Goal: Task Accomplishment & Management: Complete application form

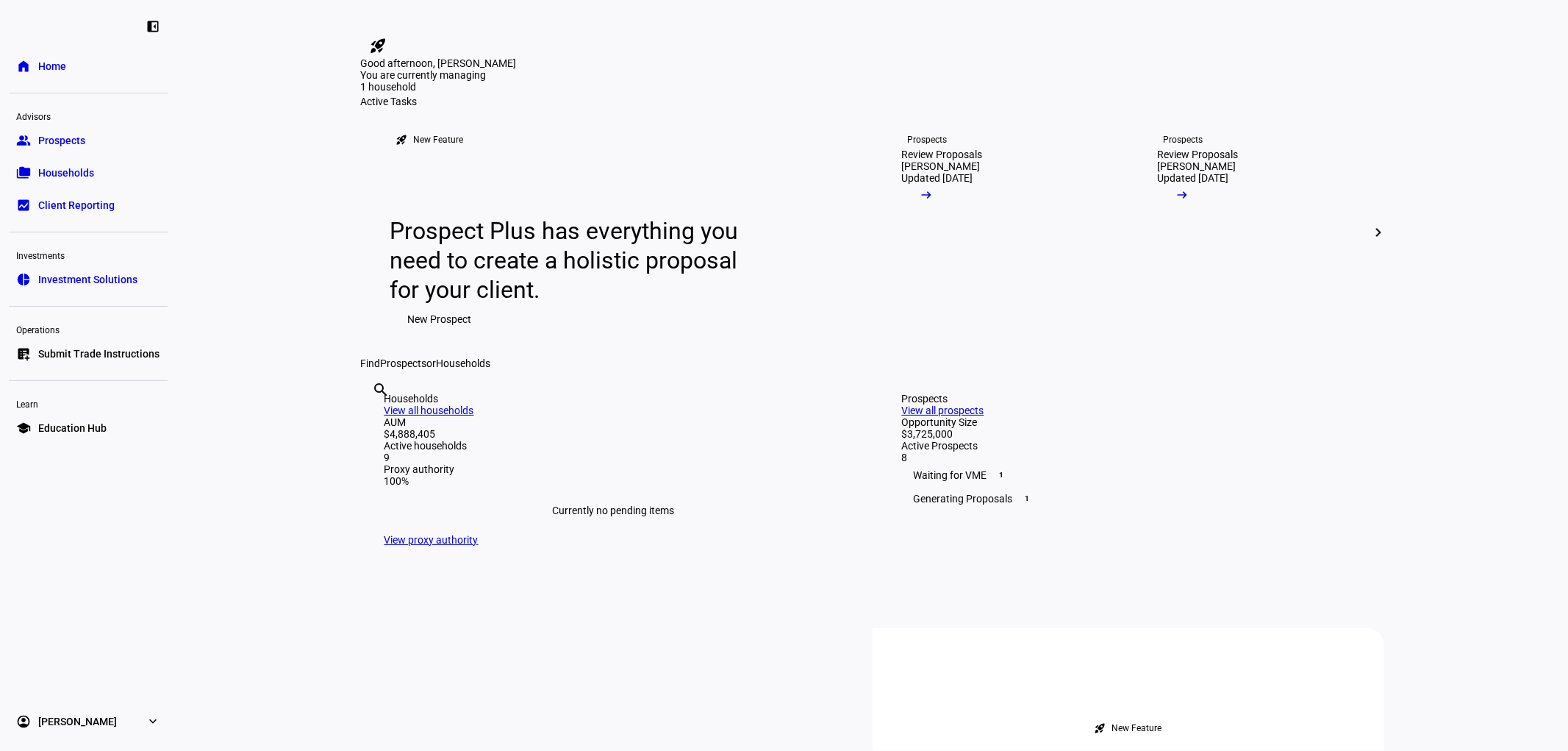
click at [67, 137] on span "Prospects" at bounding box center [62, 140] width 47 height 15
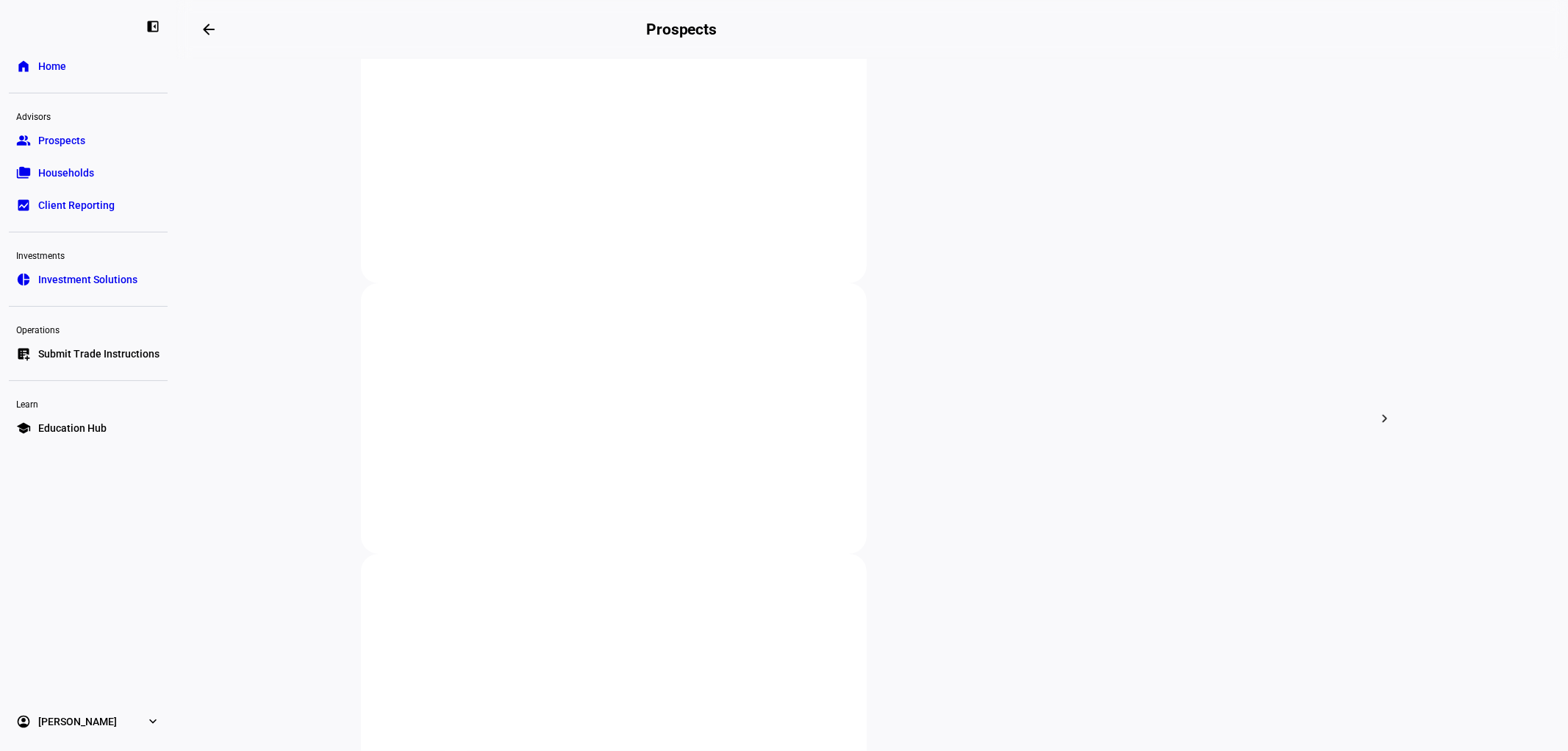
scroll to position [312, 0]
click at [93, 172] on span "Households" at bounding box center [65, 172] width 56 height 15
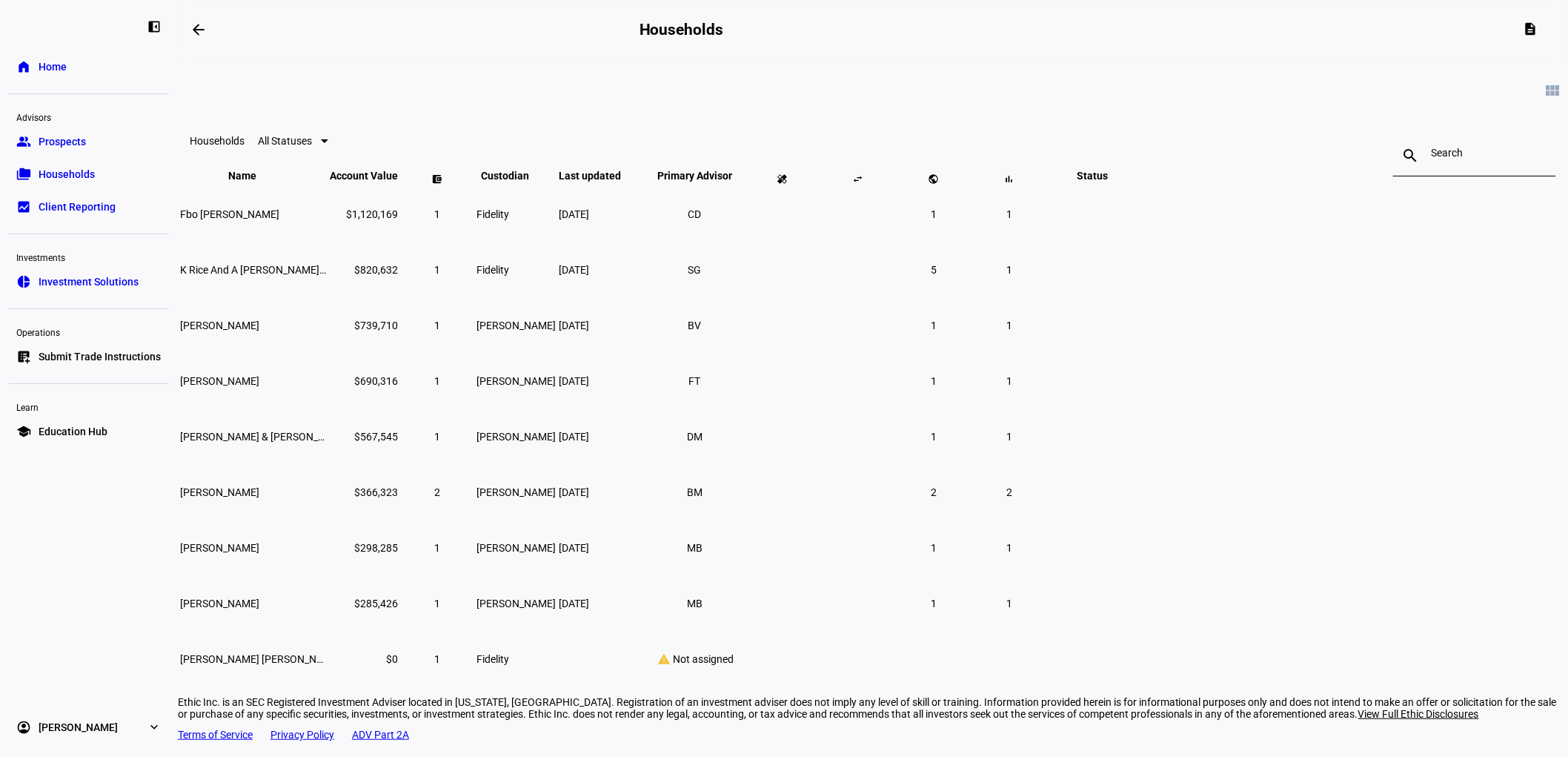
click at [85, 143] on span "Prospects" at bounding box center [62, 141] width 47 height 15
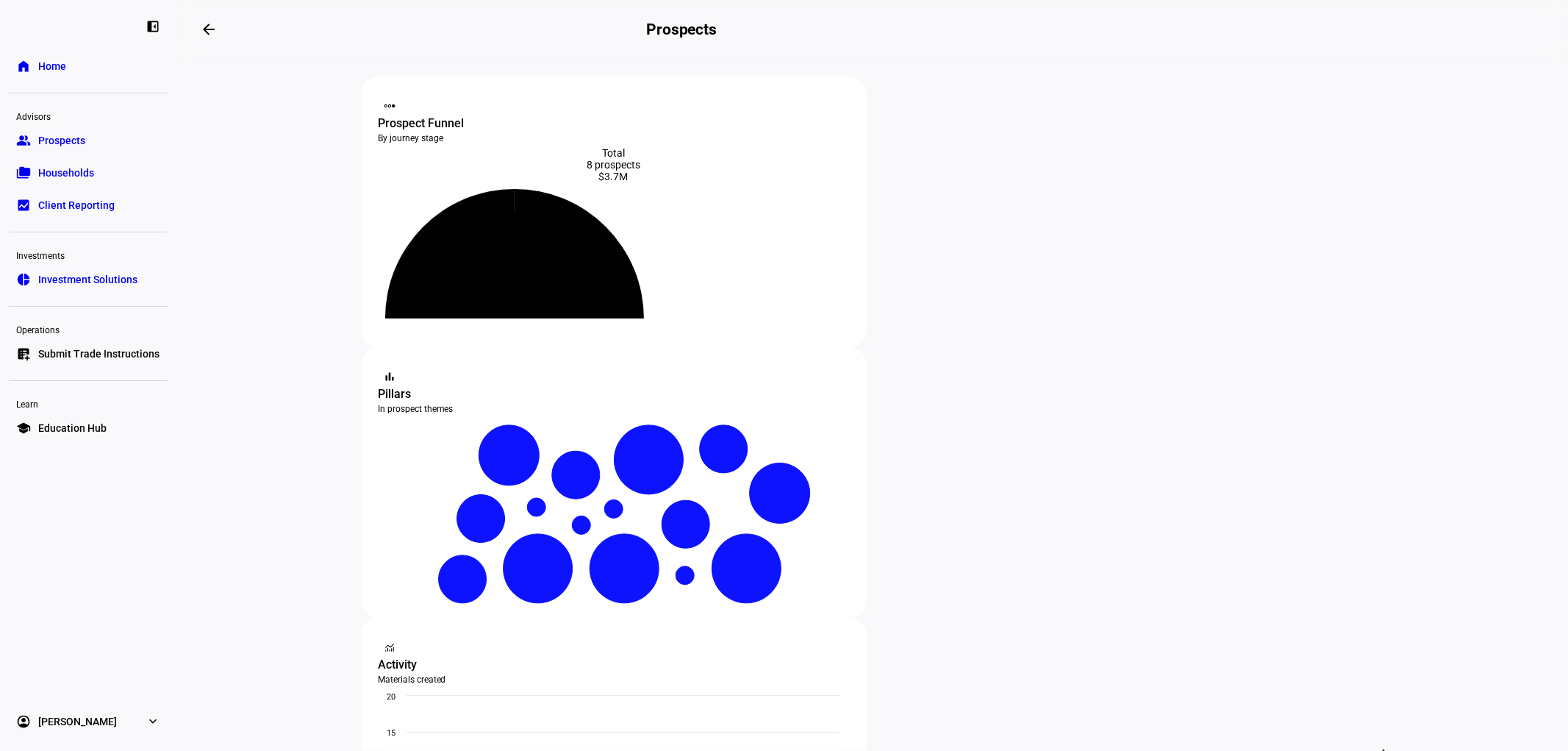
scroll to position [408, 0]
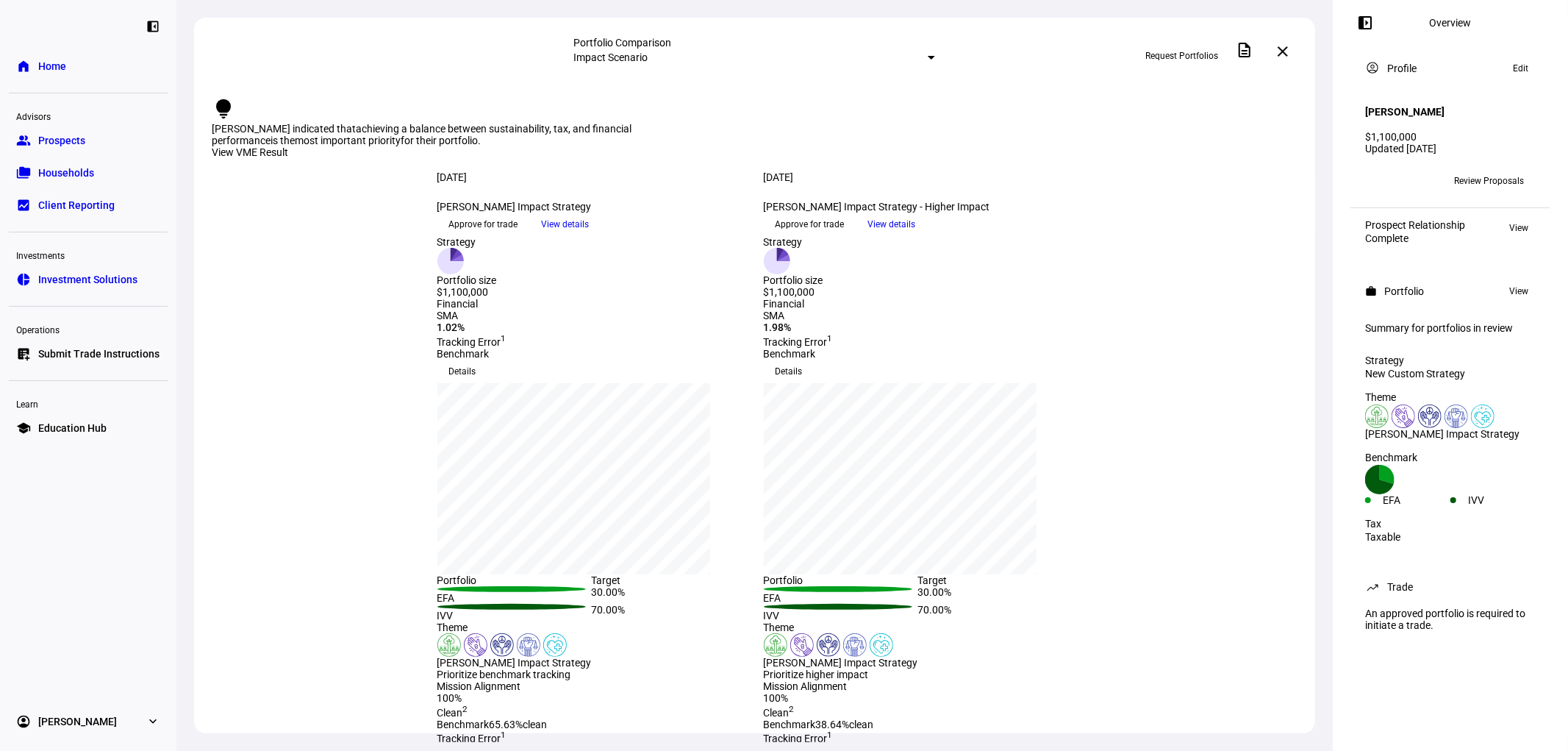
click at [1472, 169] on span "Review Proposals" at bounding box center [1490, 181] width 70 height 23
click at [1285, 53] on mat-icon "close" at bounding box center [1283, 52] width 18 height 18
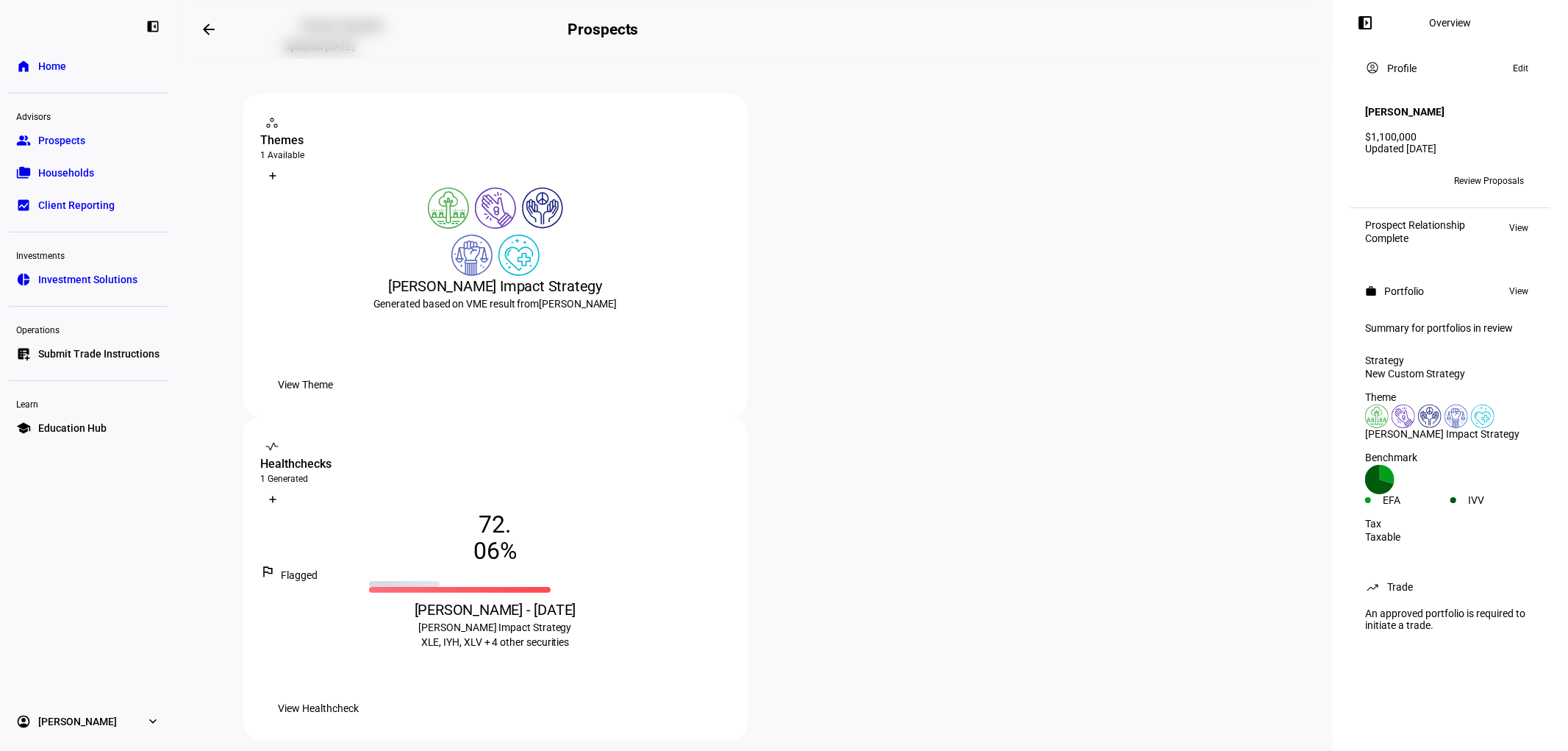
scroll to position [163, 0]
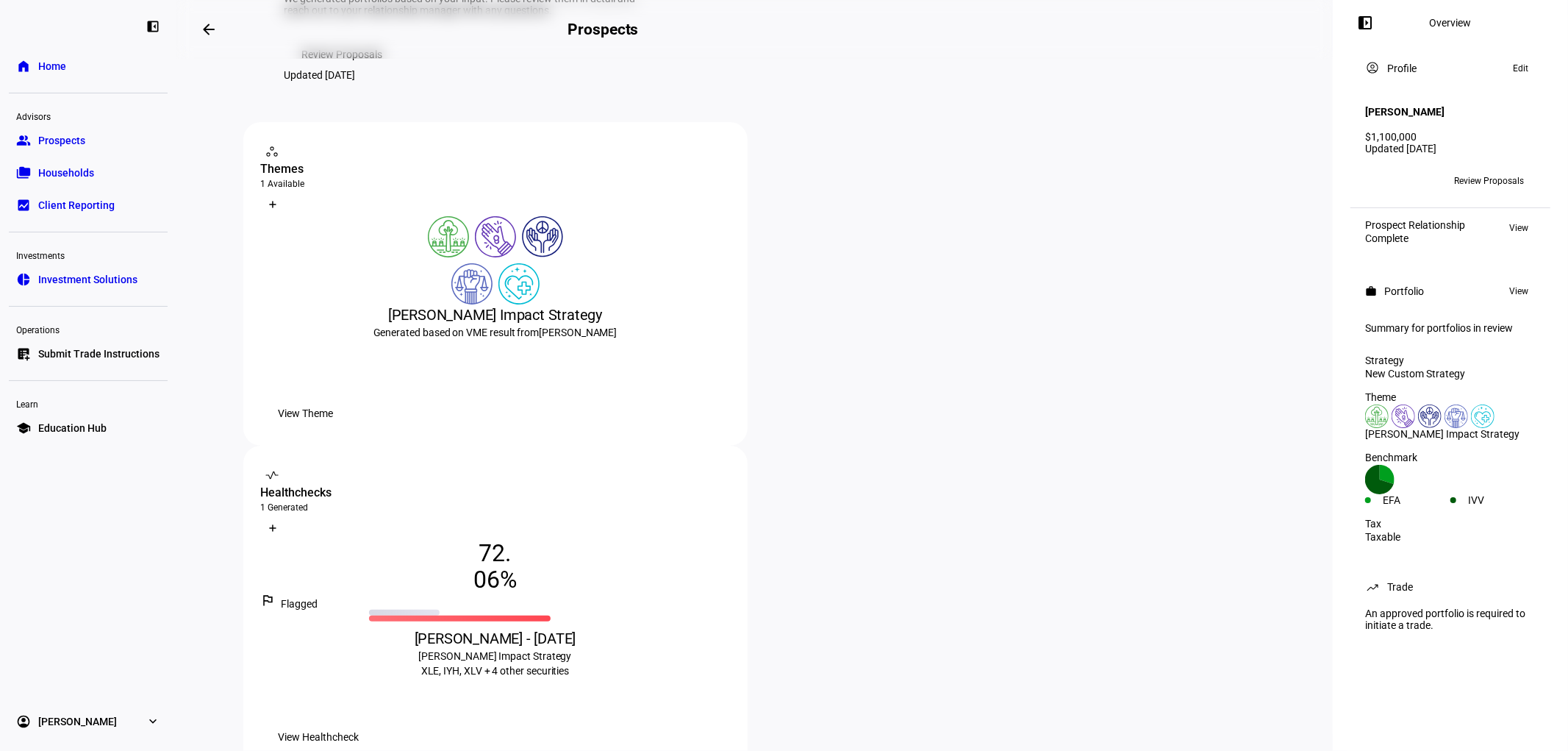
click at [359, 722] on span "View Healthcheck" at bounding box center [318, 736] width 81 height 29
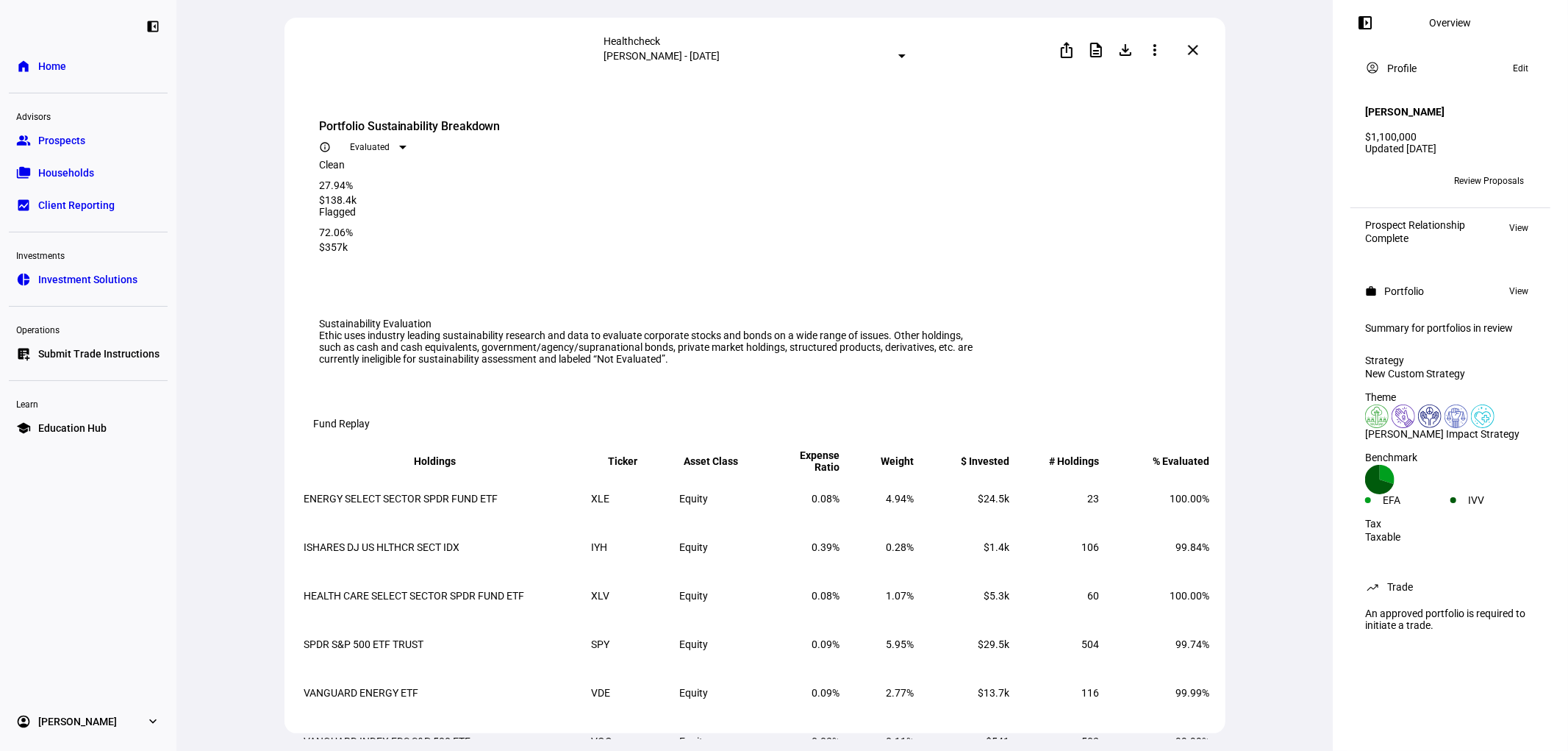
click at [1193, 49] on mat-icon "close" at bounding box center [1193, 50] width 18 height 18
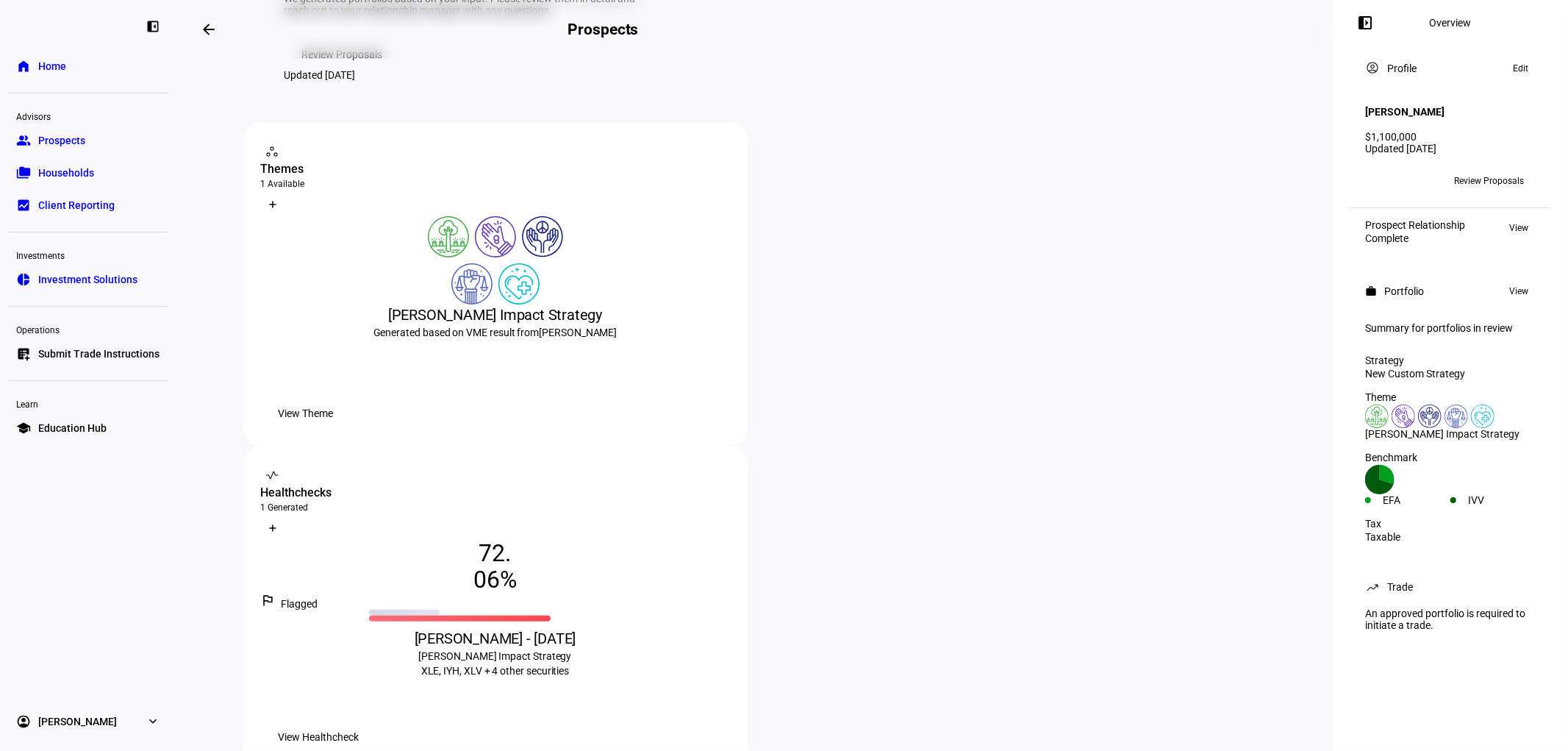
click at [334, 428] on span "View Theme" at bounding box center [306, 413] width 55 height 29
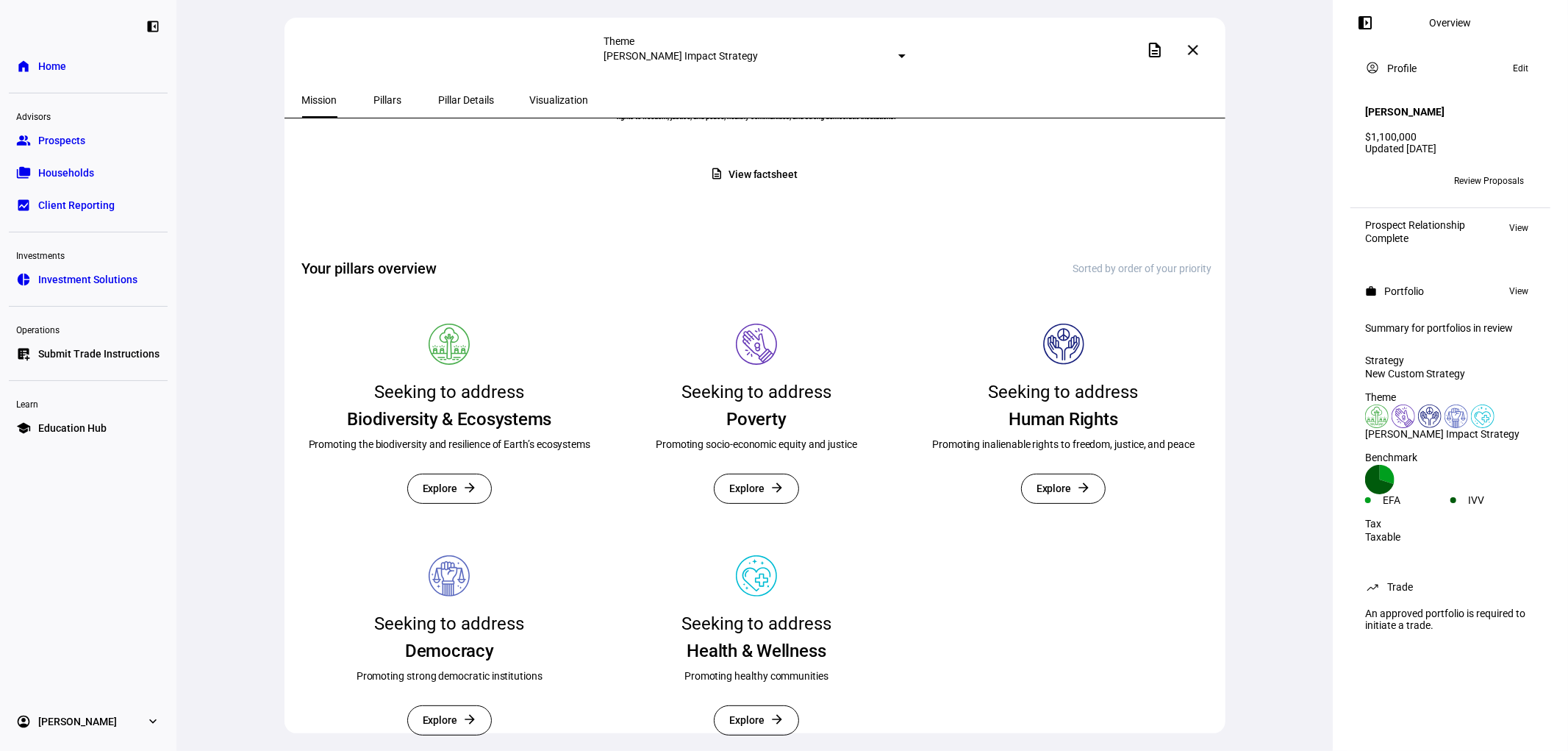
scroll to position [260, 0]
click at [1191, 48] on mat-icon "close" at bounding box center [1193, 50] width 18 height 18
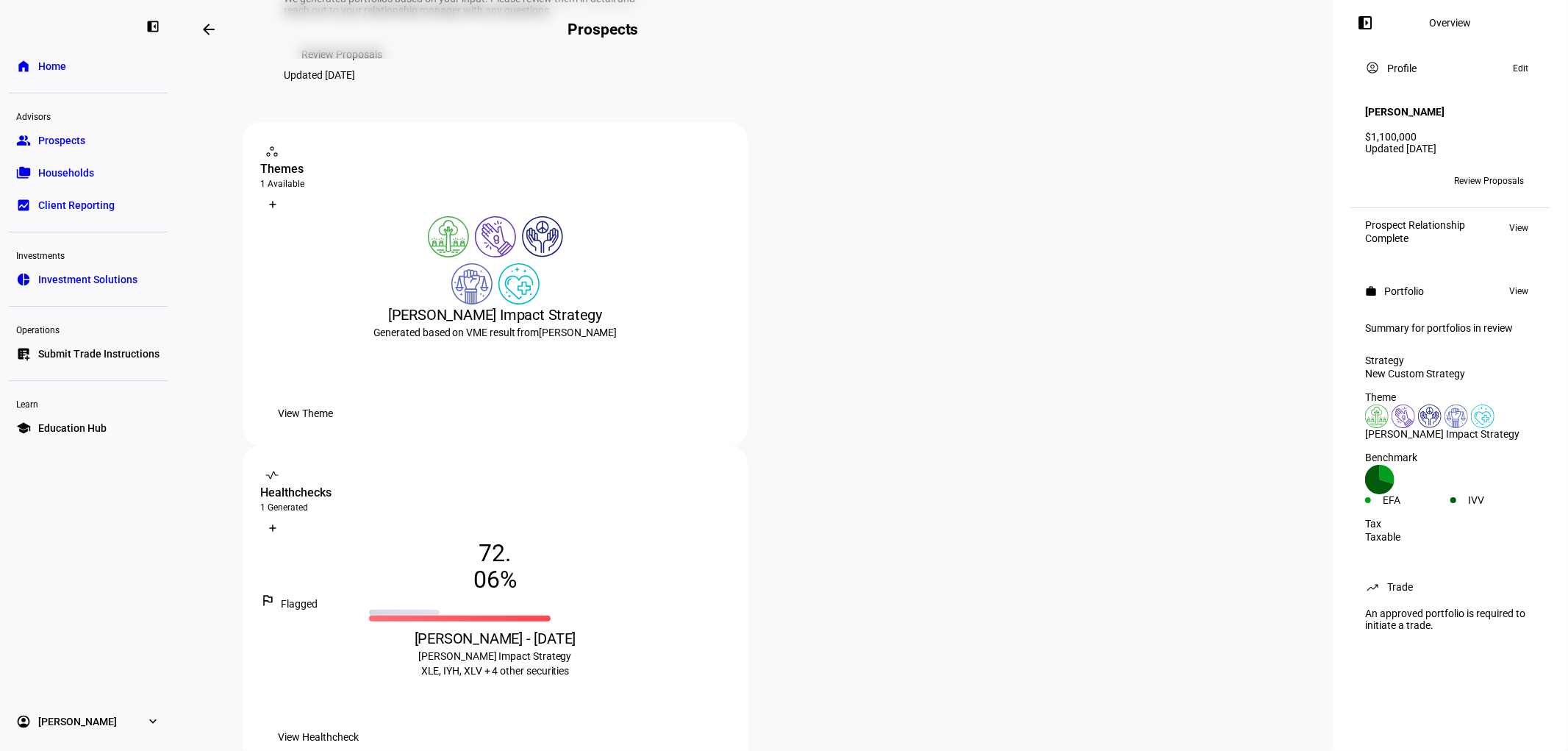
click at [359, 722] on span "View Healthcheck" at bounding box center [318, 736] width 81 height 29
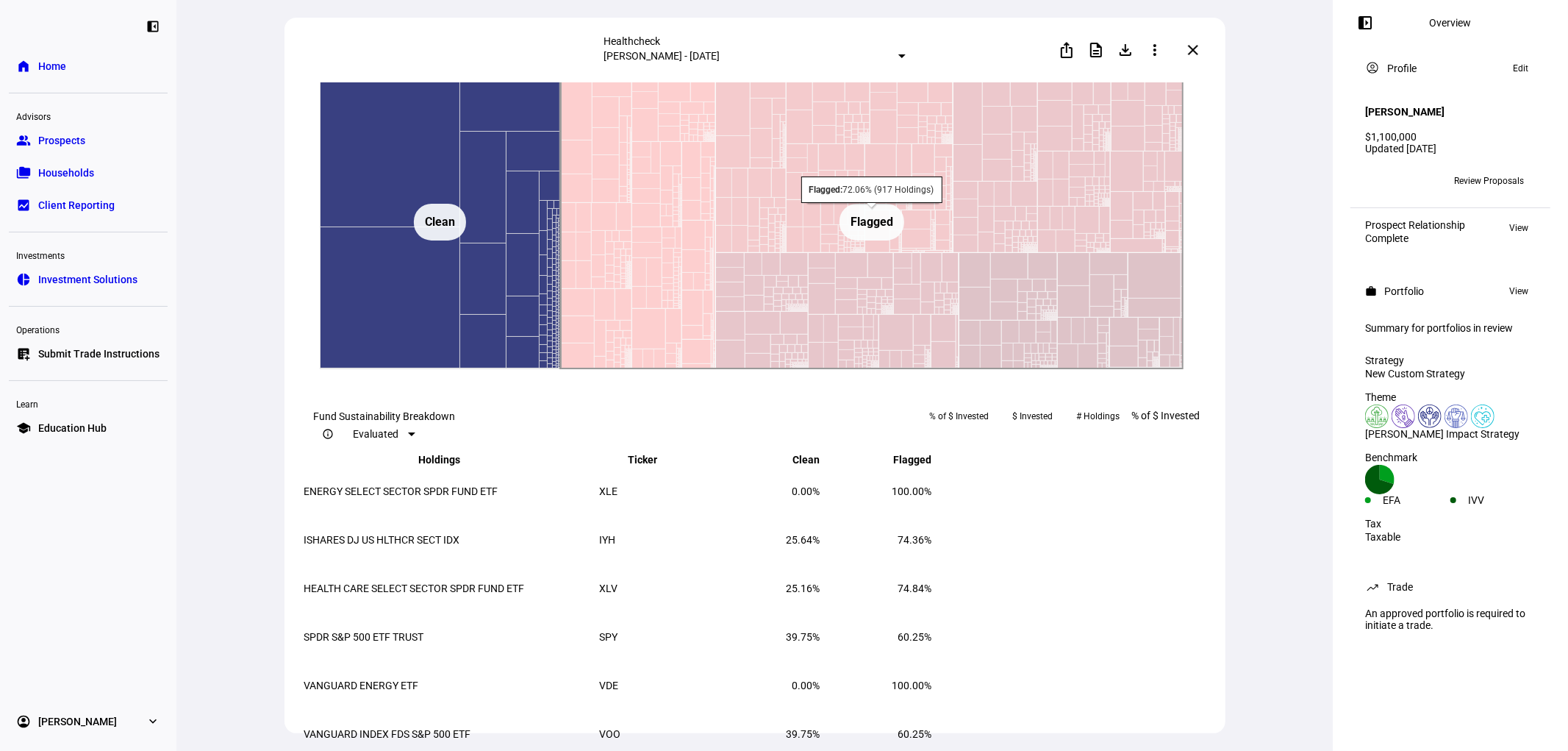
scroll to position [1226, 0]
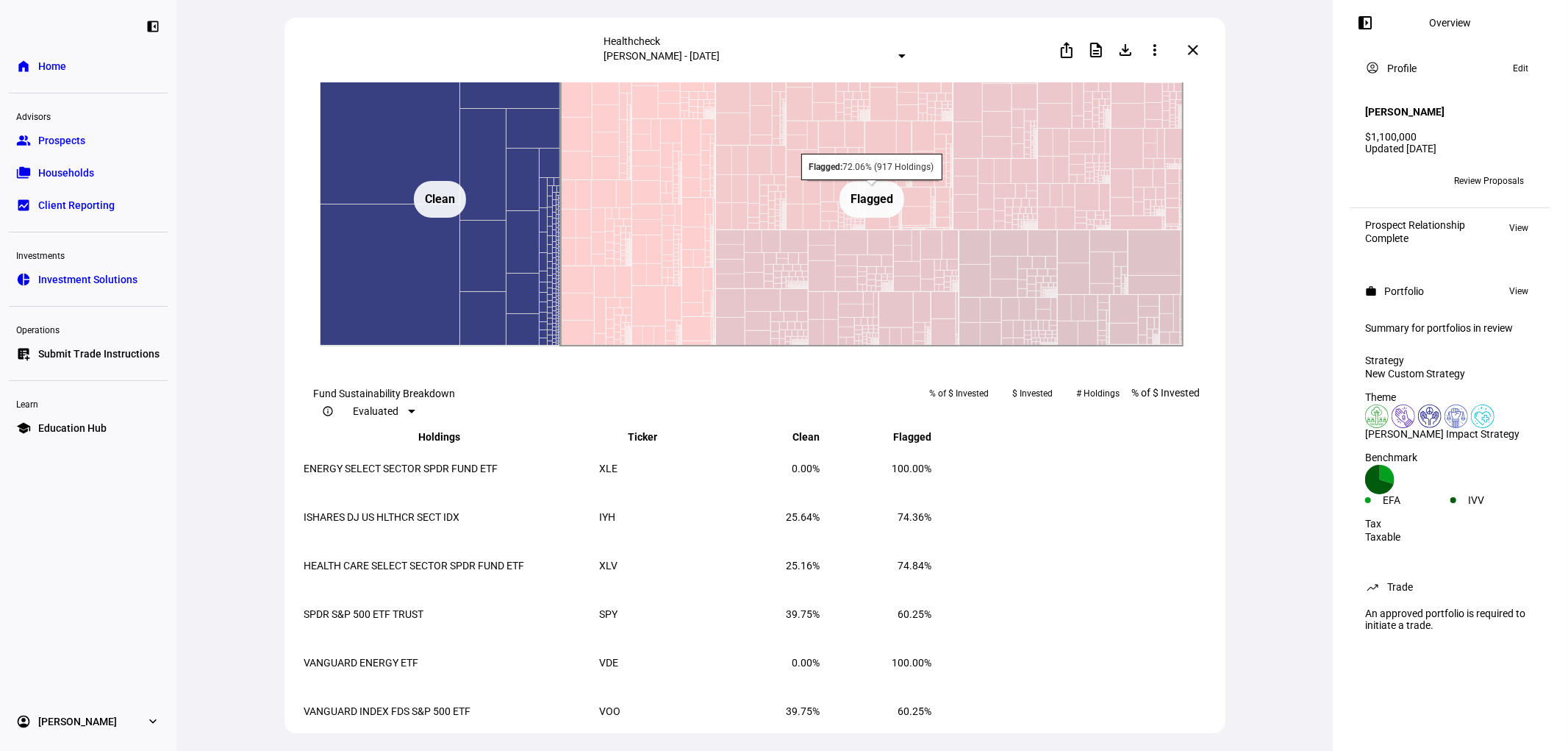
click at [886, 218] on rect at bounding box center [872, 199] width 64 height 37
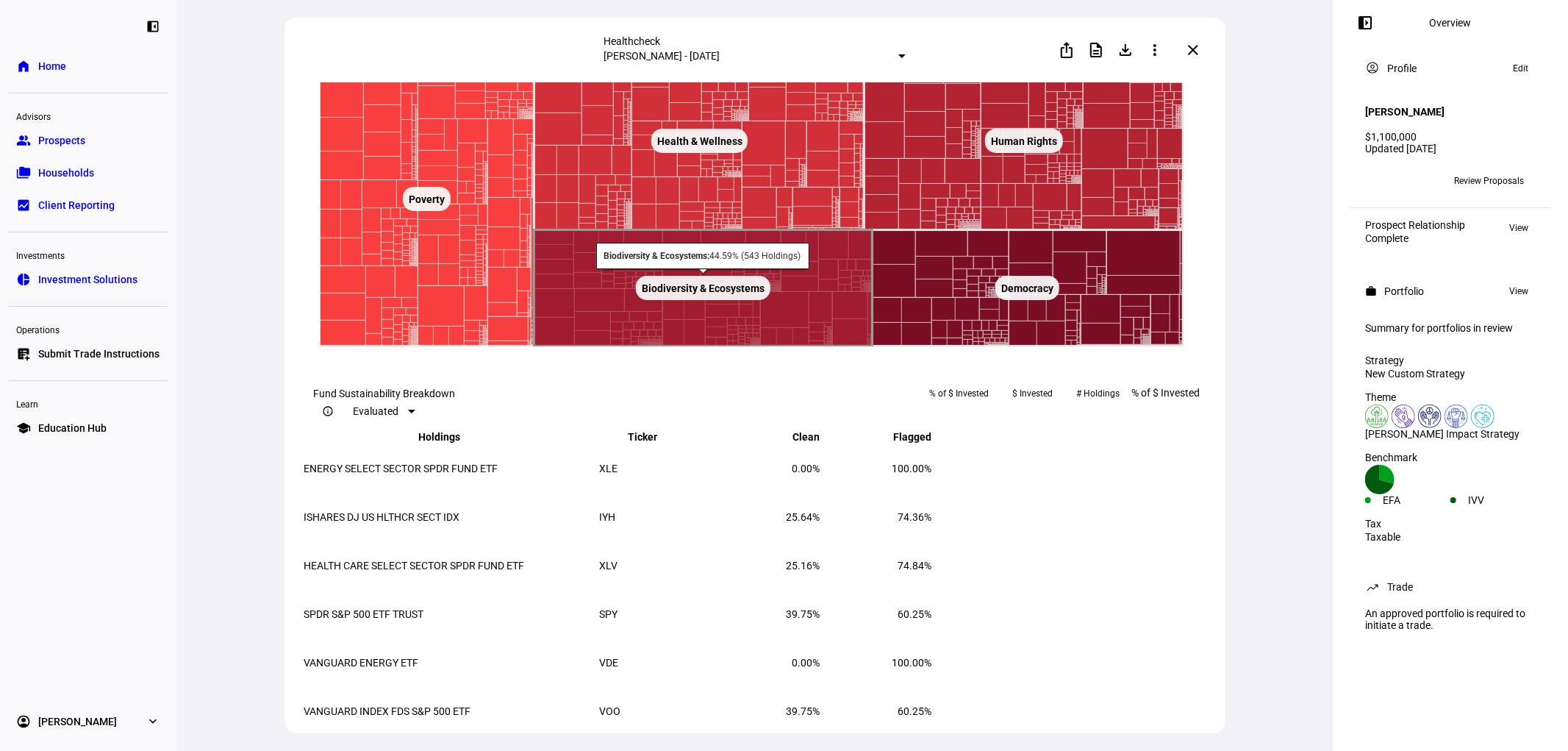
click at [819, 347] on rect at bounding box center [703, 288] width 338 height 116
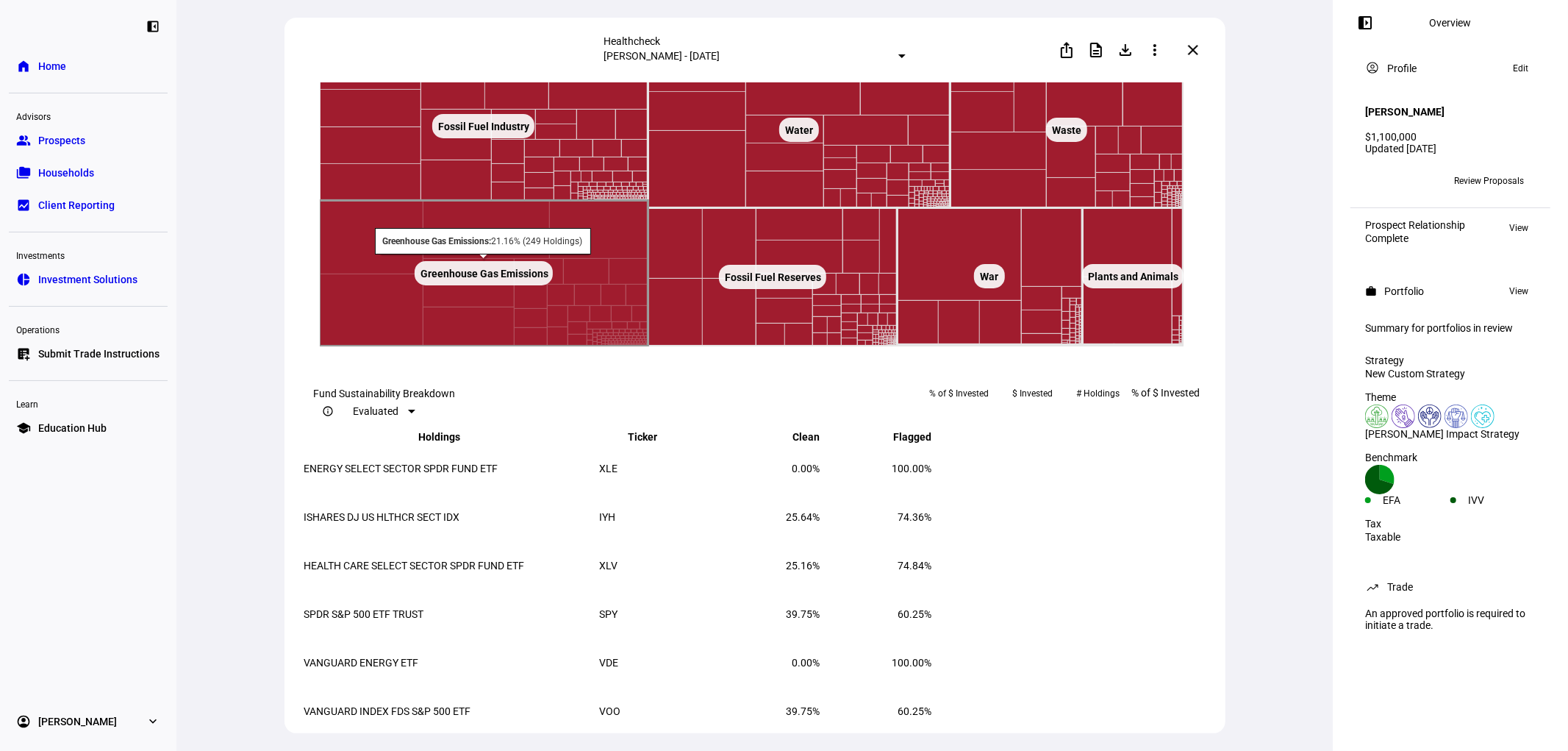
click at [590, 347] on rect at bounding box center [483, 273] width 329 height 146
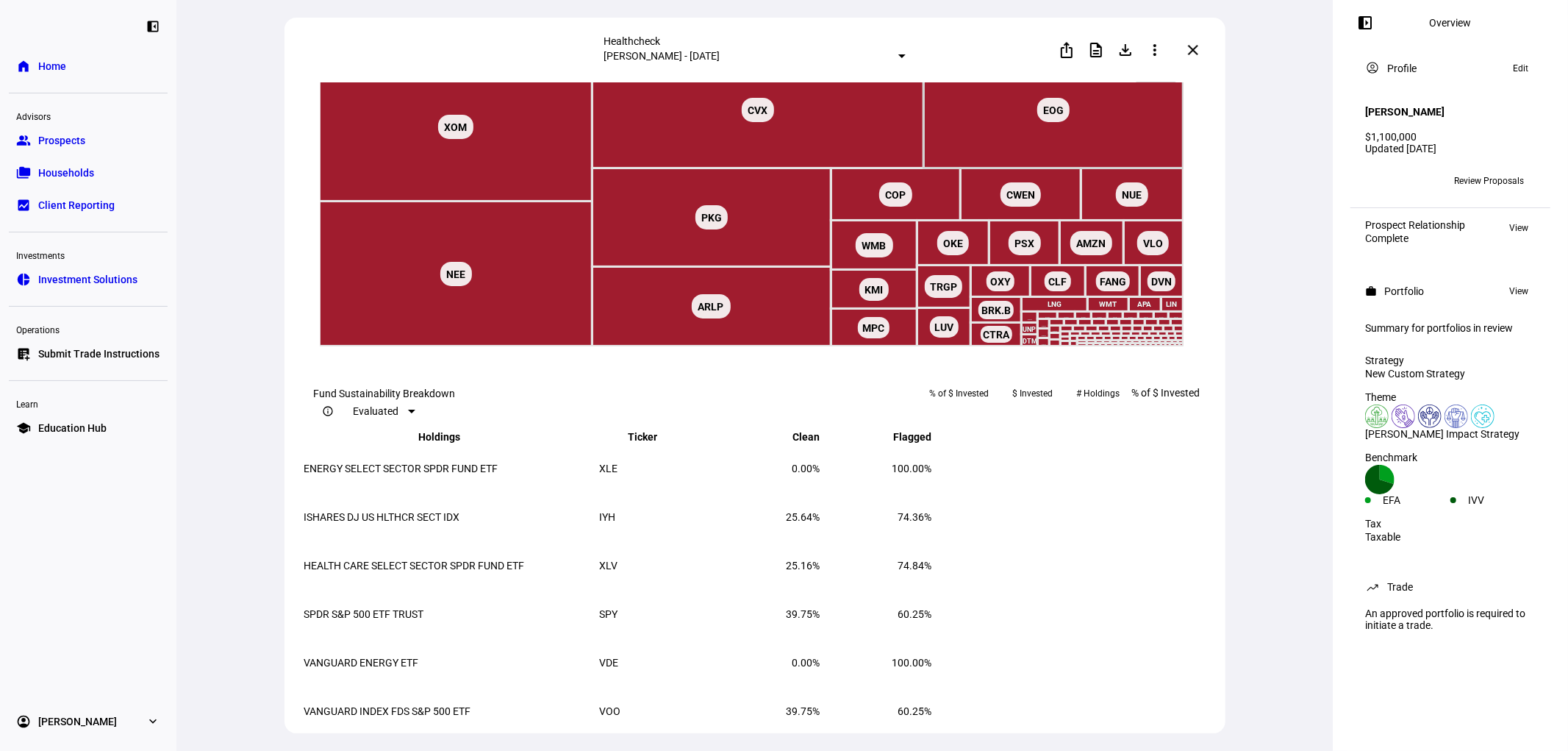
click at [1151, 76] on text "◁ Back" at bounding box center [1155, 71] width 28 height 11
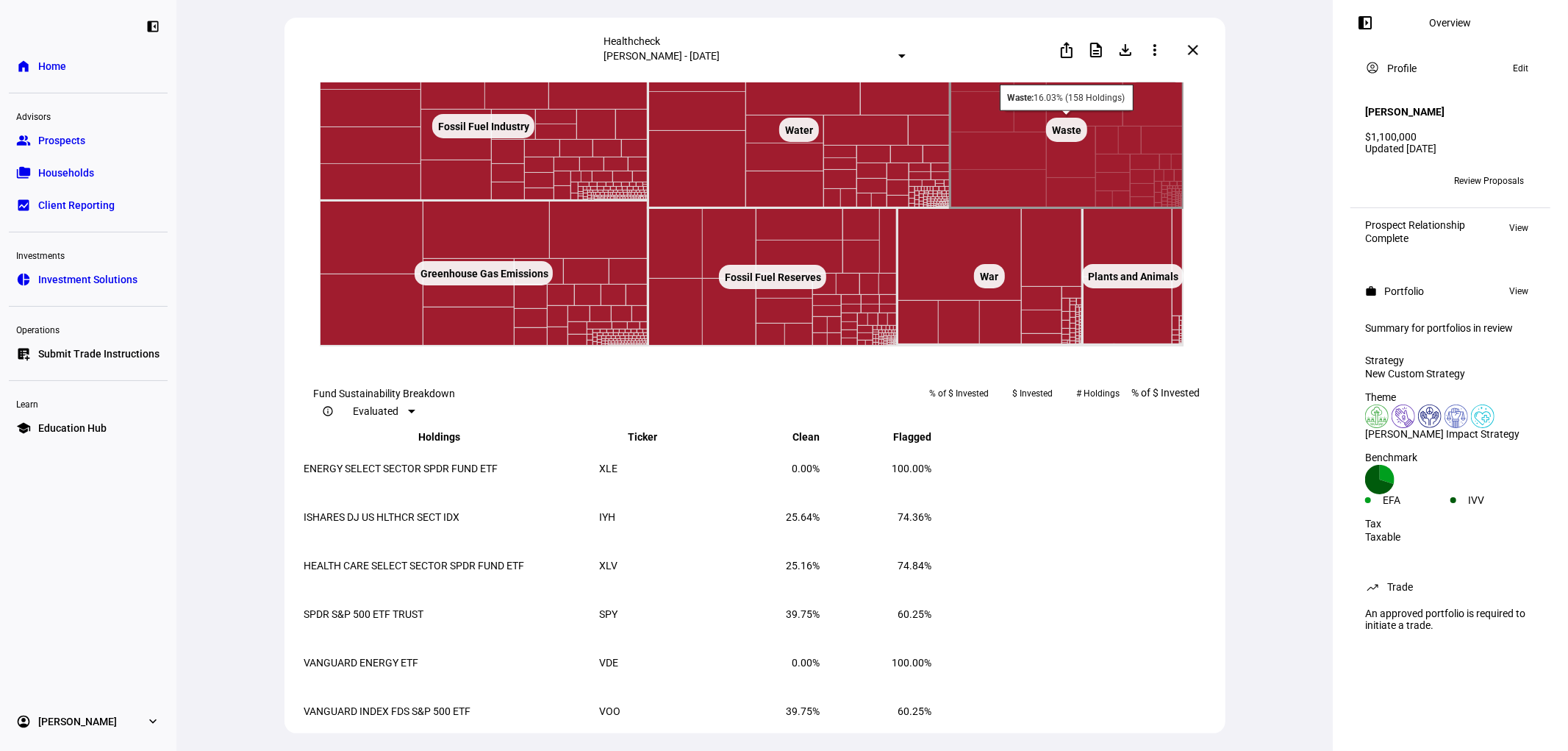
click at [1069, 208] on rect at bounding box center [1066, 130] width 233 height 156
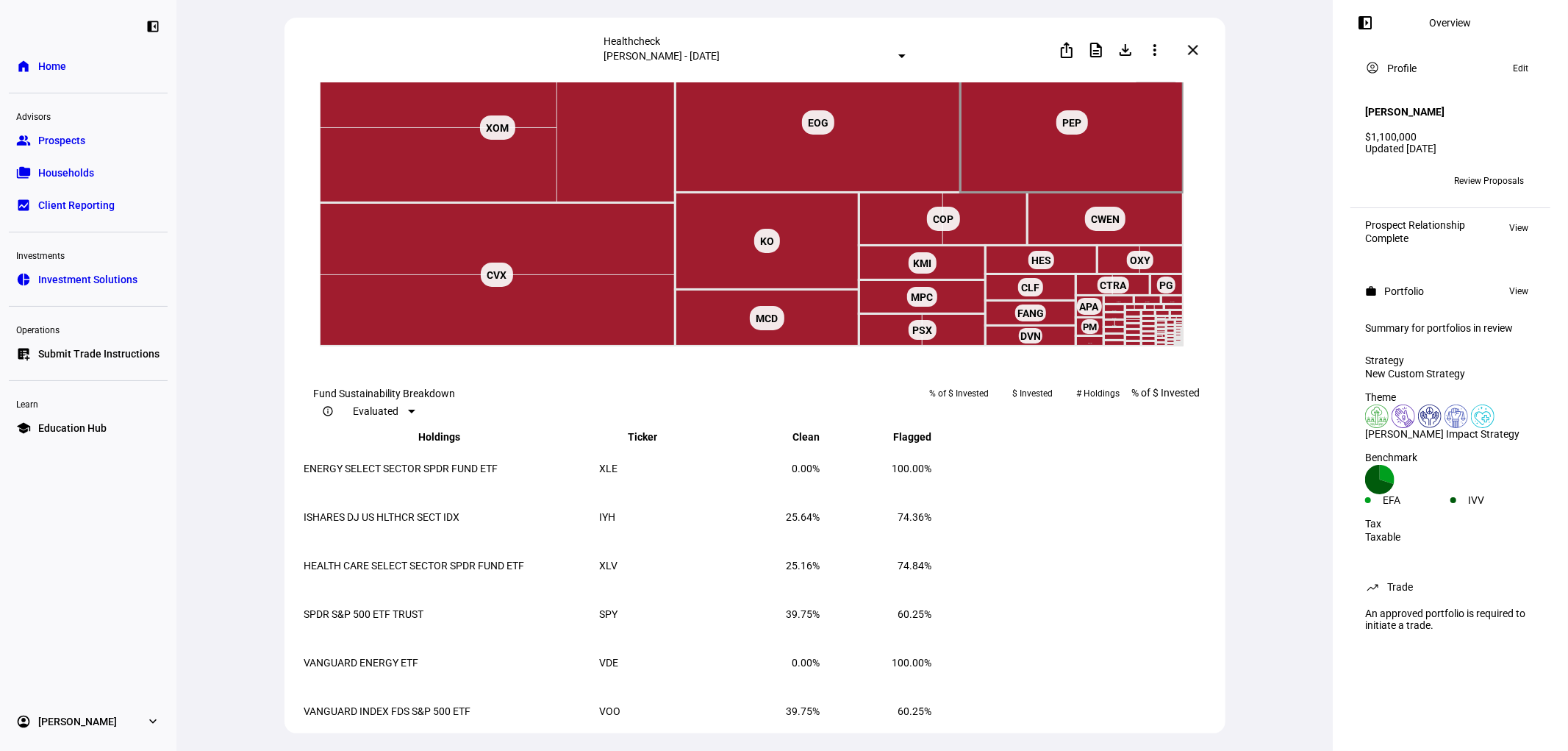
click at [1166, 82] on rect at bounding box center [1156, 71] width 41 height 22
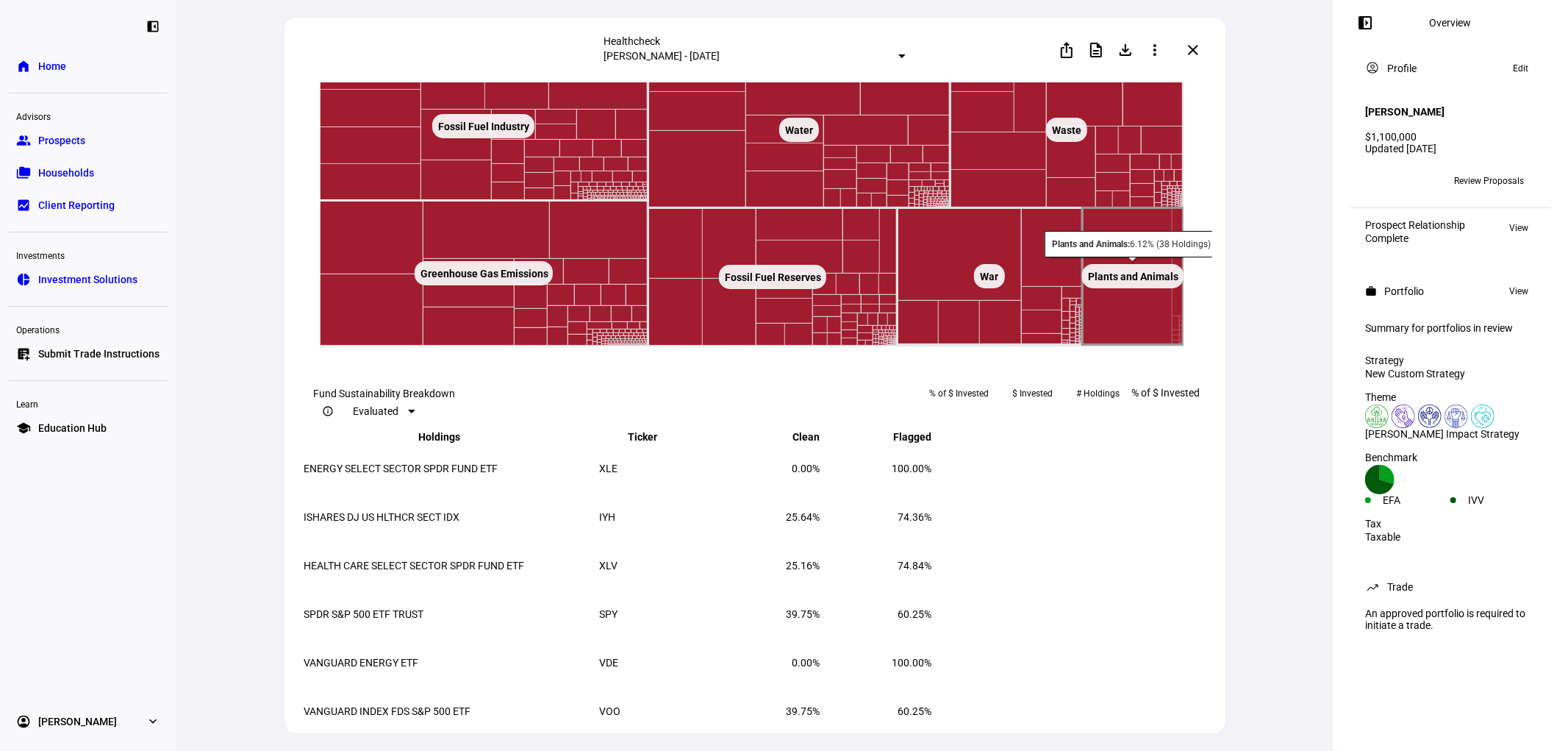
click at [1118, 345] on rect at bounding box center [1132, 276] width 101 height 137
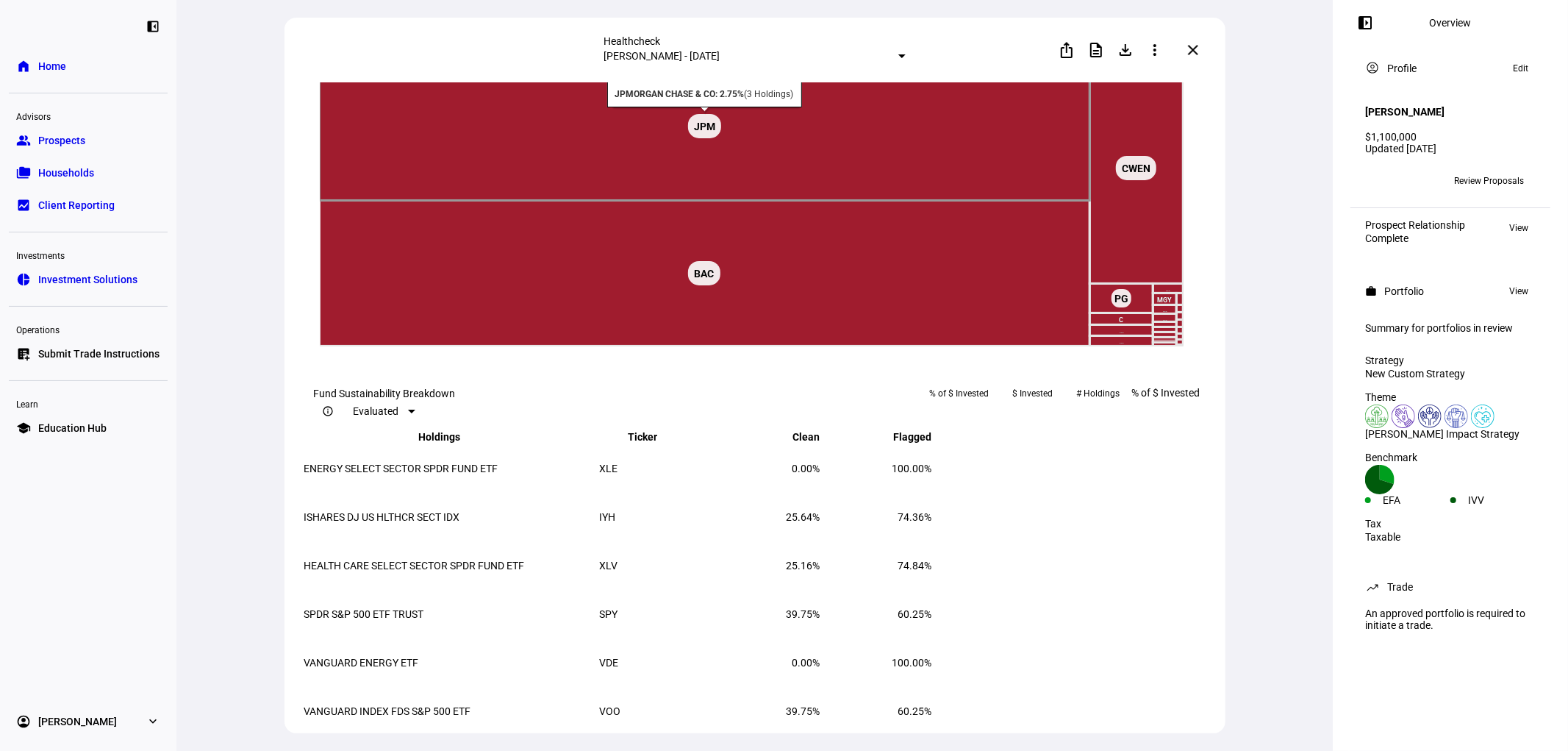
click at [865, 201] on rect at bounding box center [704, 126] width 770 height 148
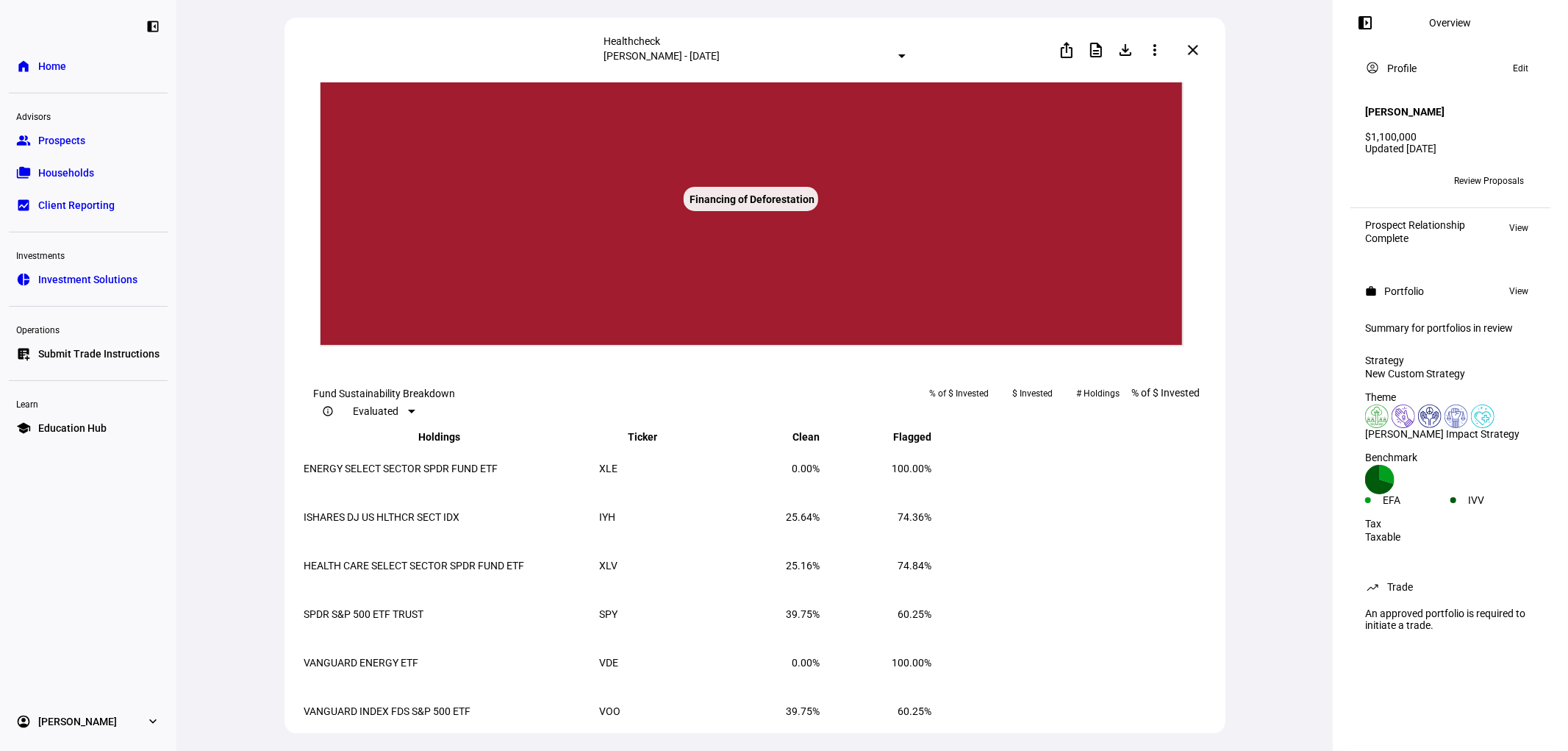
click at [1172, 82] on rect at bounding box center [1156, 71] width 41 height 22
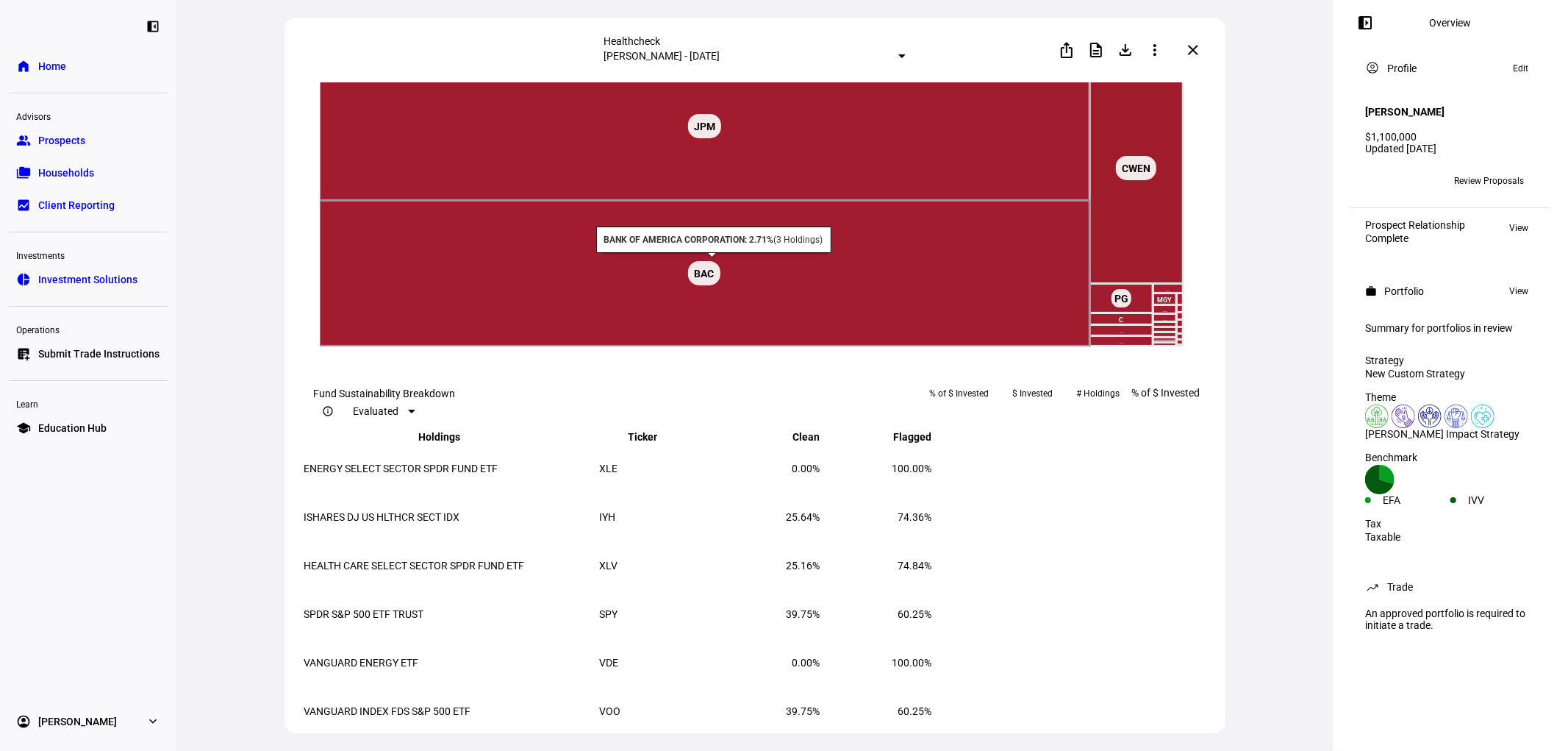
click at [732, 347] on rect at bounding box center [704, 273] width 770 height 146
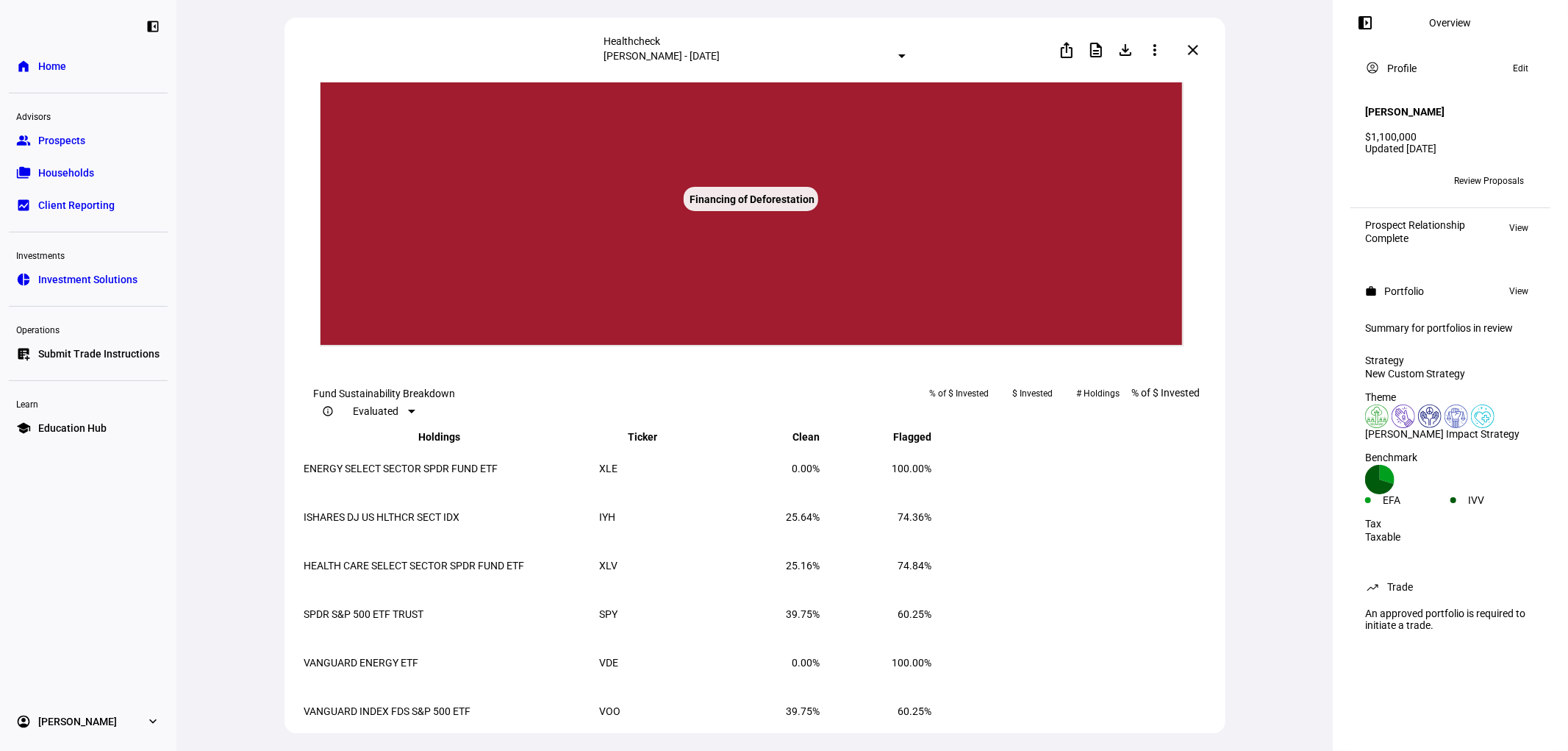
click at [1165, 76] on text "◁ Back" at bounding box center [1155, 71] width 28 height 11
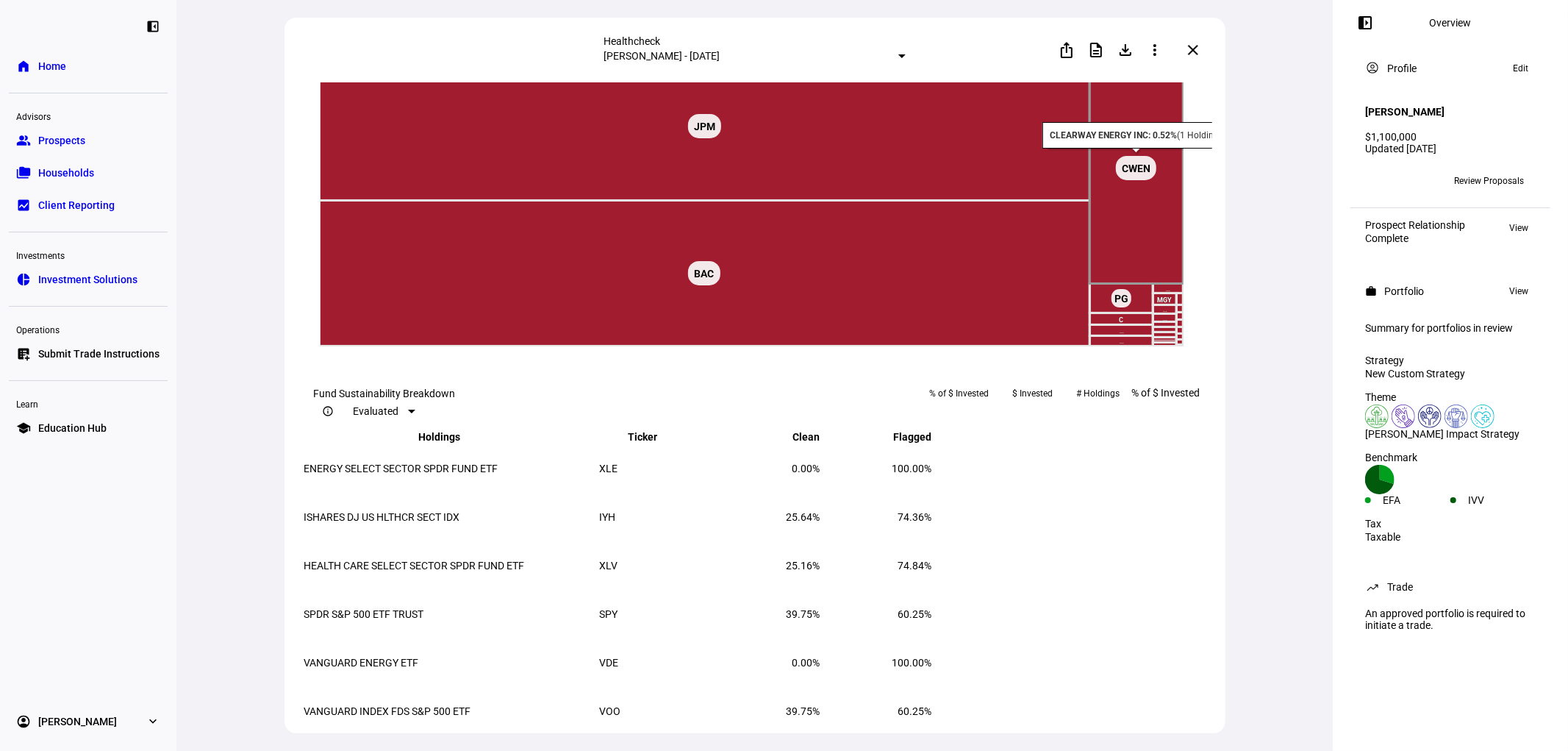
click at [1141, 174] on text "CWEN ​ CWEN" at bounding box center [1135, 168] width 28 height 12
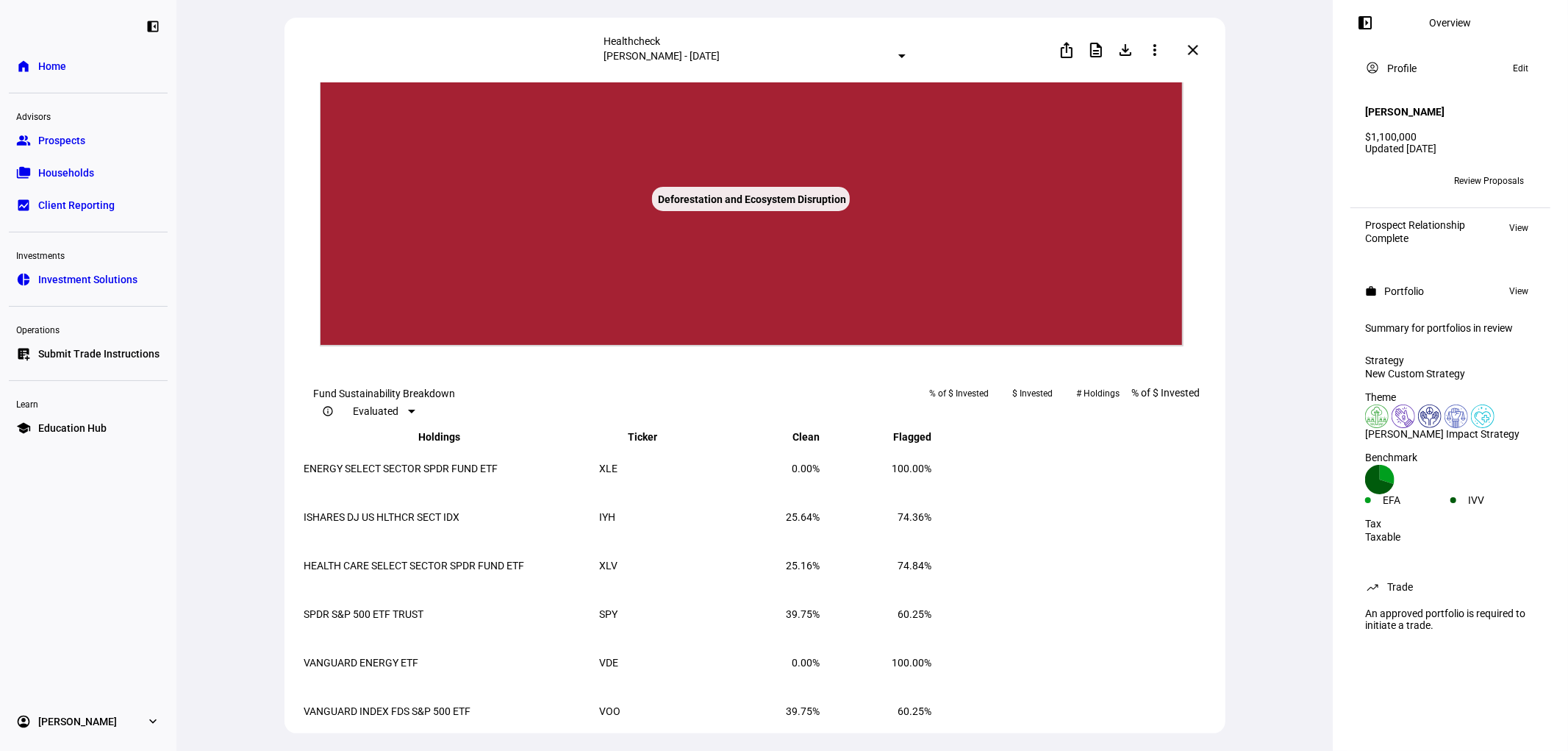
click at [1168, 76] on text "◁ Back" at bounding box center [1155, 71] width 28 height 11
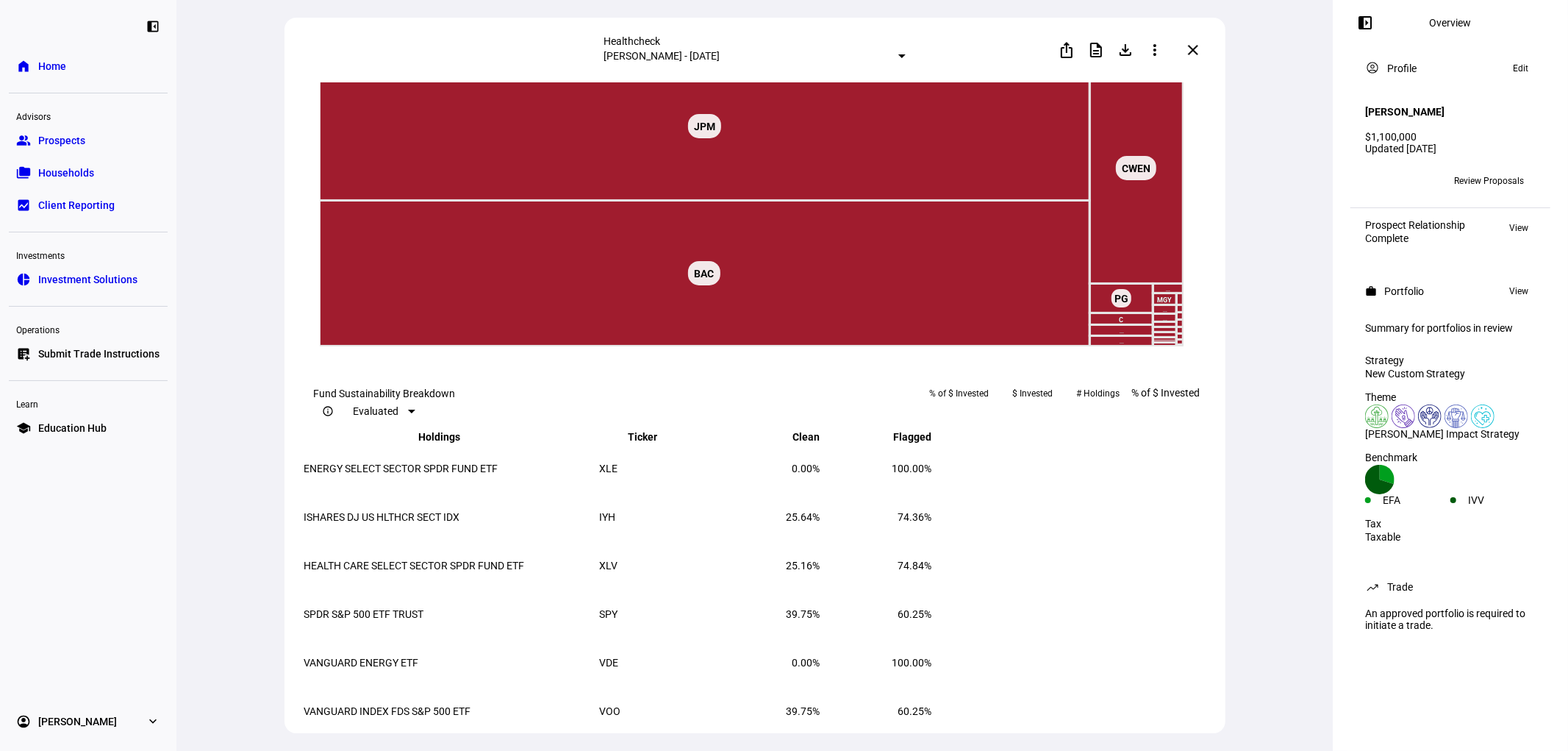
click at [1164, 76] on text "◁ Back" at bounding box center [1155, 71] width 28 height 11
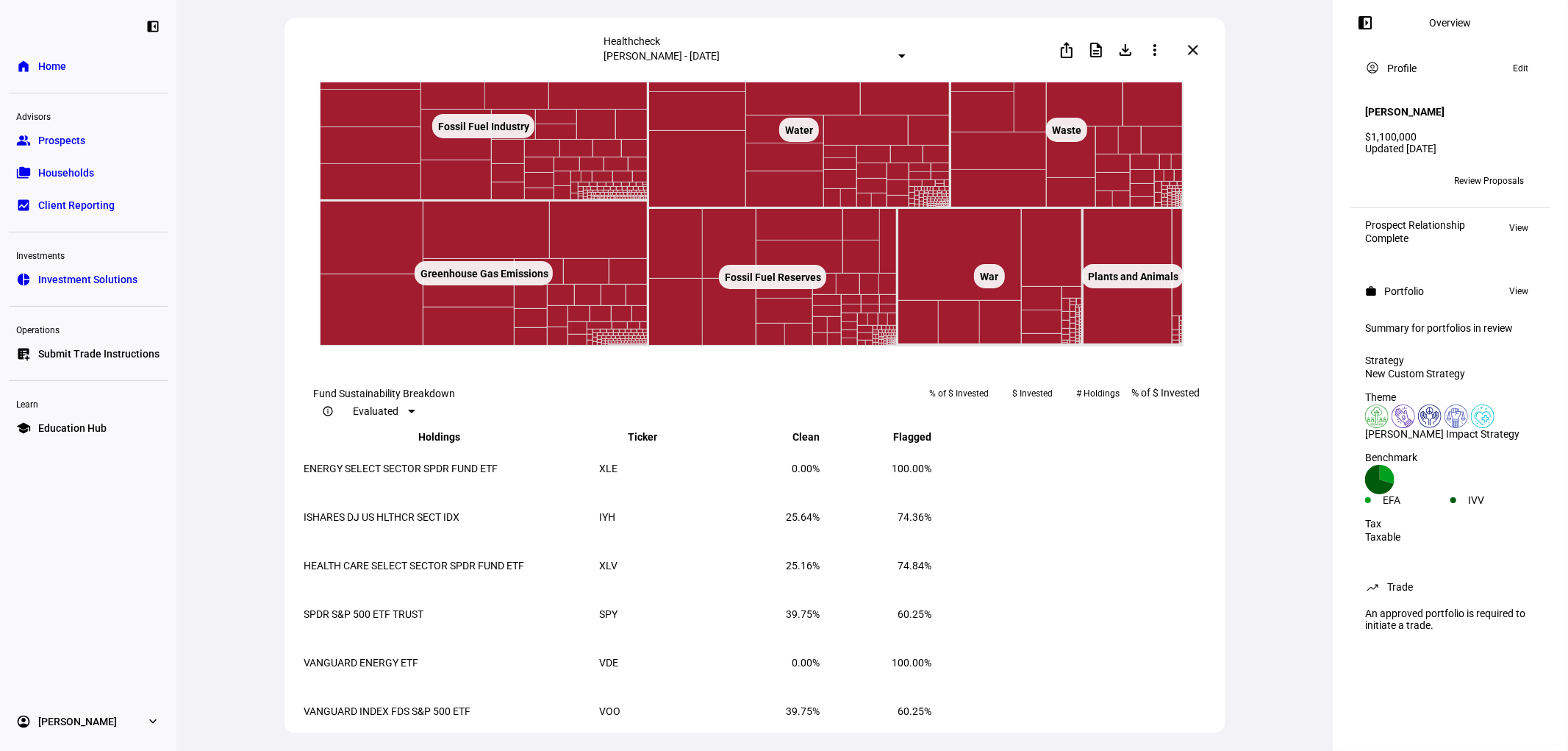
click at [1164, 76] on text "◁ Back" at bounding box center [1155, 71] width 28 height 11
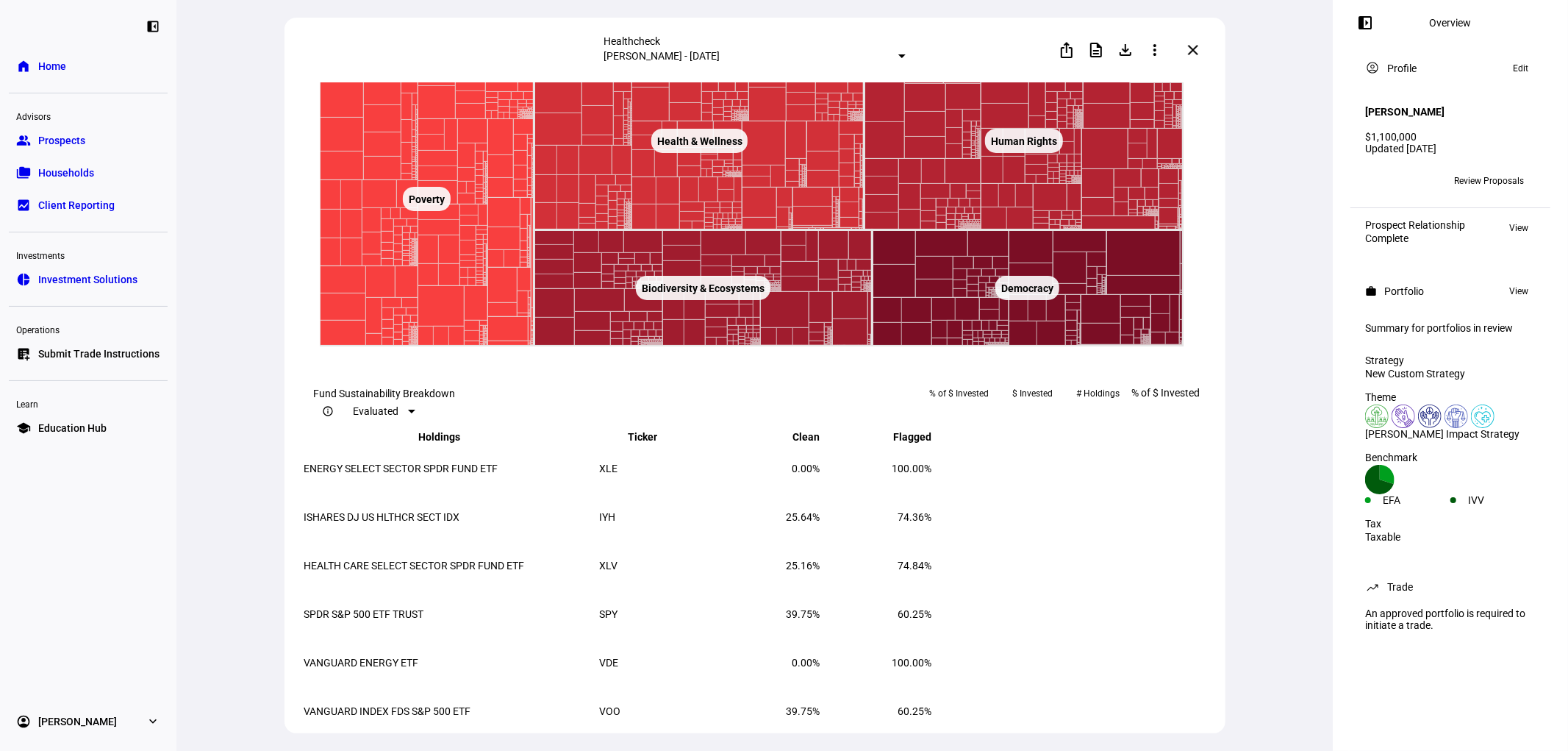
click at [1164, 76] on text "◁ Back" at bounding box center [1155, 71] width 28 height 11
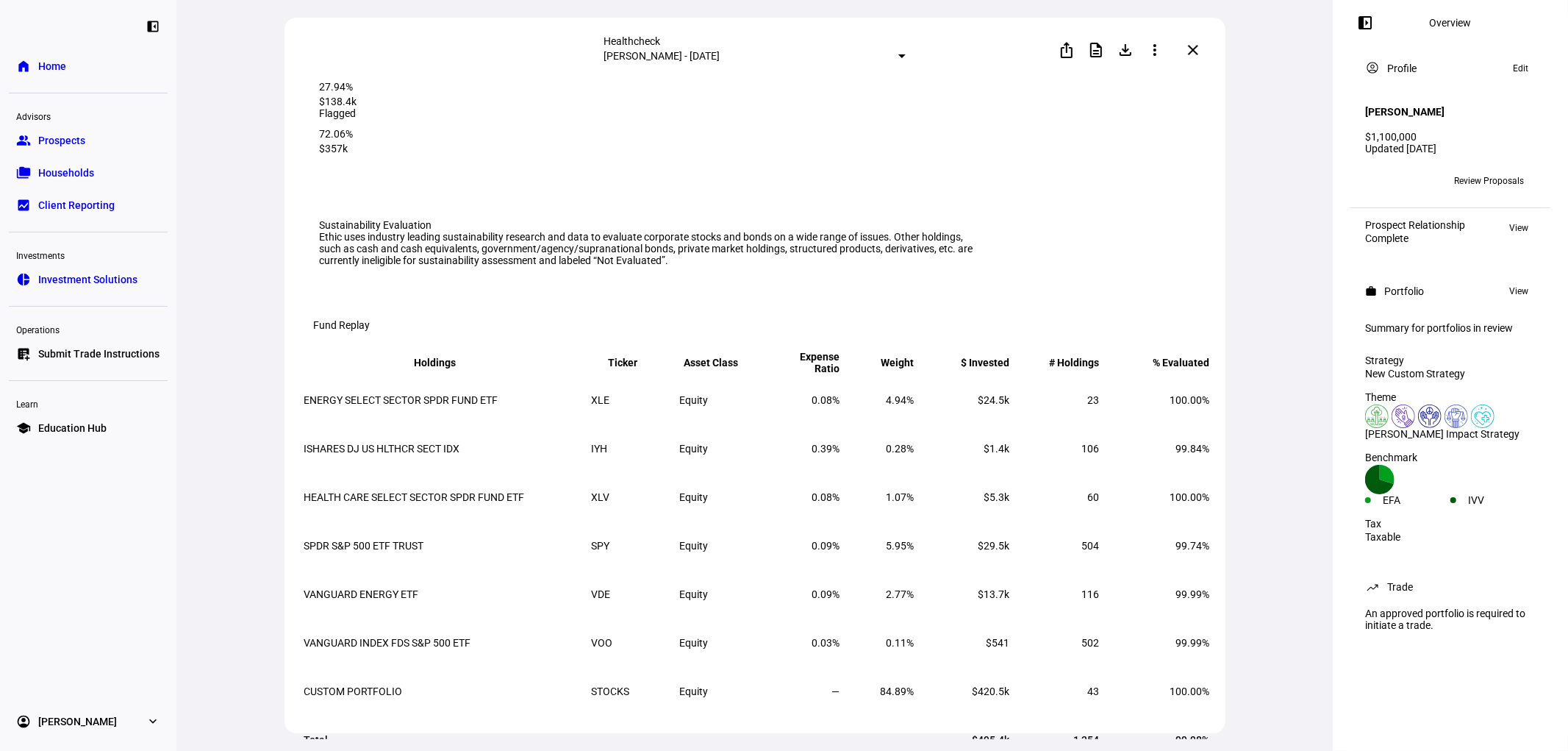
scroll to position [0, 0]
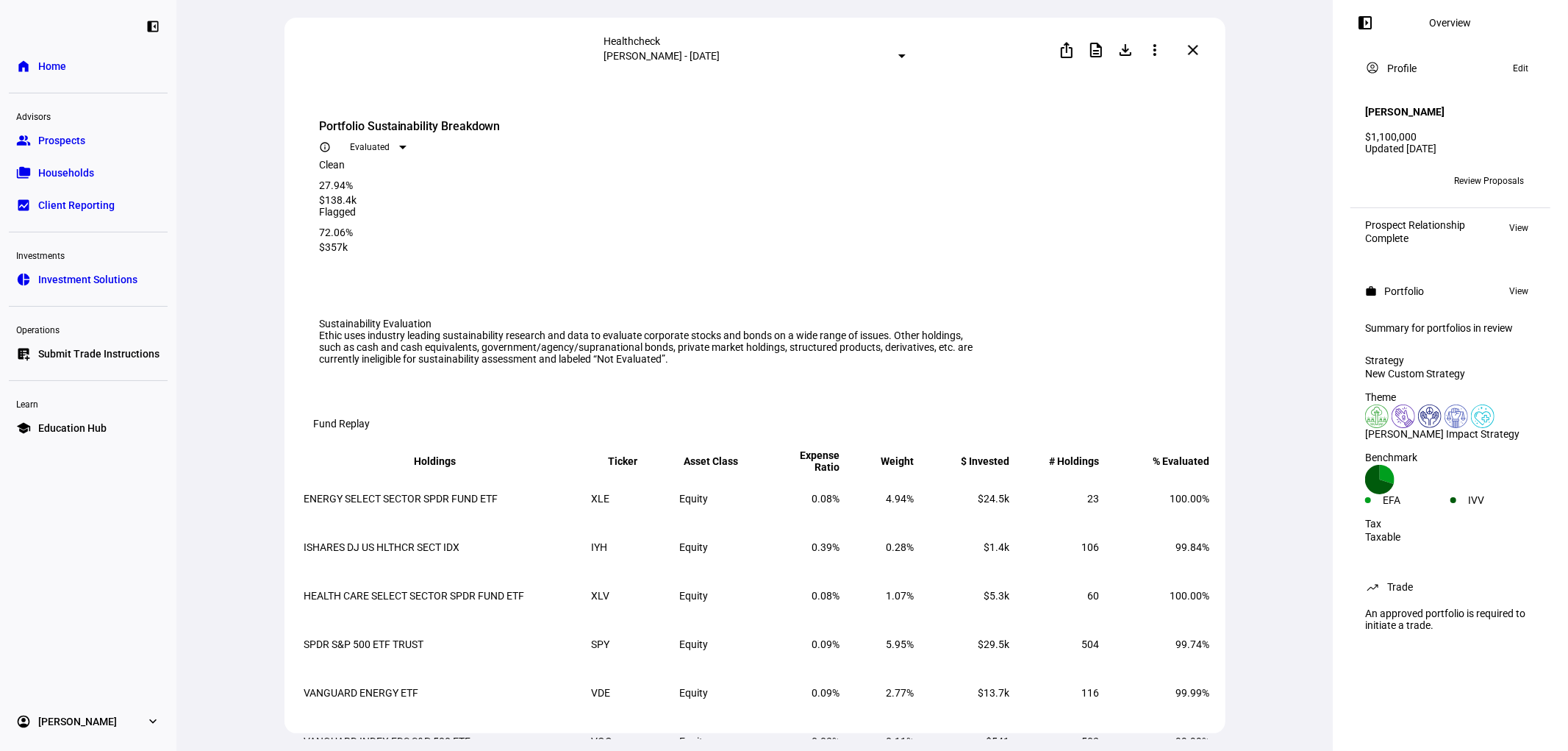
click at [1194, 56] on span at bounding box center [1193, 50] width 35 height 35
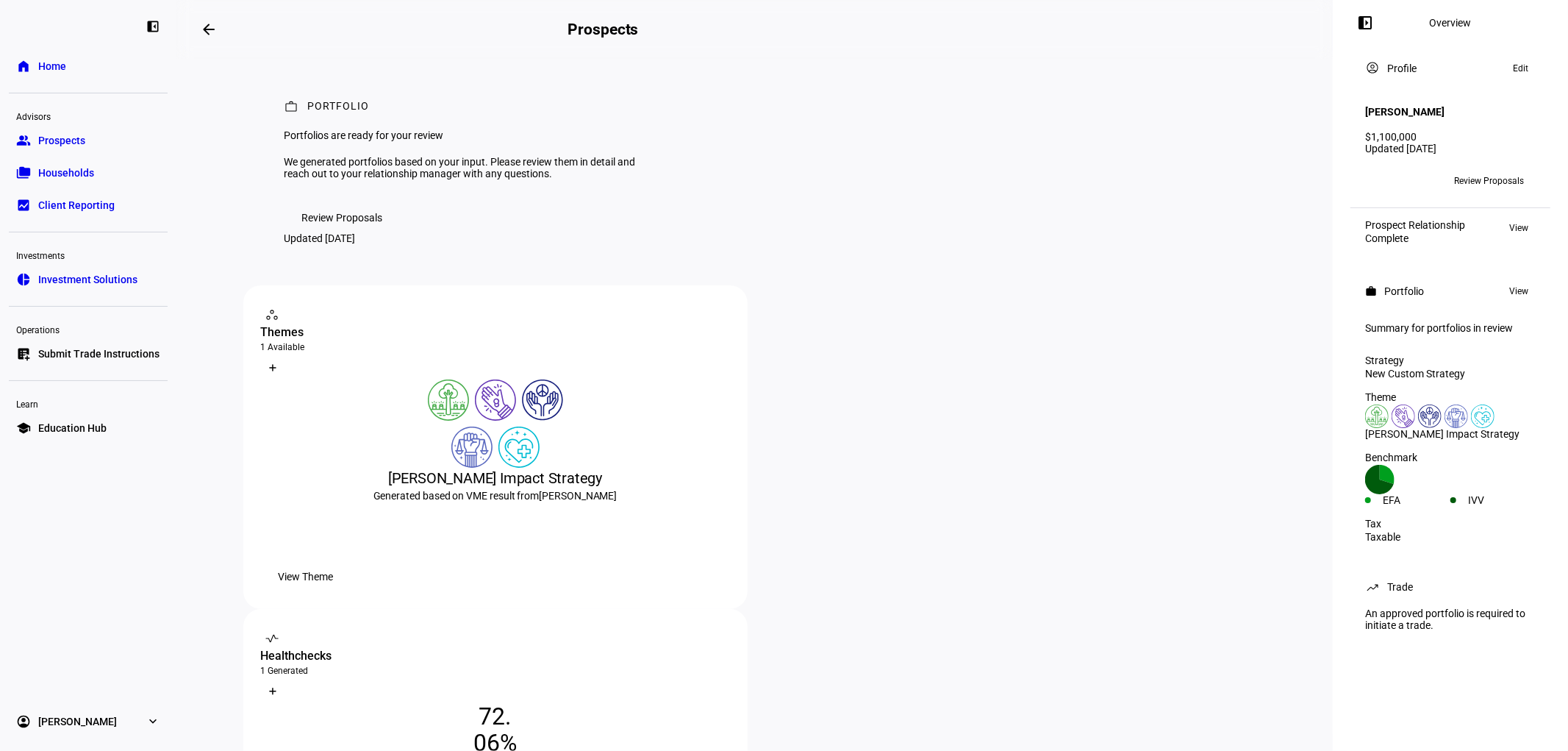
drag, startPoint x: 363, startPoint y: 289, endPoint x: 369, endPoint y: 294, distance: 7.8
click at [363, 232] on span "Review Proposals" at bounding box center [343, 218] width 81 height 29
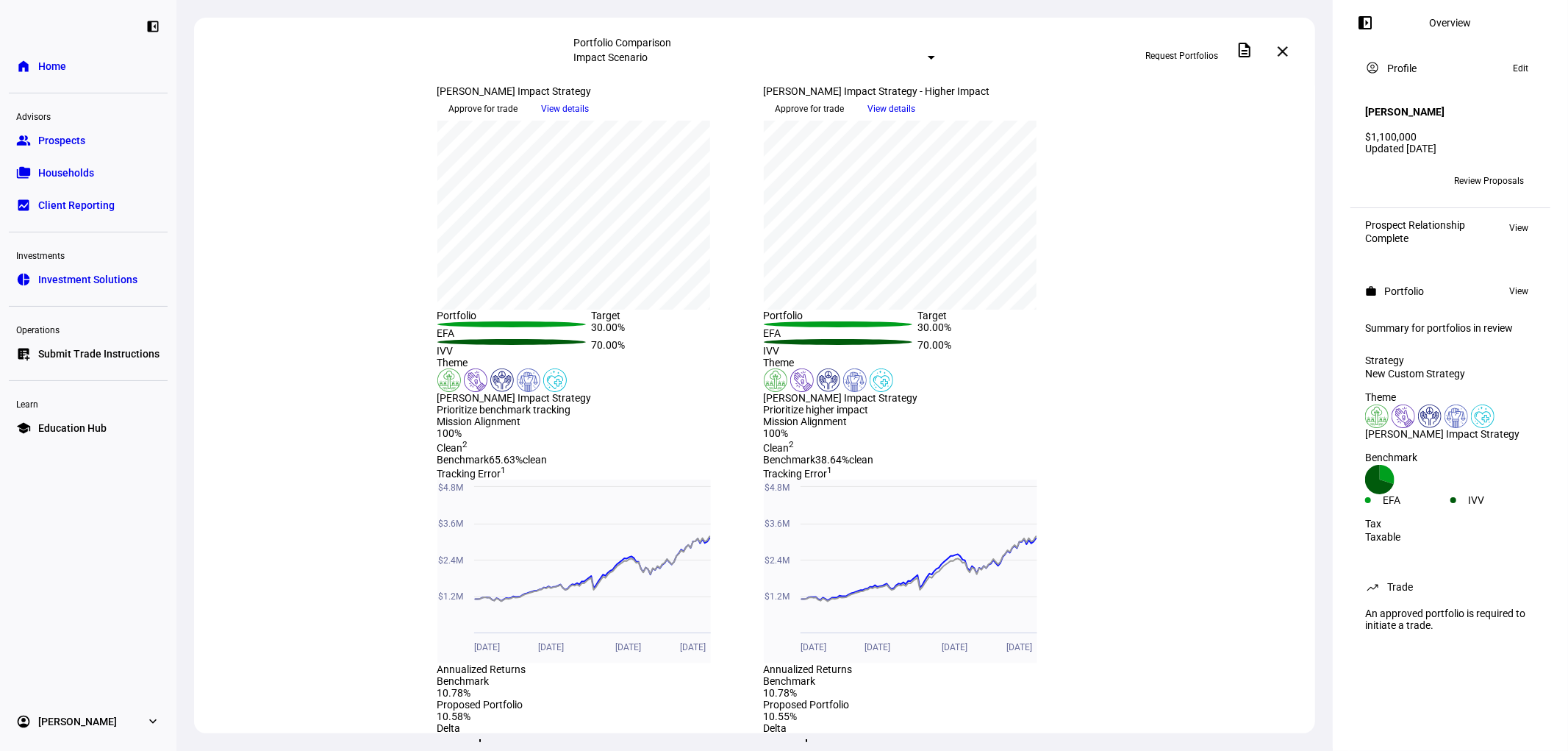
scroll to position [326, 0]
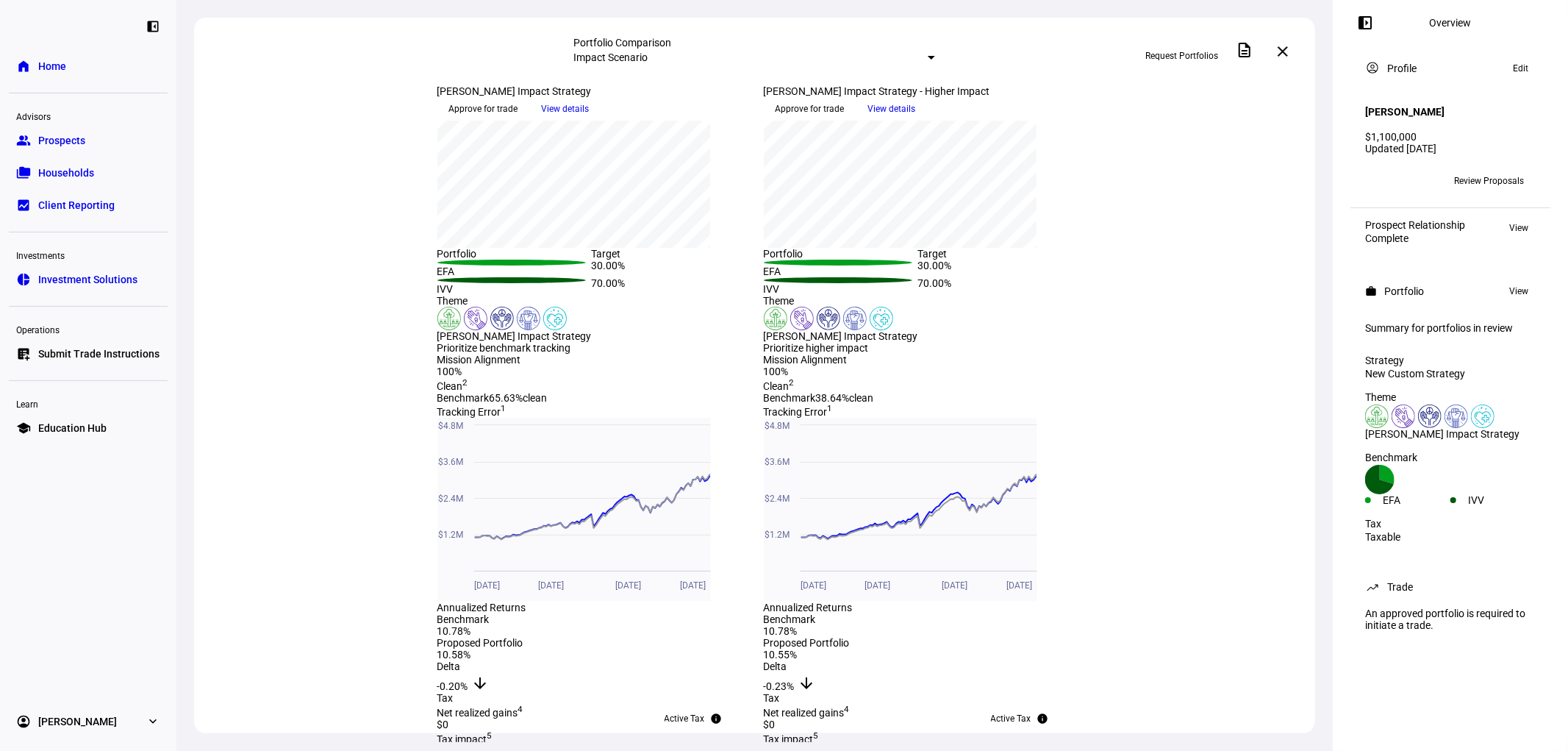
click at [916, 120] on span "View details" at bounding box center [891, 108] width 48 height 22
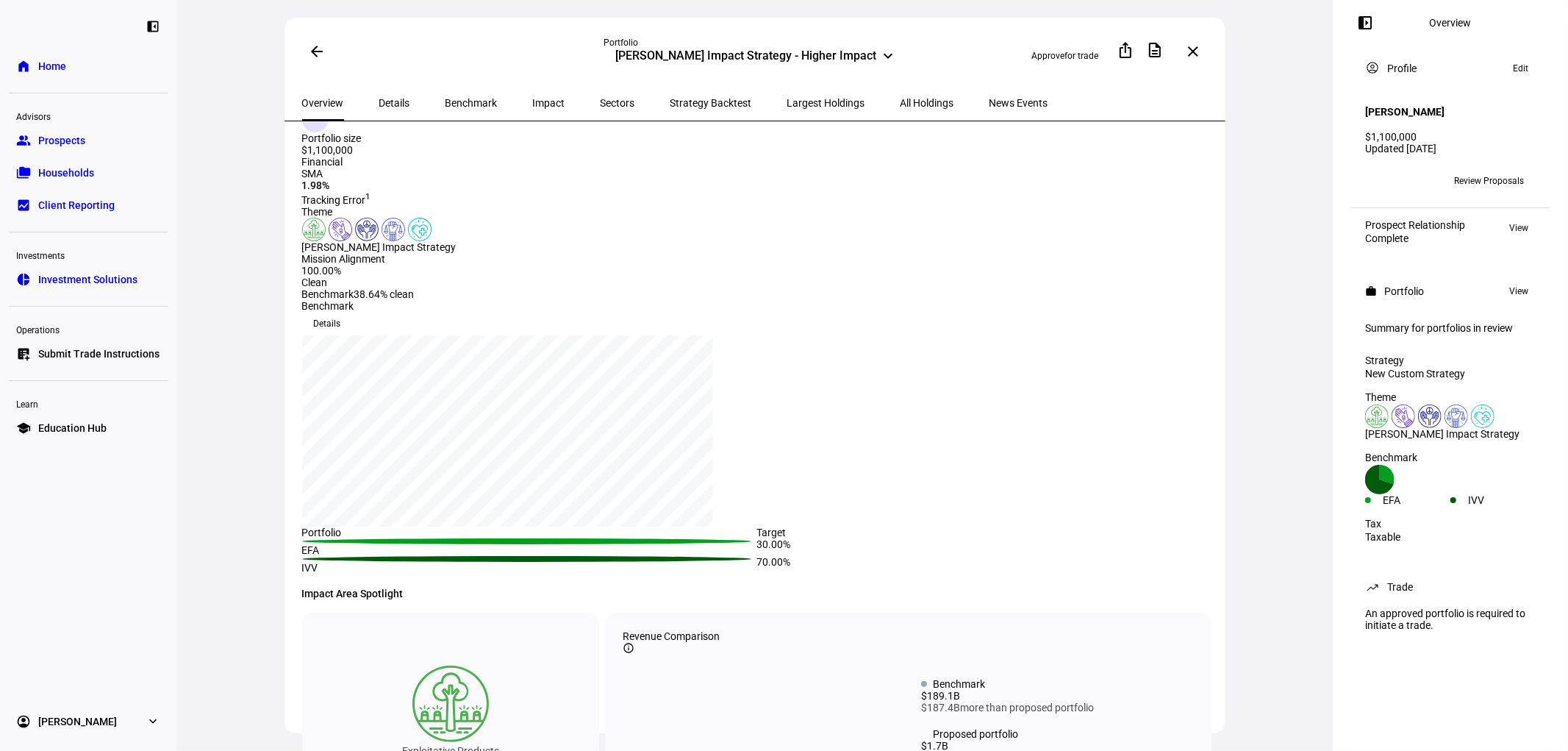
scroll to position [163, 0]
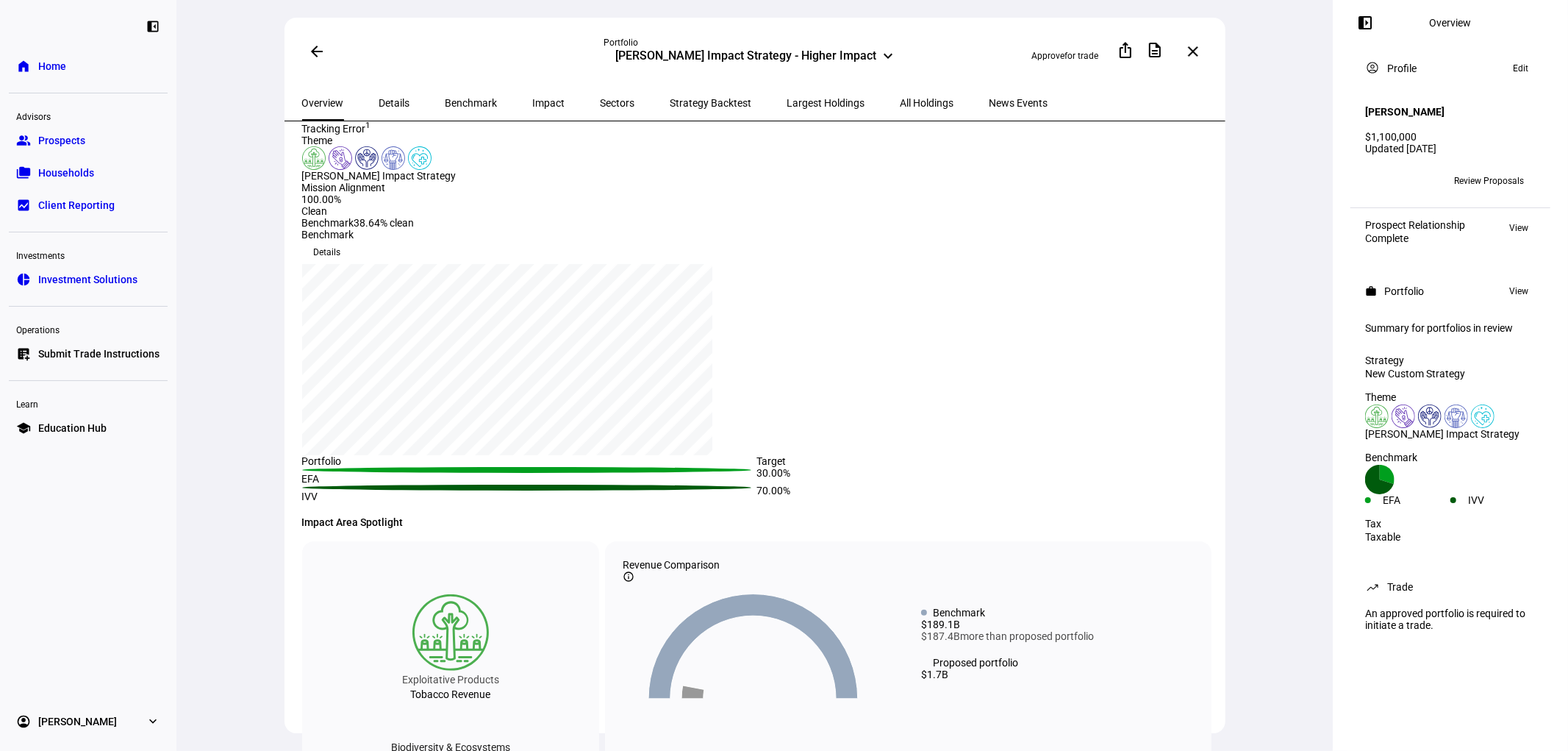
click at [900, 104] on span "All Holdings" at bounding box center [927, 103] width 54 height 11
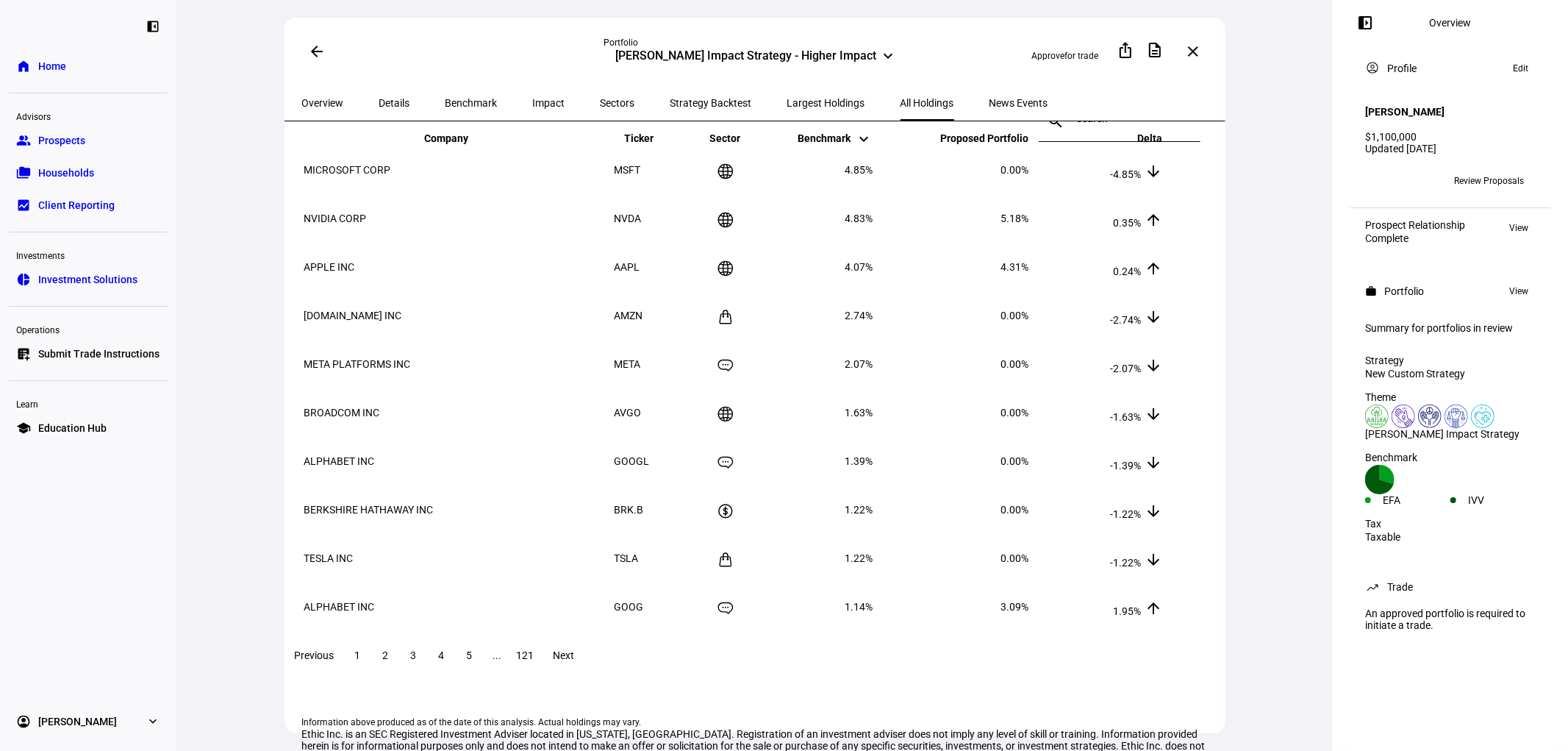
scroll to position [181, 0]
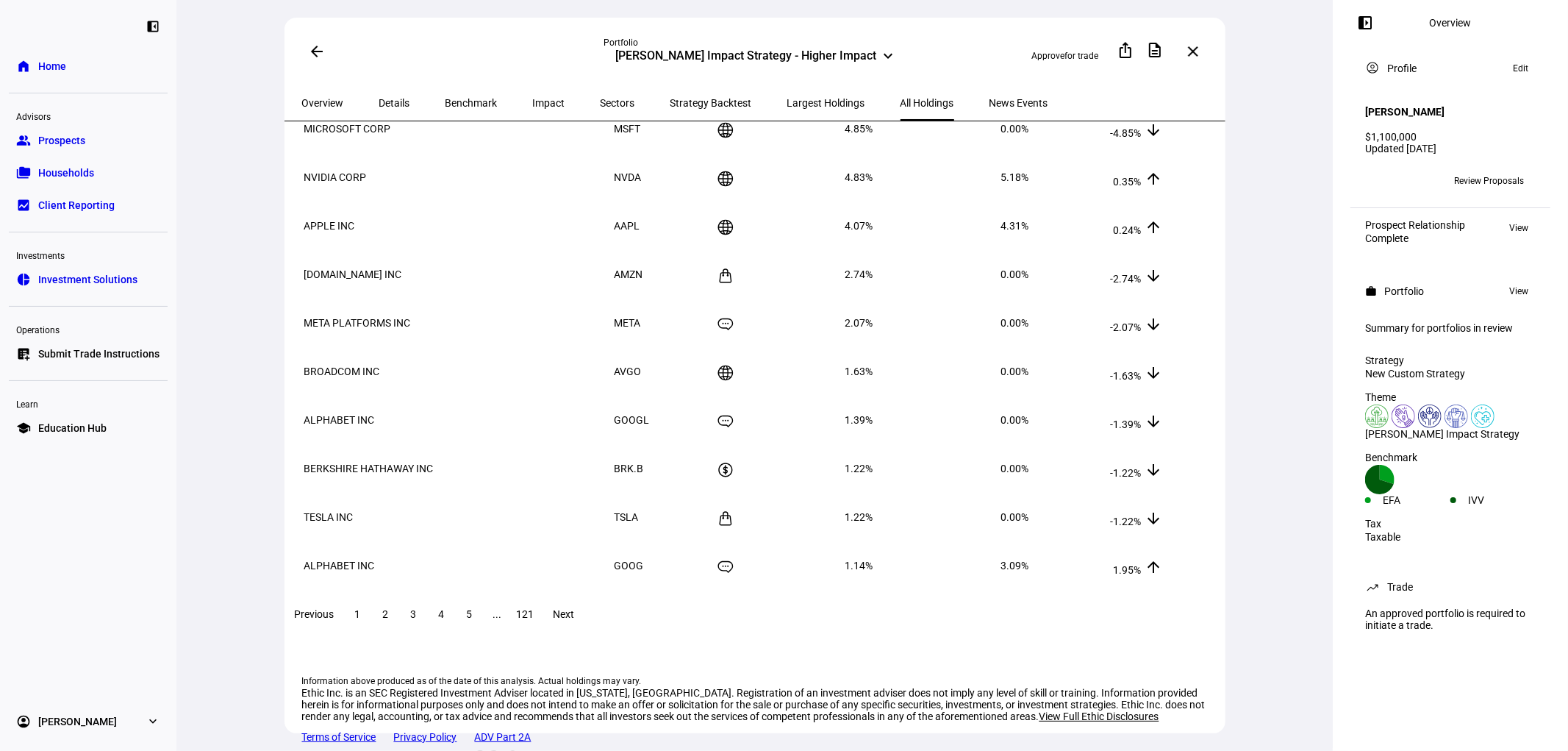
click at [399, 597] on span at bounding box center [386, 614] width 26 height 35
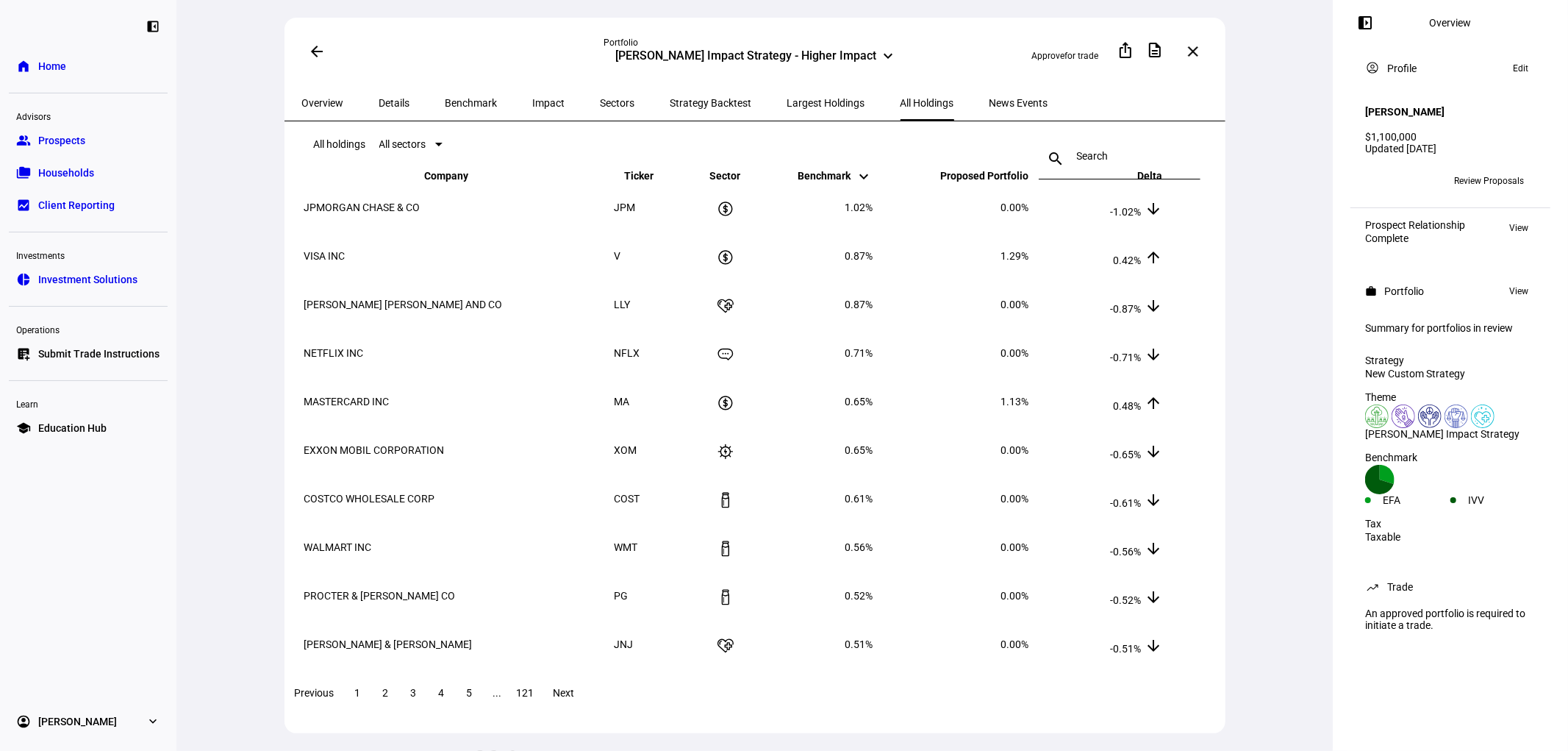
scroll to position [18, 0]
click at [455, 707] on span at bounding box center [441, 693] width 26 height 35
click at [428, 708] on button "3" at bounding box center [413, 693] width 26 height 29
click at [389, 699] on span "2" at bounding box center [386, 693] width 6 height 12
click at [361, 699] on span "1" at bounding box center [358, 693] width 6 height 12
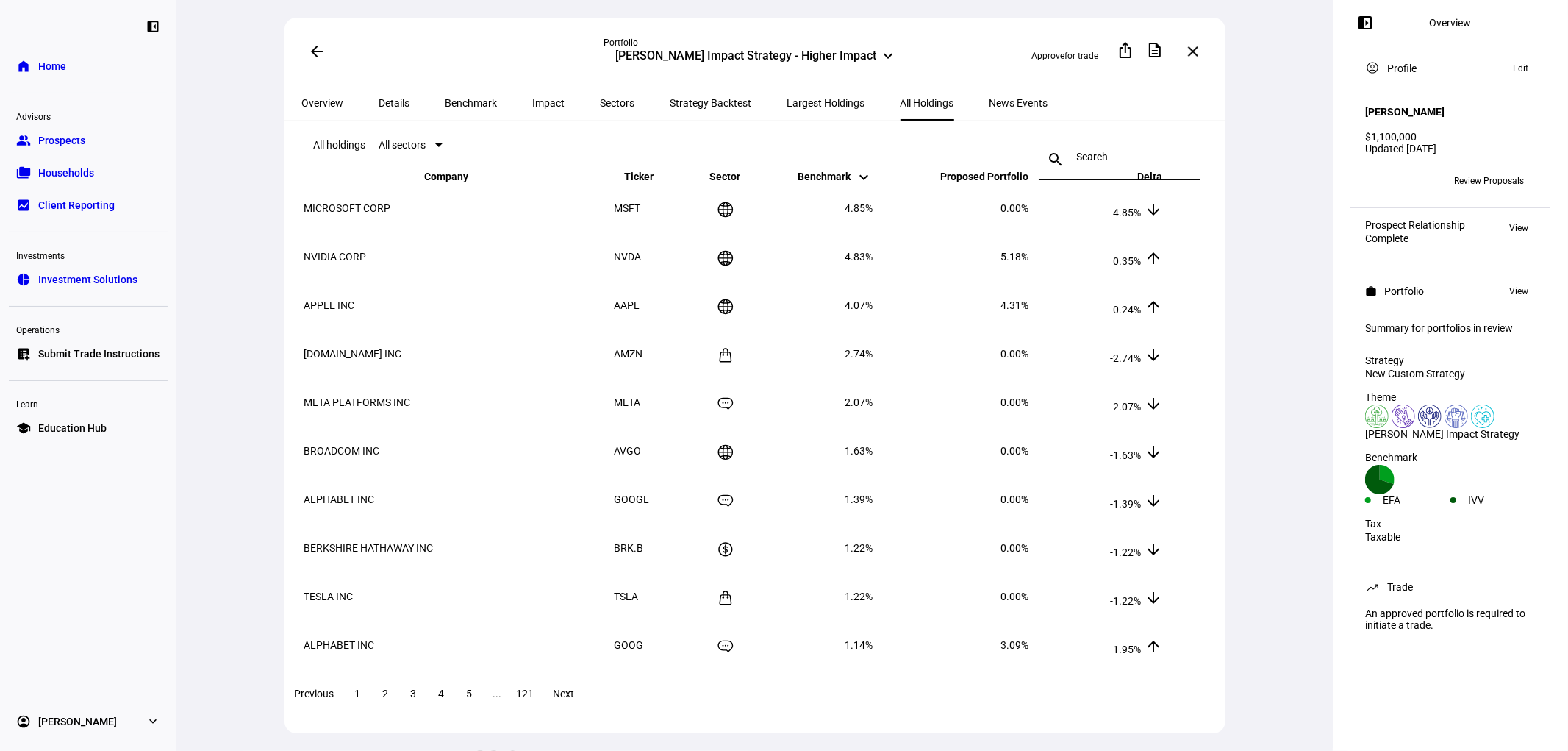
click at [324, 46] on span at bounding box center [316, 52] width 35 height 35
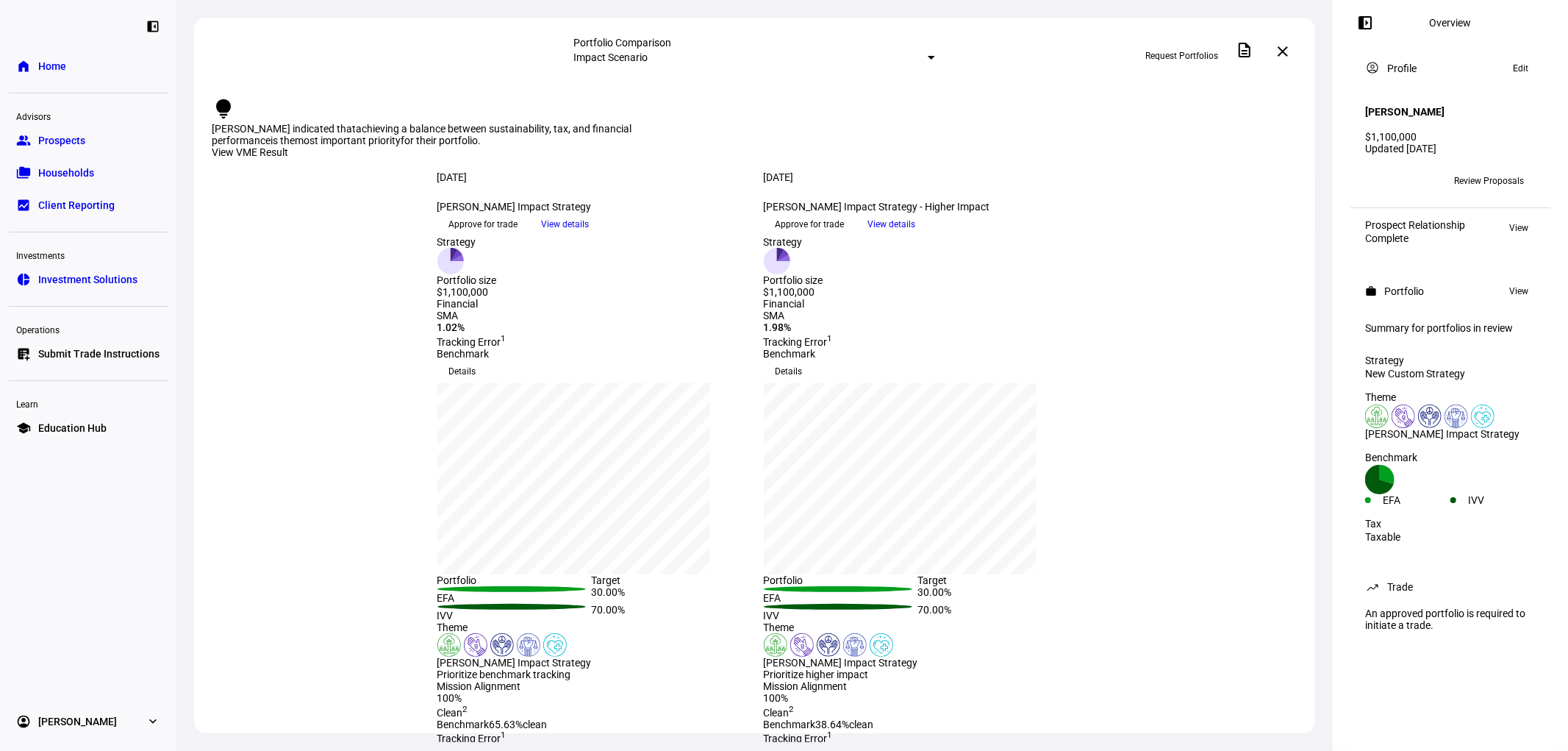
click at [1276, 48] on span at bounding box center [1283, 52] width 35 height 35
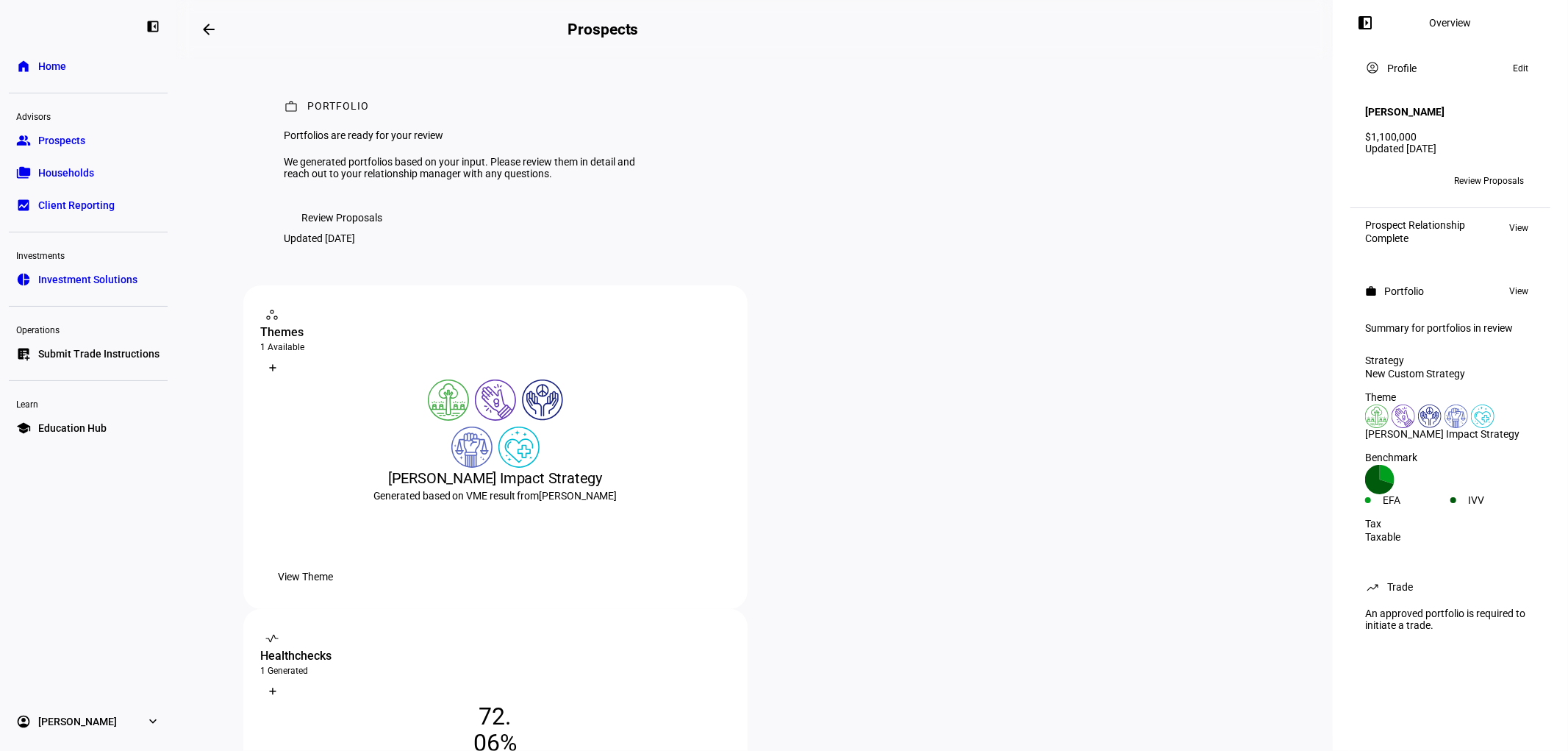
click at [61, 79] on link "home Home" at bounding box center [88, 66] width 159 height 29
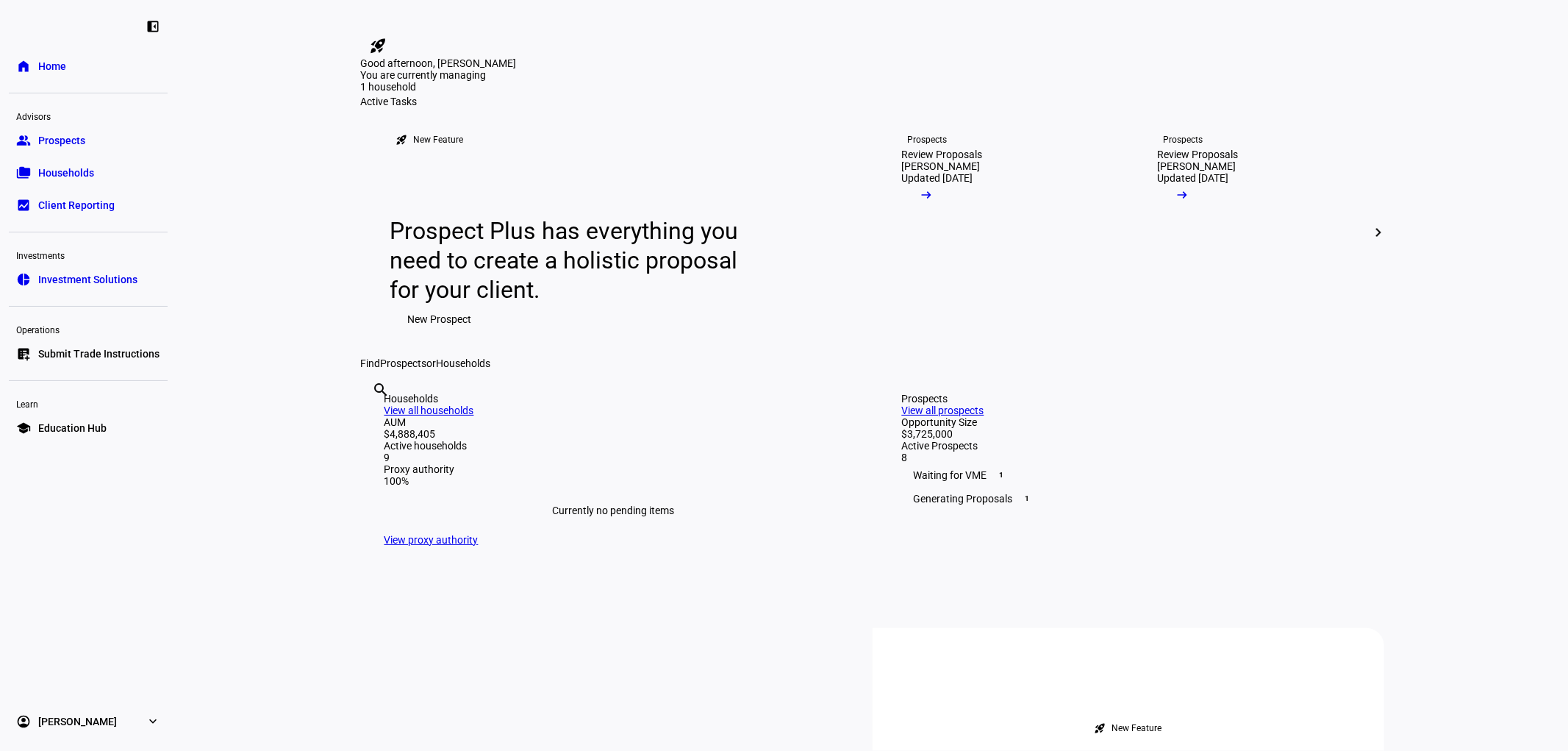
scroll to position [82, 0]
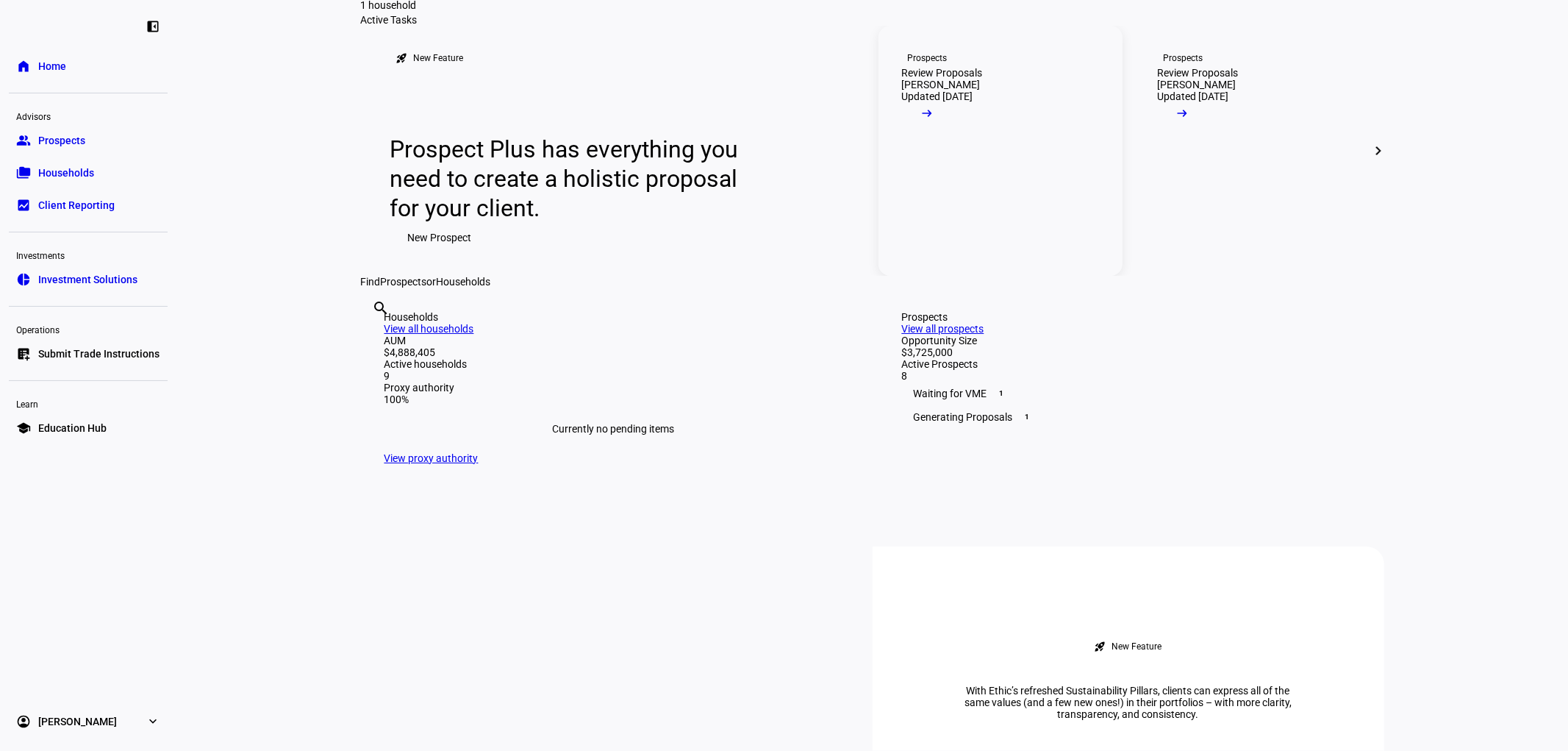
click at [952, 132] on span at bounding box center [927, 117] width 50 height 29
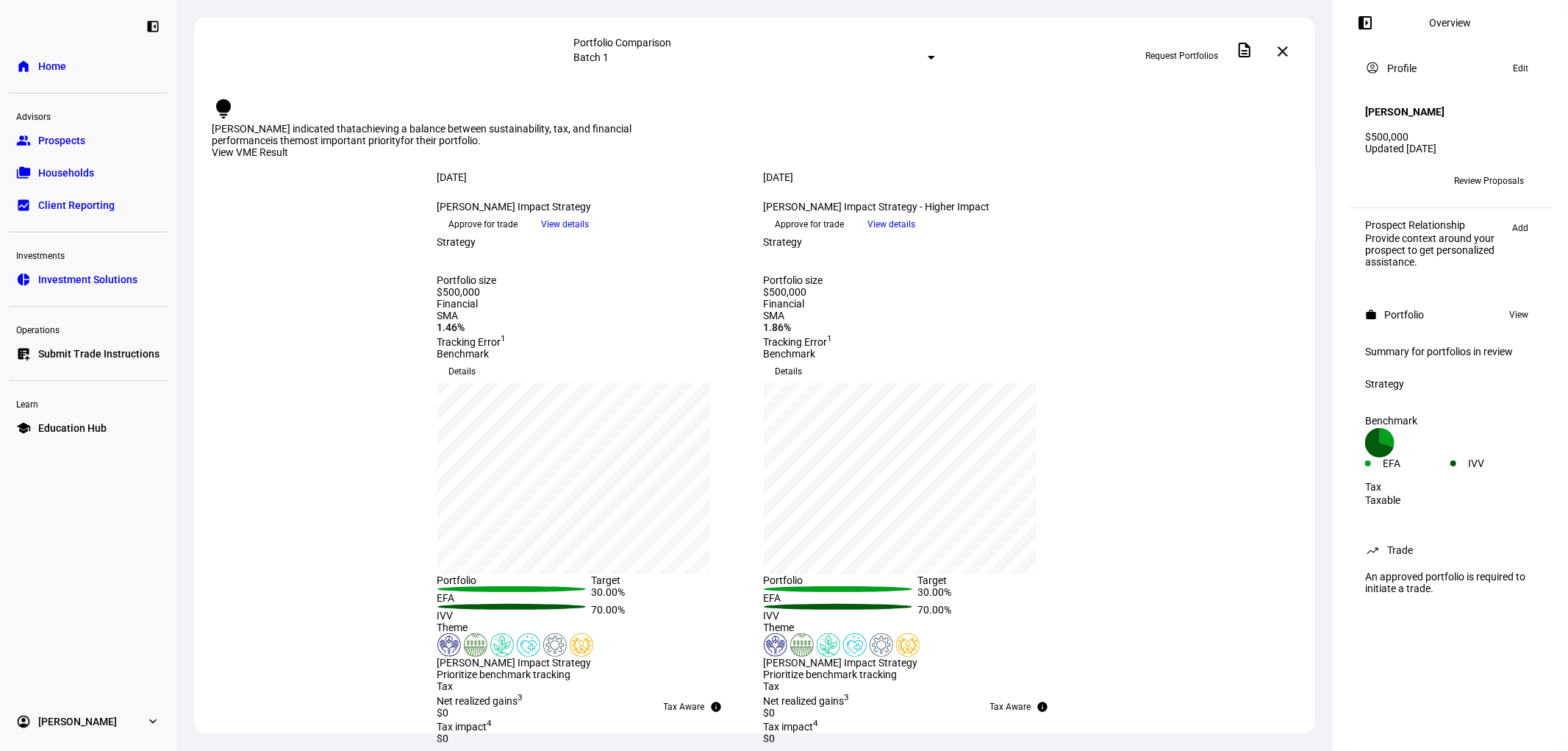
click at [916, 235] on span "View details" at bounding box center [891, 224] width 48 height 22
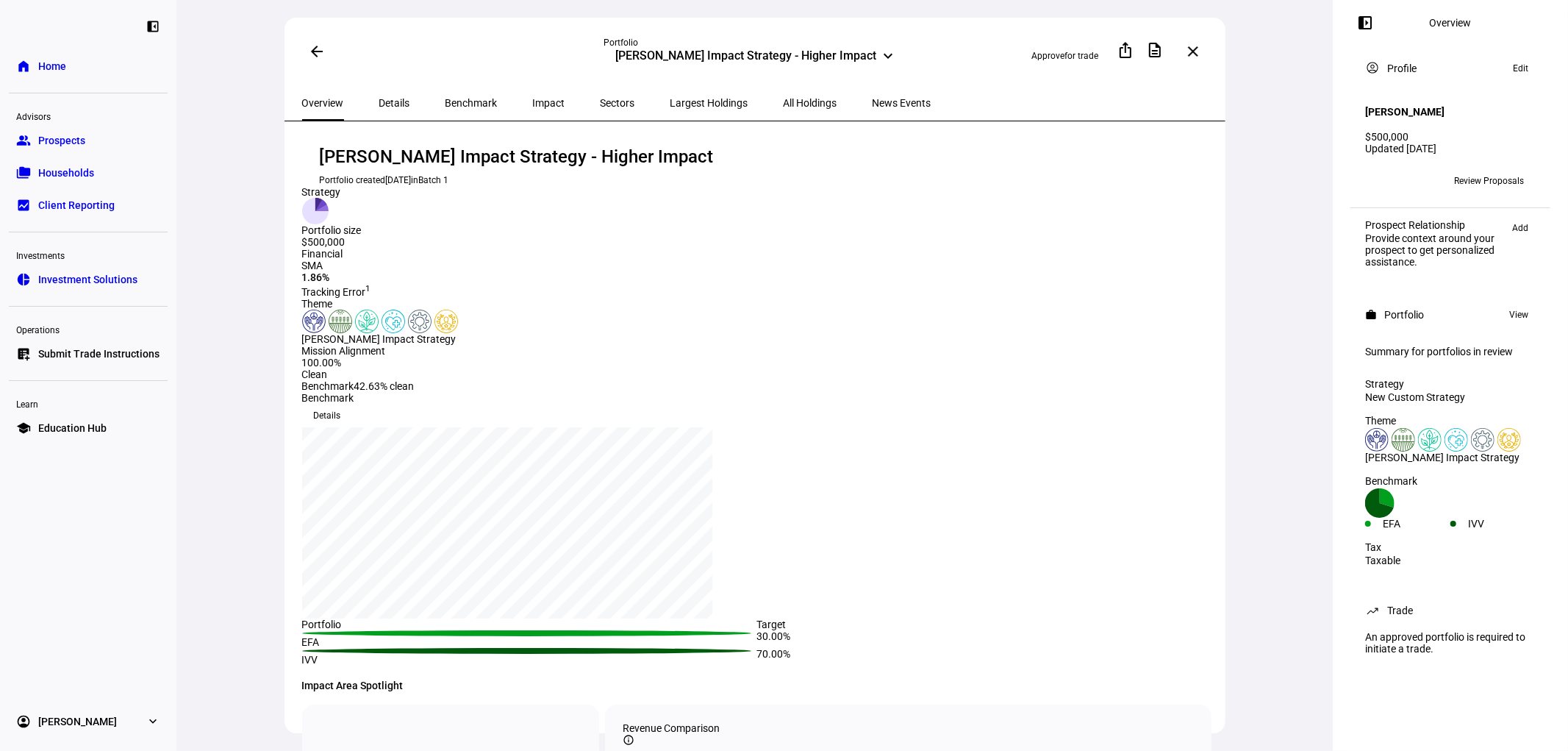
click at [533, 94] on span "Impact" at bounding box center [549, 103] width 32 height 35
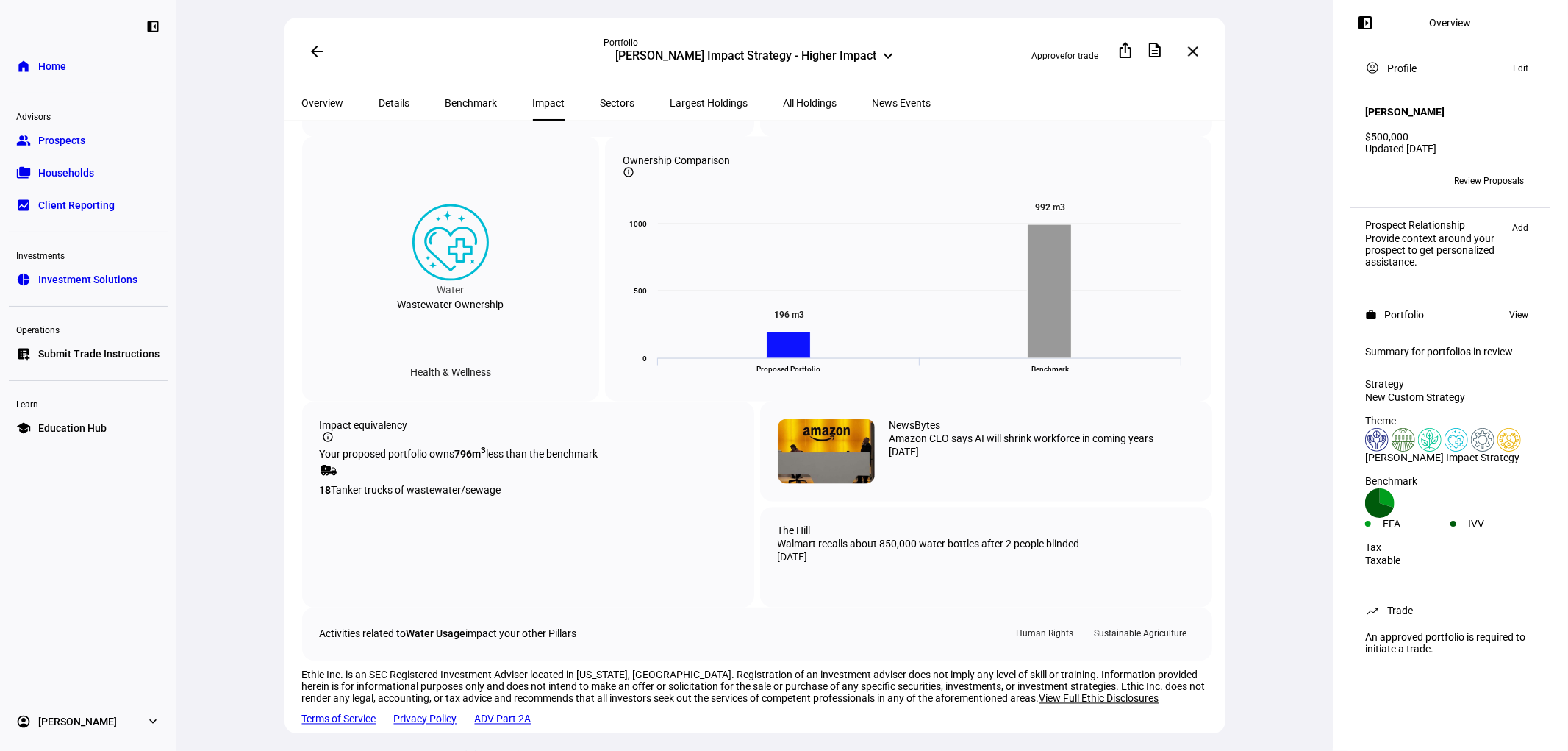
scroll to position [2268, 0]
click at [393, 100] on span "Details" at bounding box center [395, 103] width 31 height 11
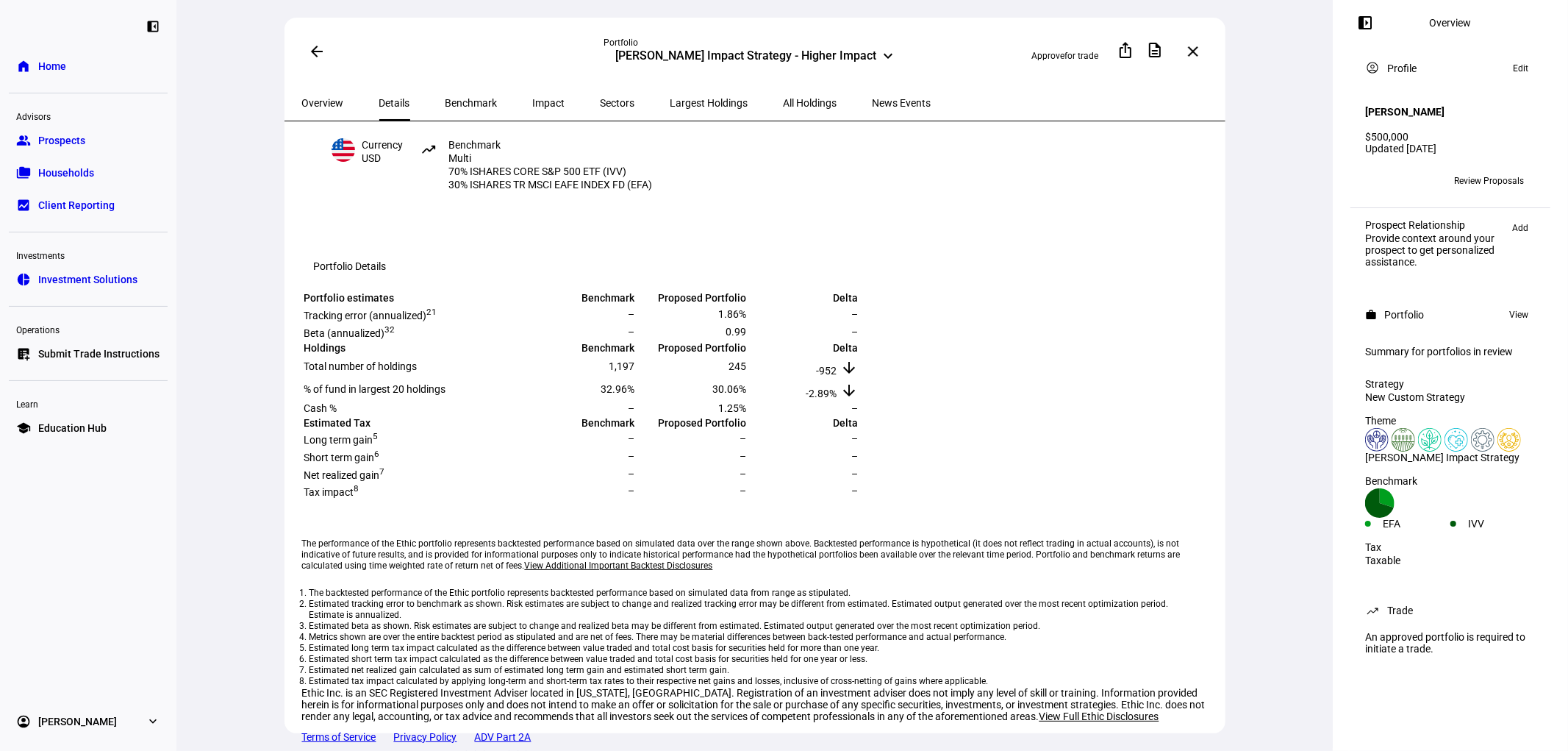
scroll to position [407, 0]
click at [451, 83] on eth-portfolio-v2 "arrow_back Portfolio [PERSON_NAME] Impact Strategy - Higher Impact keyboard_arr…" at bounding box center [755, 397] width 941 height 761
click at [453, 99] on span "Benchmark" at bounding box center [471, 103] width 52 height 11
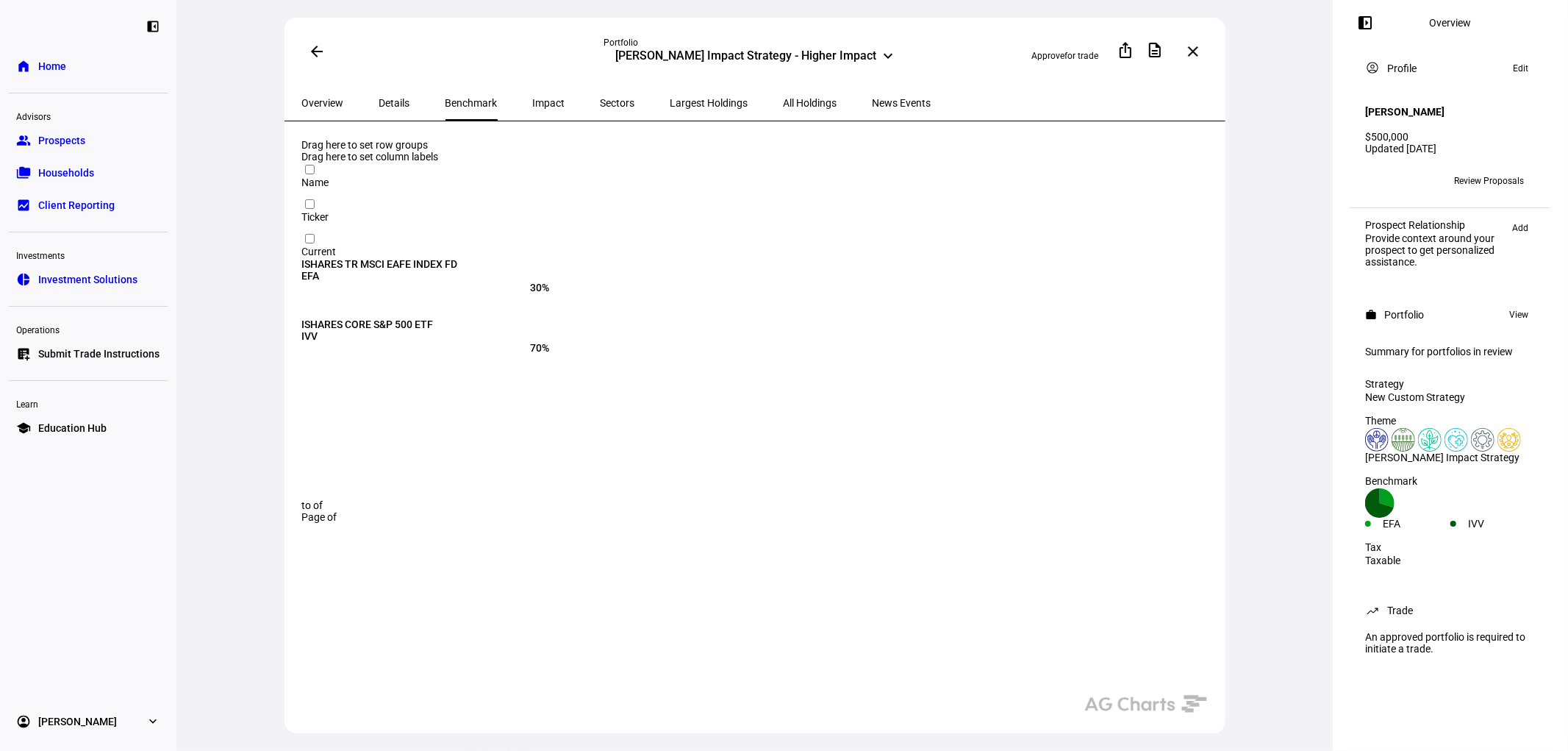
click at [346, 97] on div "Overview" at bounding box center [322, 103] width 77 height 35
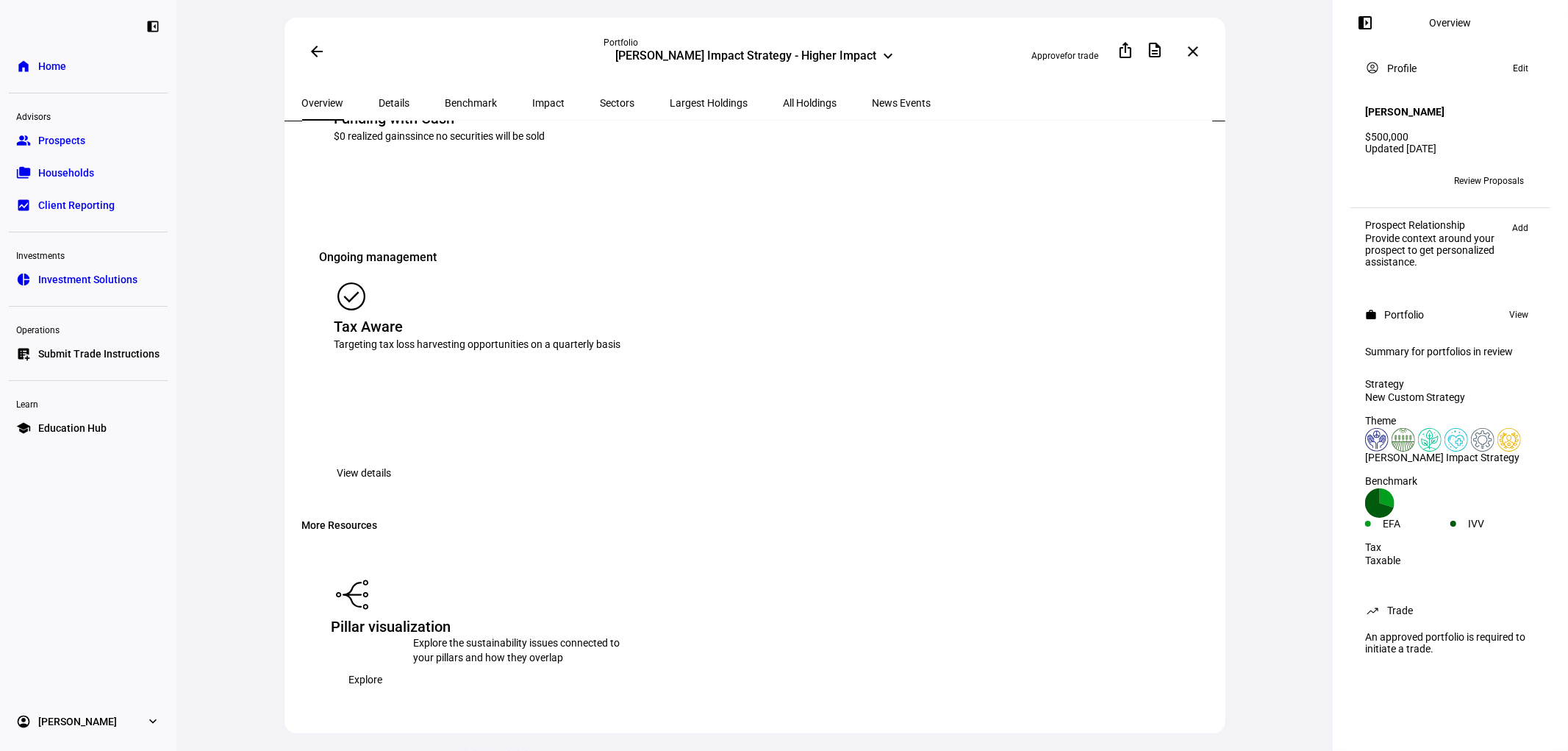
scroll to position [1553, 0]
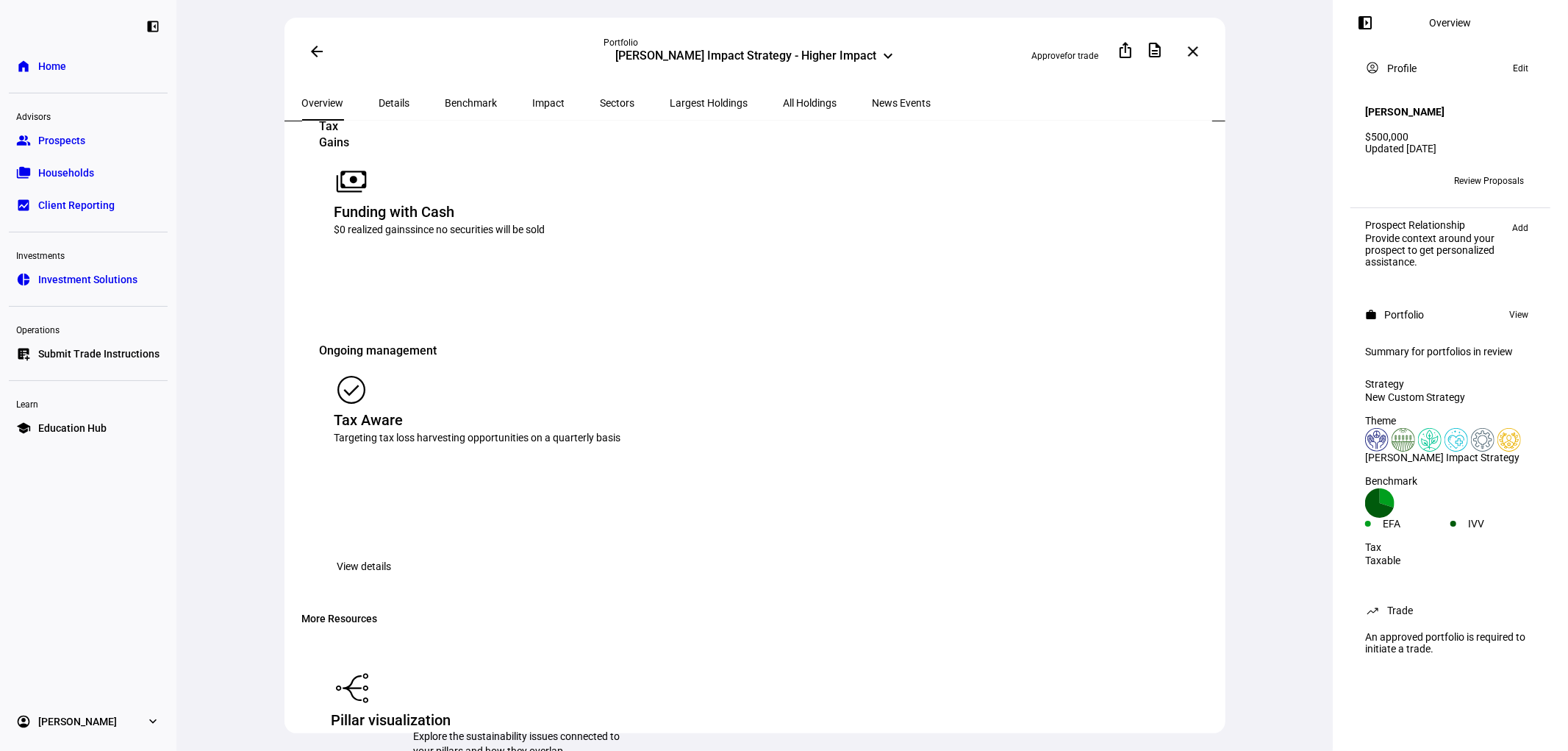
click at [784, 100] on span "All Holdings" at bounding box center [810, 103] width 54 height 11
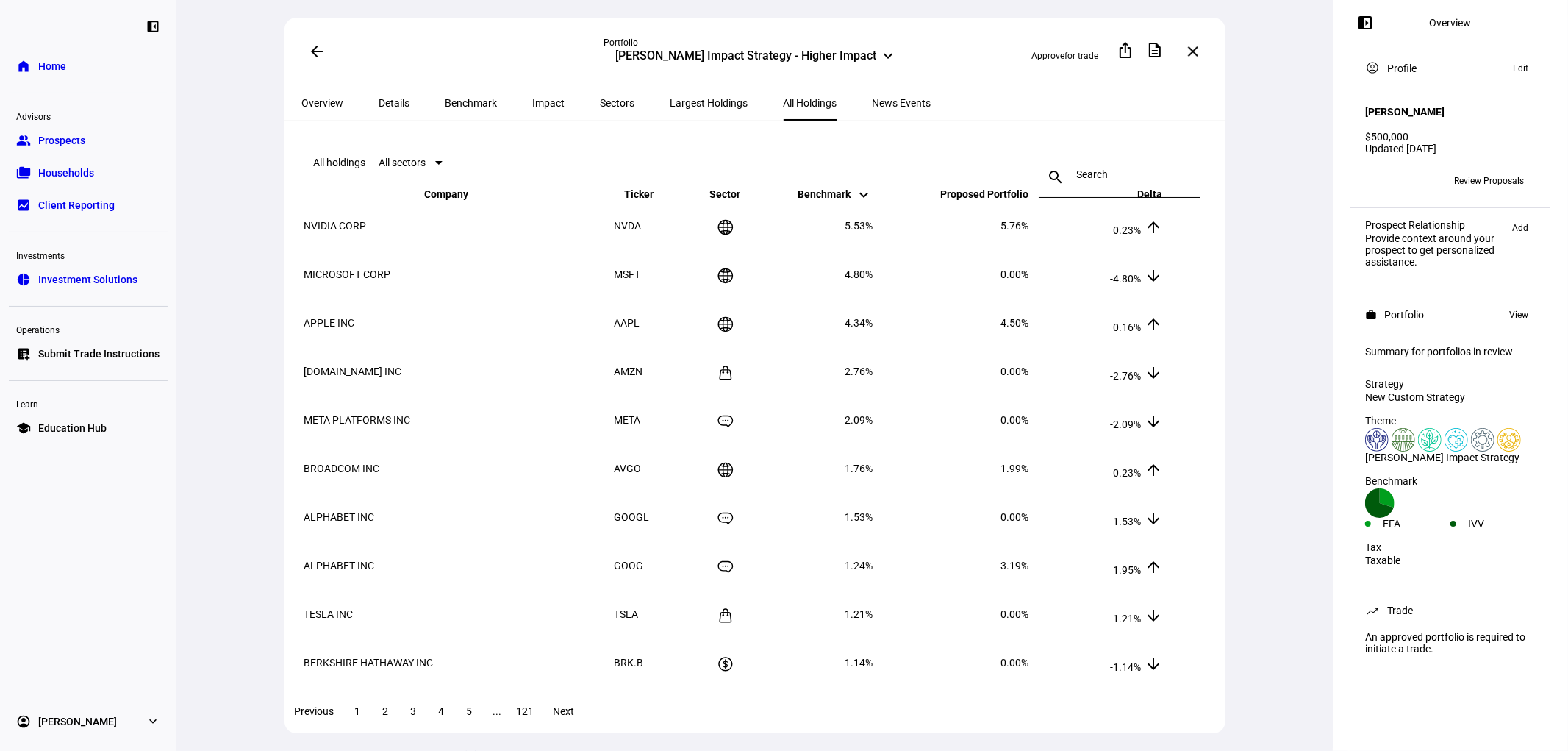
click at [671, 98] on span "Largest Holdings" at bounding box center [710, 103] width 78 height 11
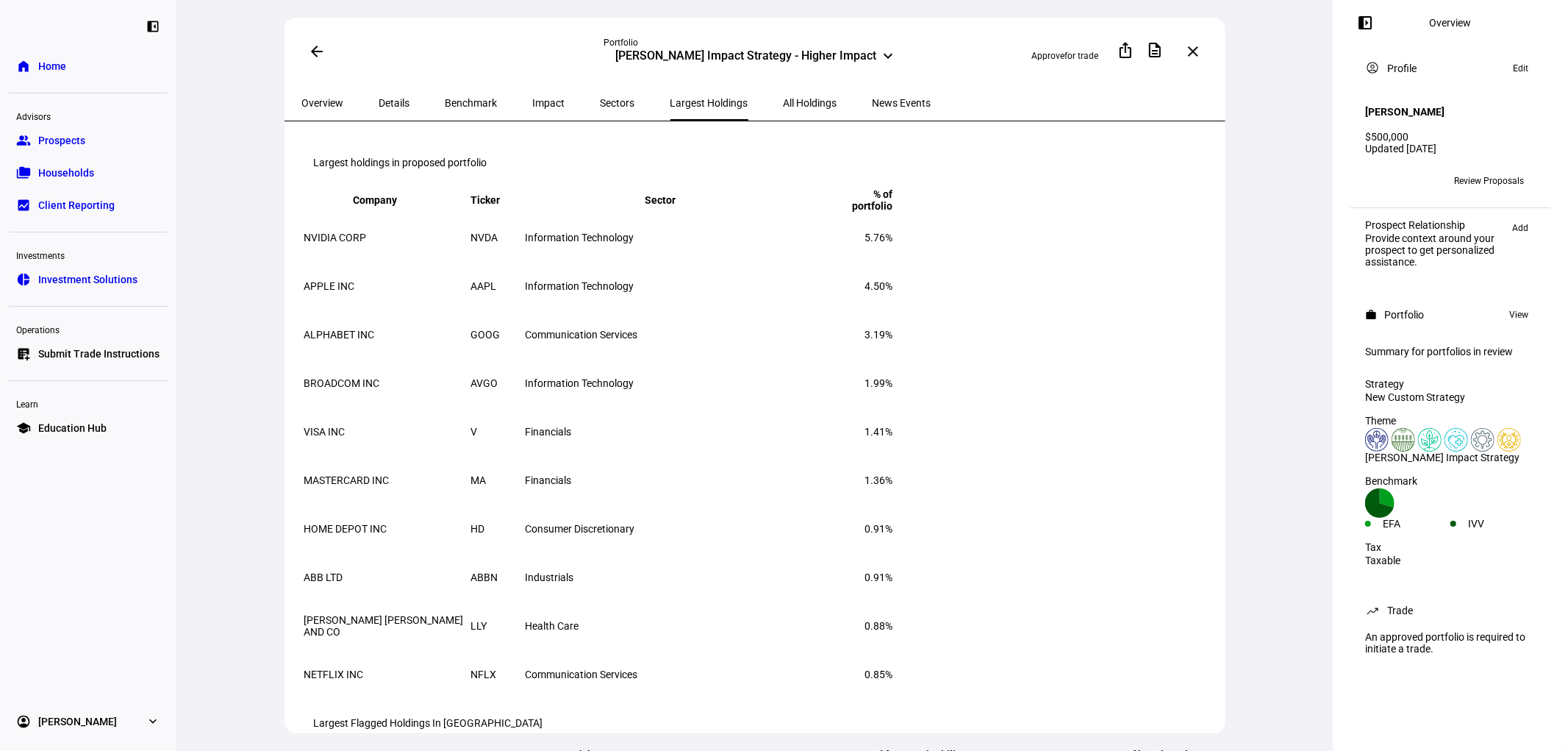
click at [600, 101] on span "Sectors" at bounding box center [617, 103] width 34 height 11
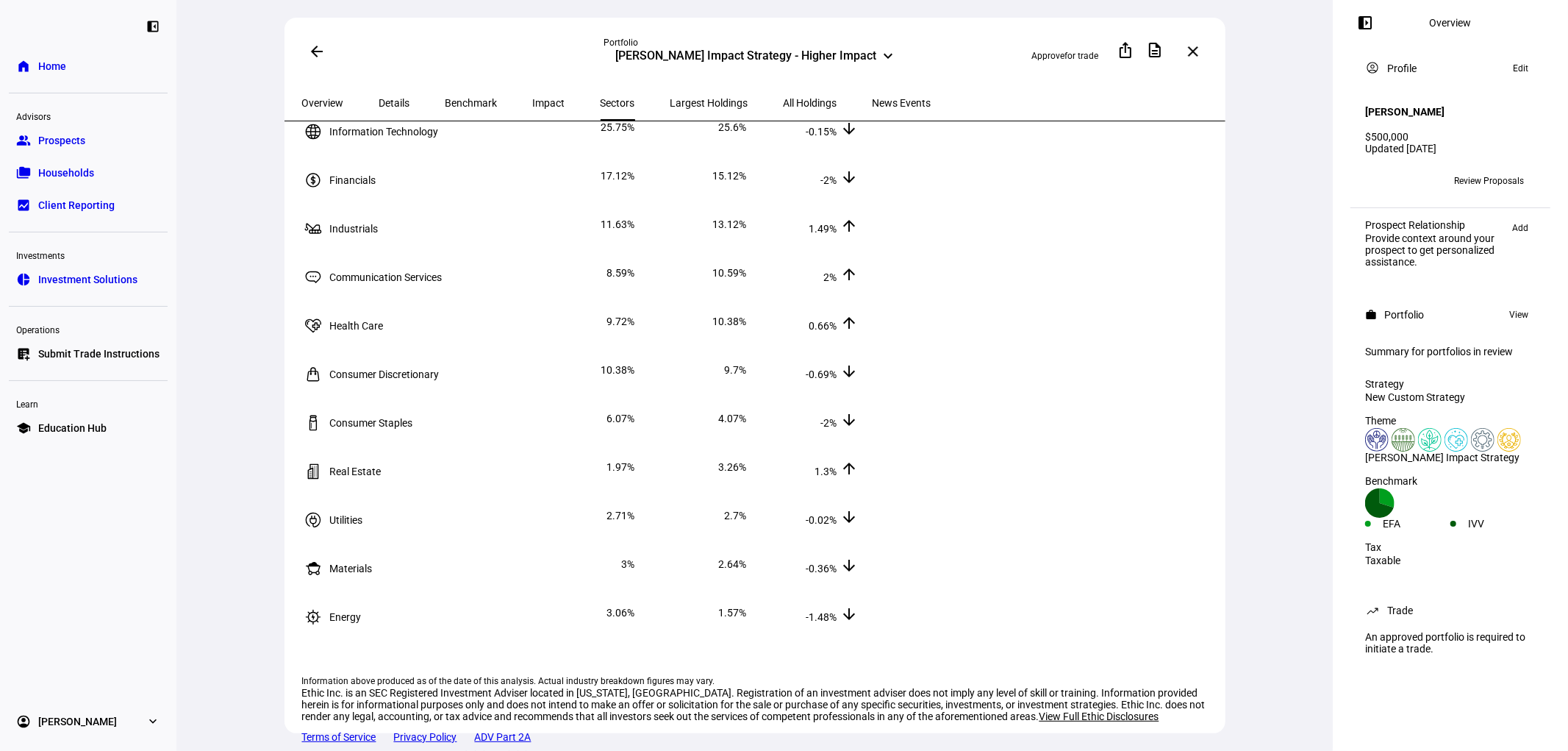
scroll to position [163, 0]
click at [600, 98] on span "Sectors" at bounding box center [617, 103] width 34 height 11
click at [533, 102] on span "Impact" at bounding box center [549, 103] width 32 height 11
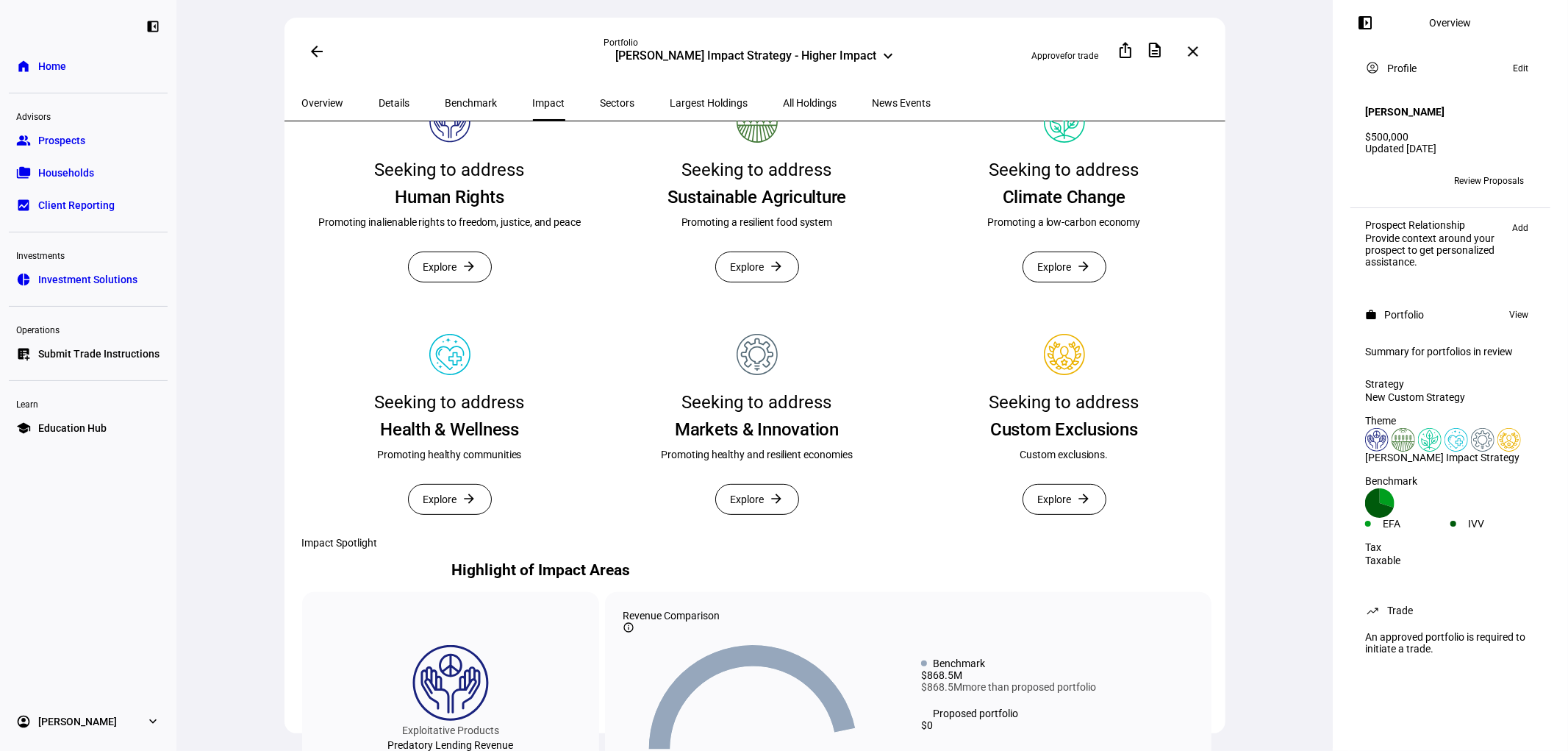
scroll to position [326, 0]
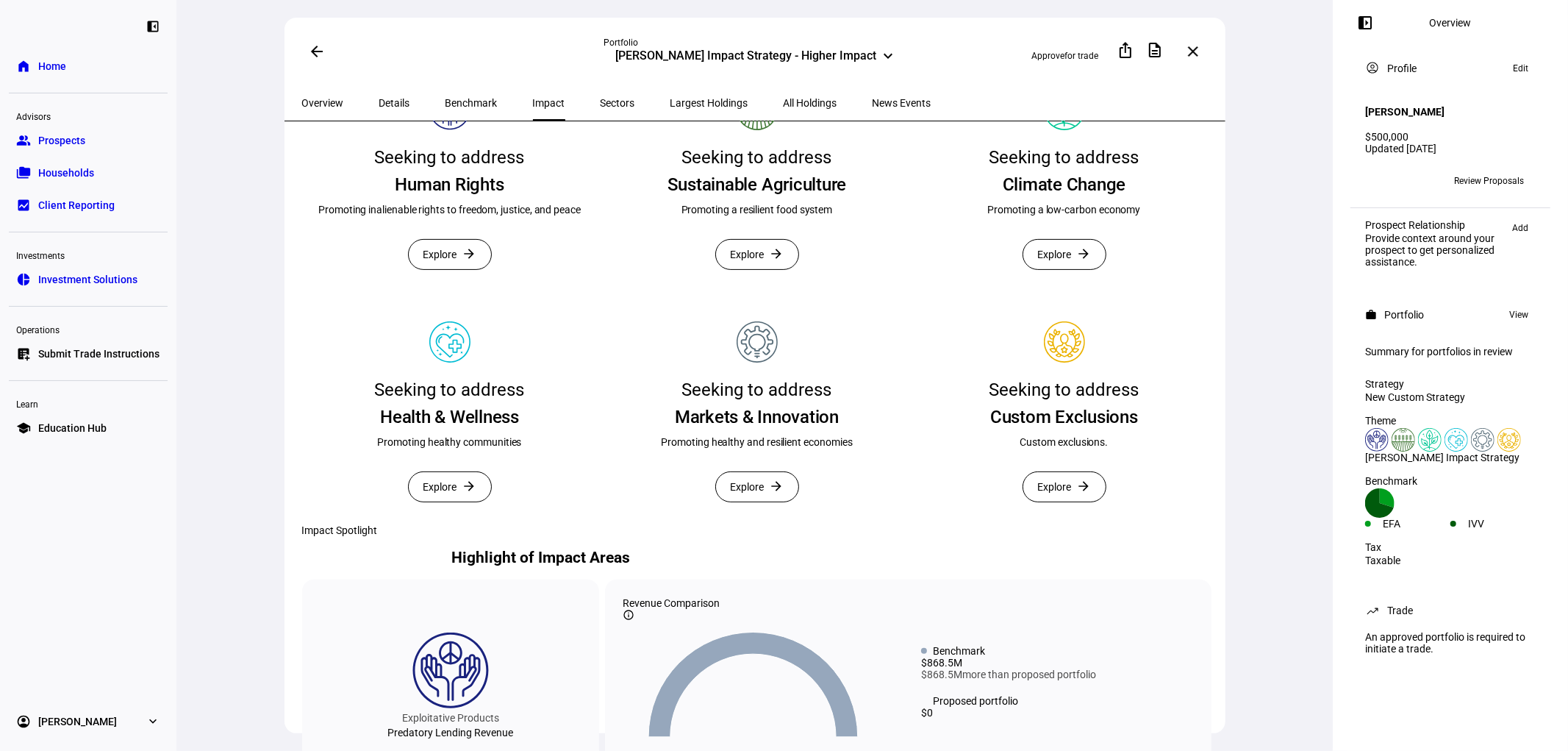
click at [463, 261] on mat-icon "arrow_forward" at bounding box center [470, 253] width 15 height 15
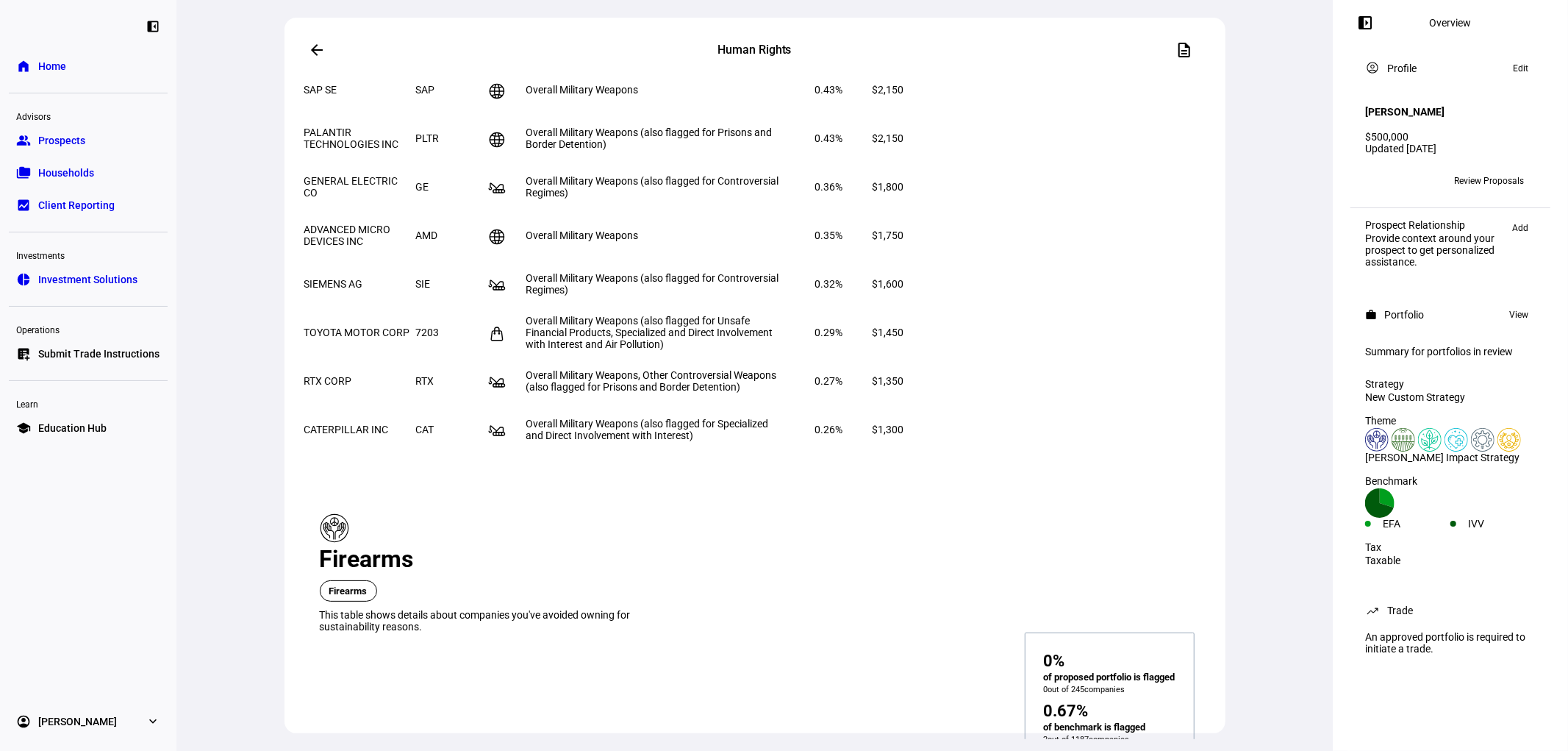
scroll to position [2206, 0]
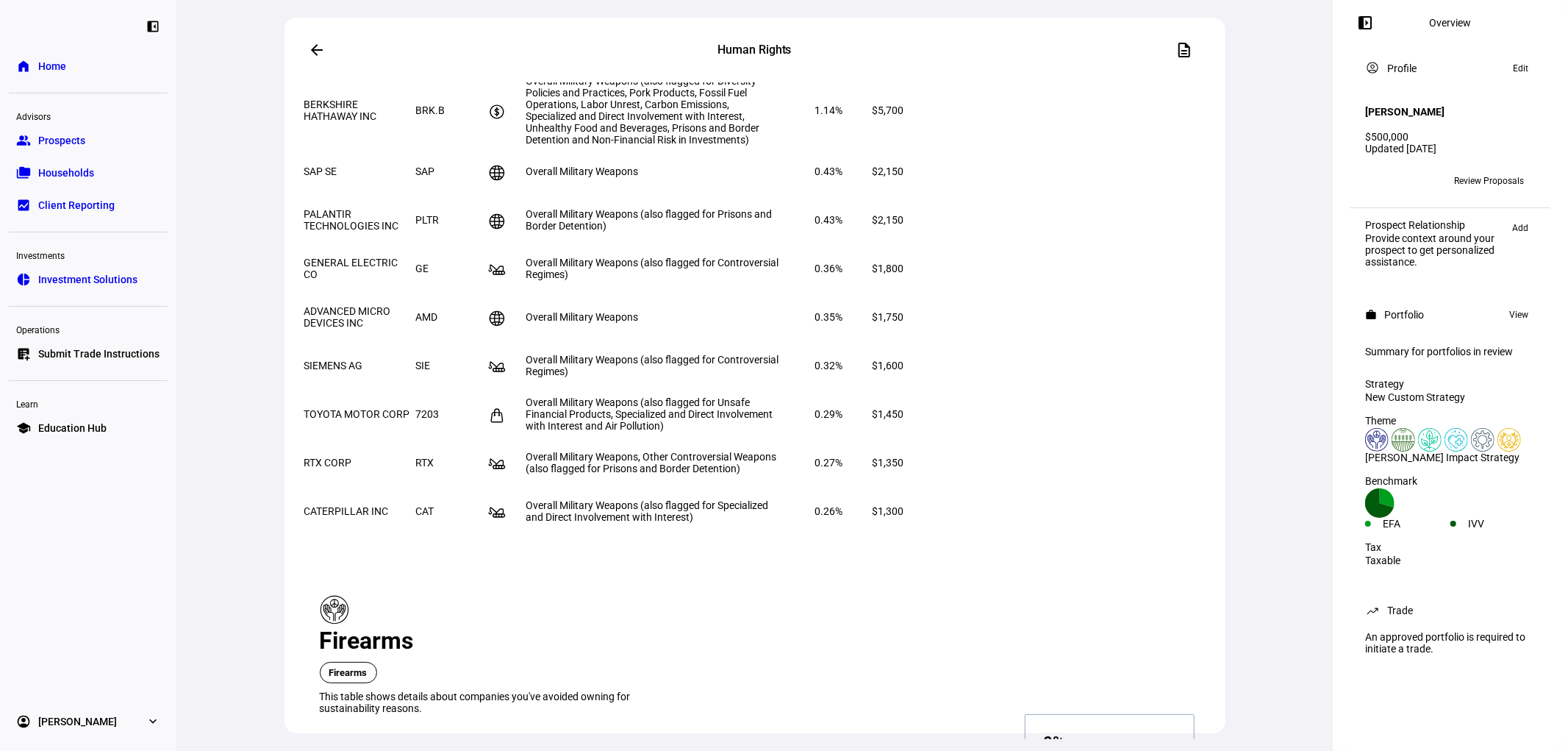
click at [88, 60] on link "home Home" at bounding box center [88, 66] width 159 height 29
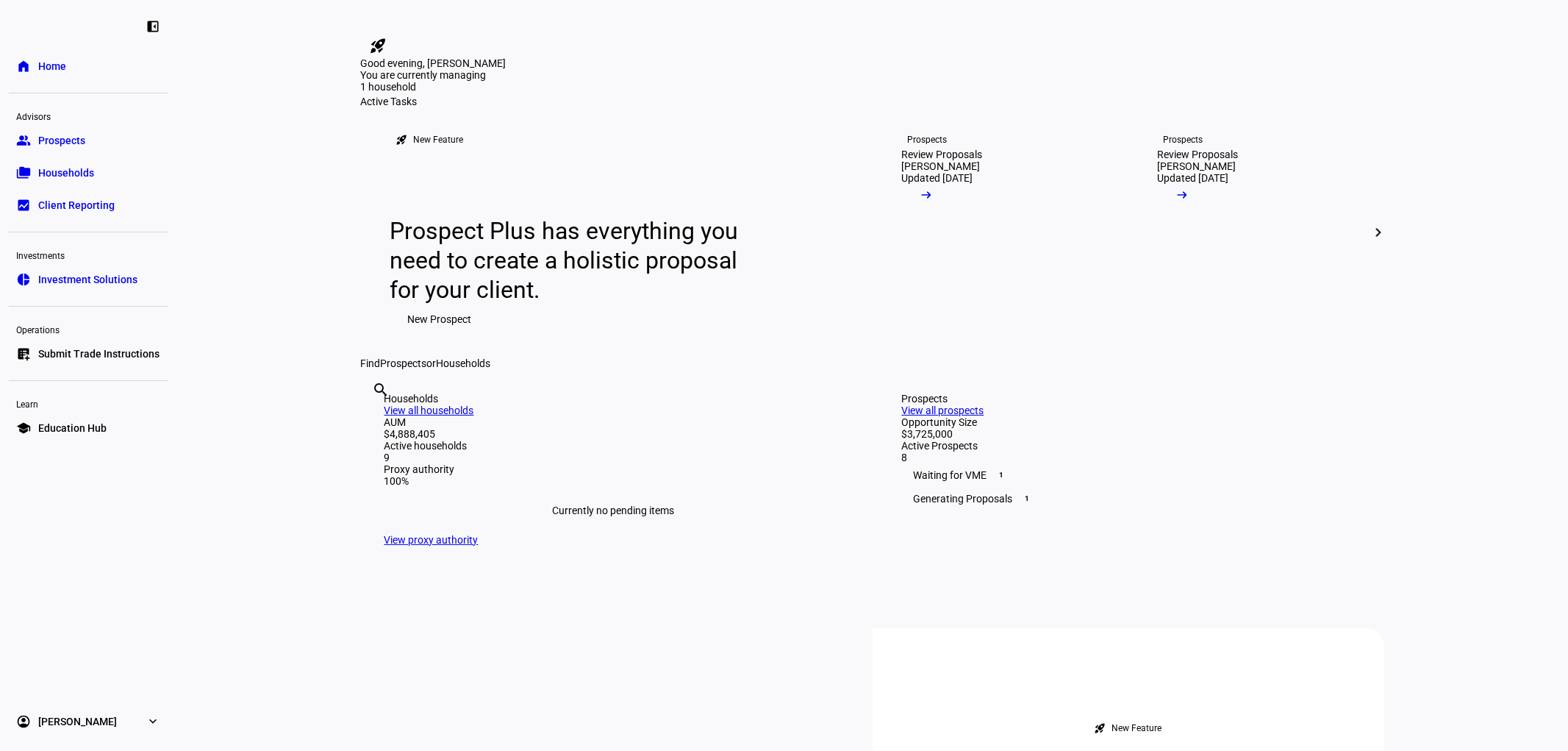
click at [442, 334] on span "New Prospect" at bounding box center [440, 319] width 64 height 29
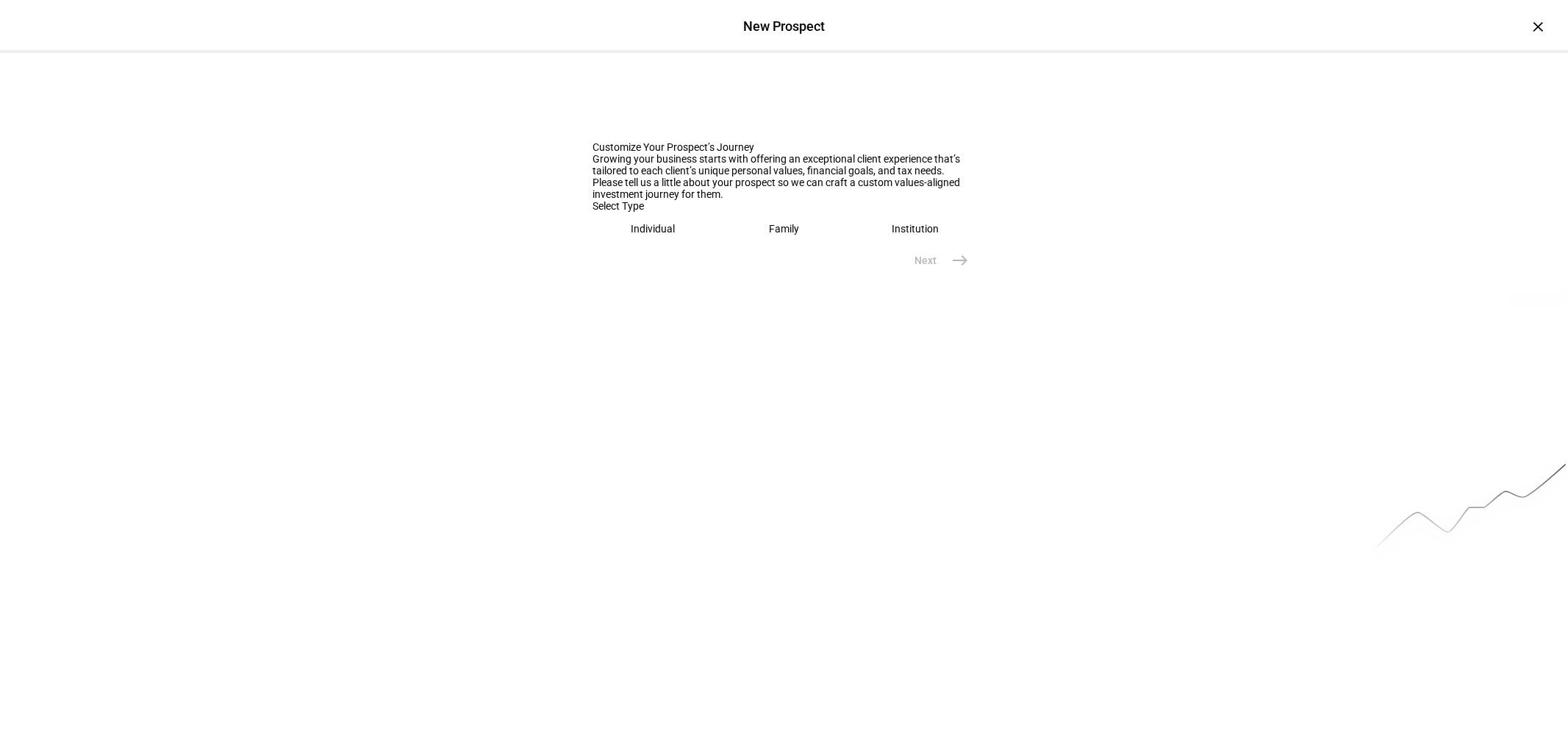
click at [671, 246] on eth-mega-radio-button "Individual" at bounding box center [653, 229] width 120 height 34
click at [692, 299] on div at bounding box center [785, 278] width 383 height 41
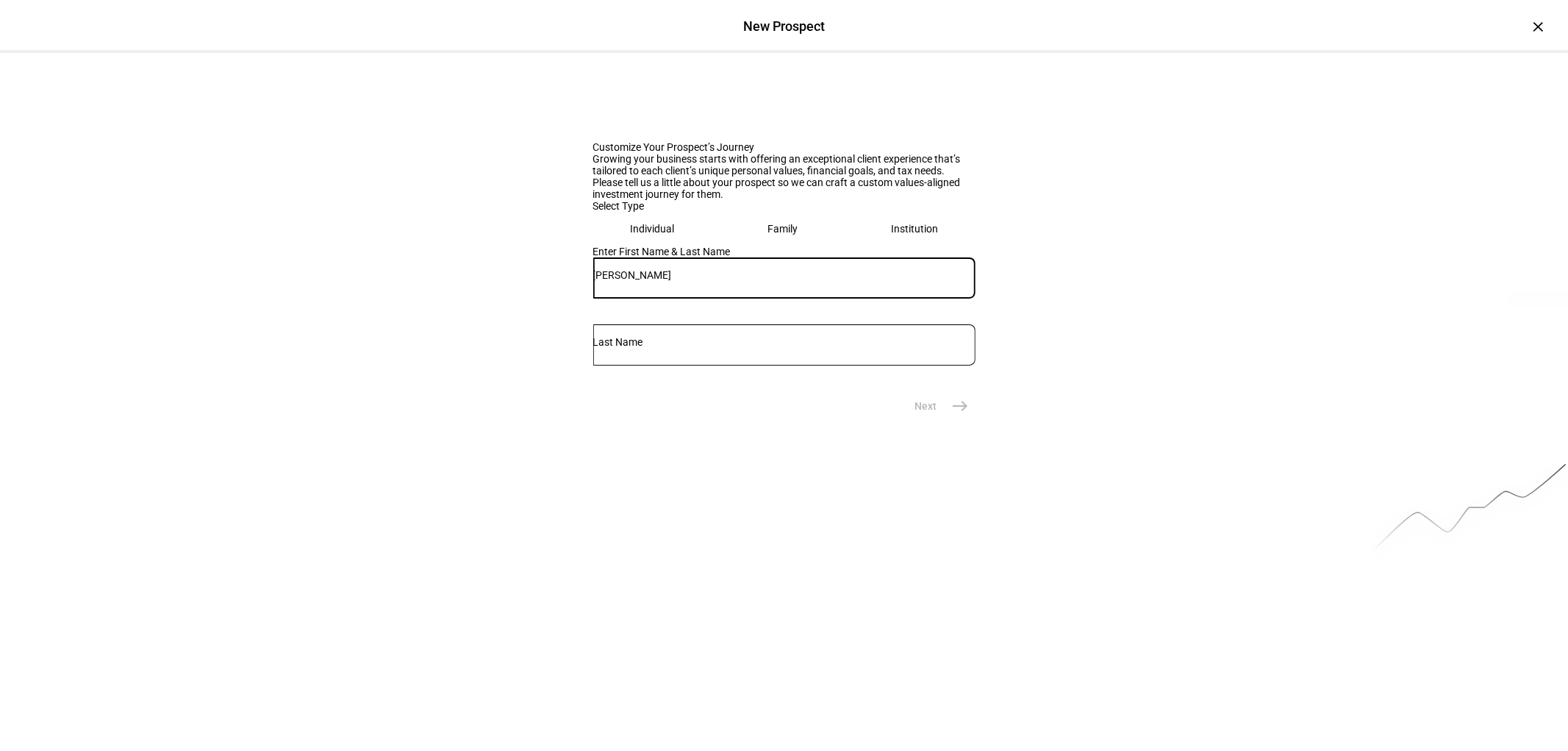
type input "[PERSON_NAME]"
click at [922, 421] on button "Next east" at bounding box center [936, 406] width 78 height 29
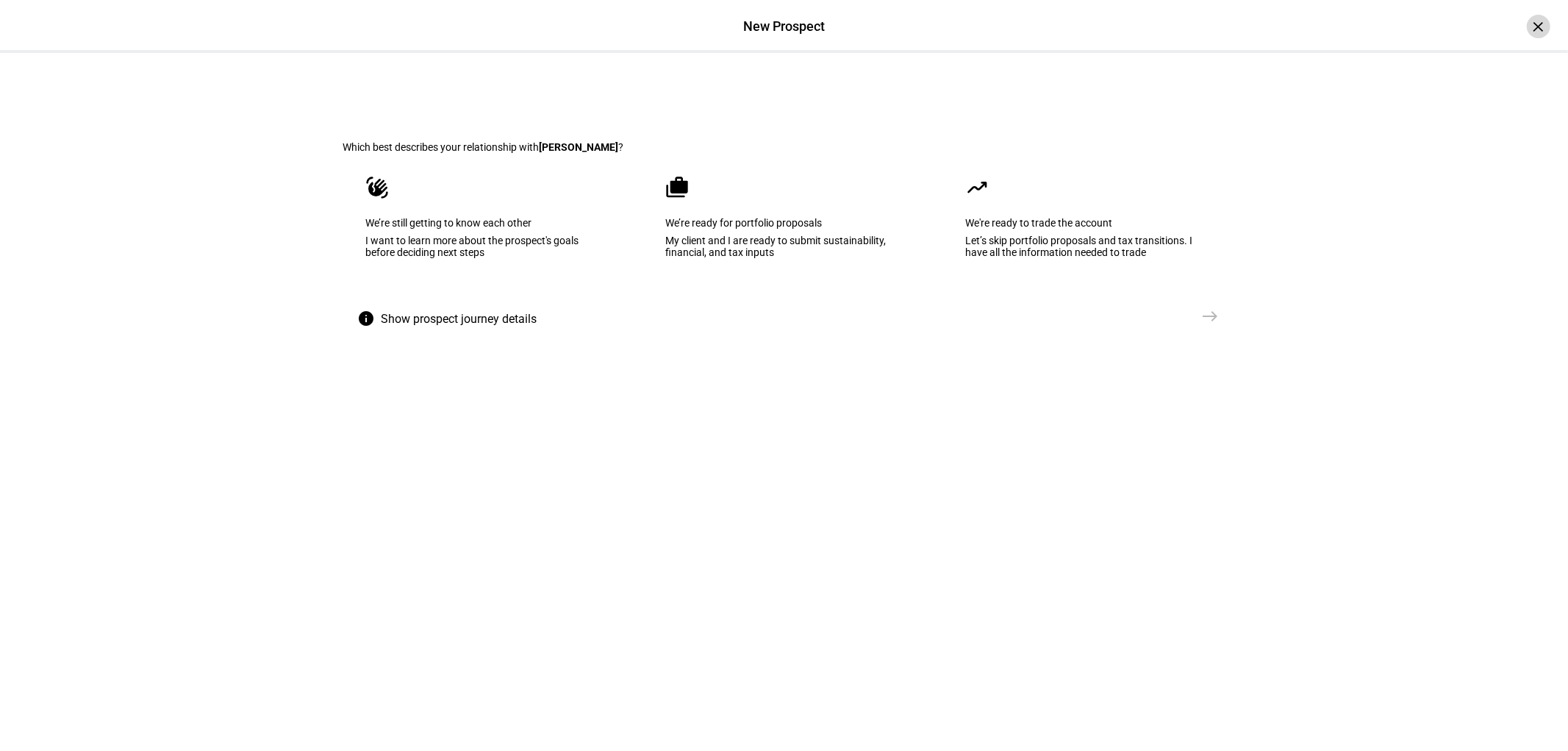
click at [1527, 28] on div "×" at bounding box center [1539, 26] width 23 height 23
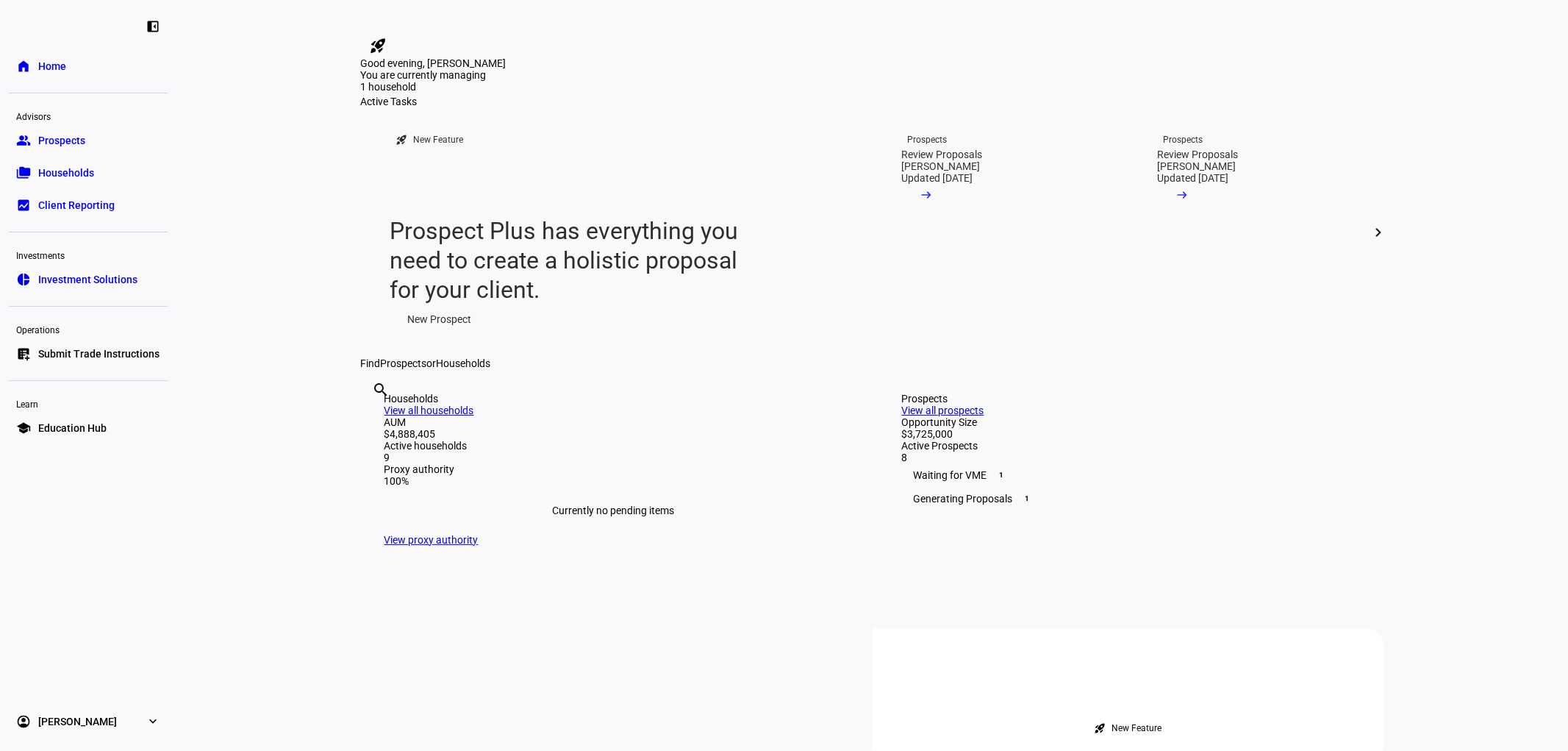
click at [435, 334] on span "New Prospect" at bounding box center [440, 319] width 64 height 29
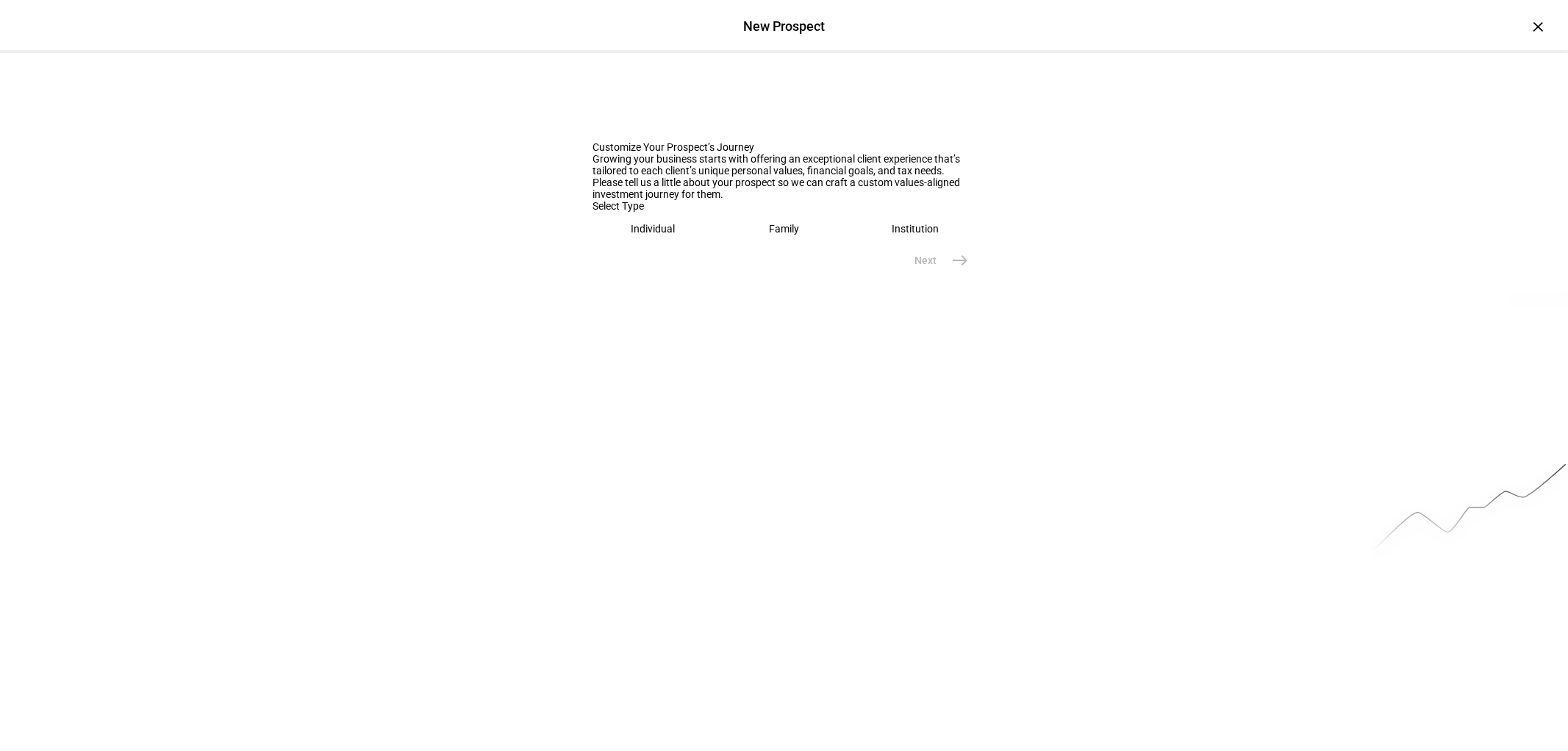
click at [795, 246] on eth-mega-radio-button "Family" at bounding box center [784, 229] width 120 height 34
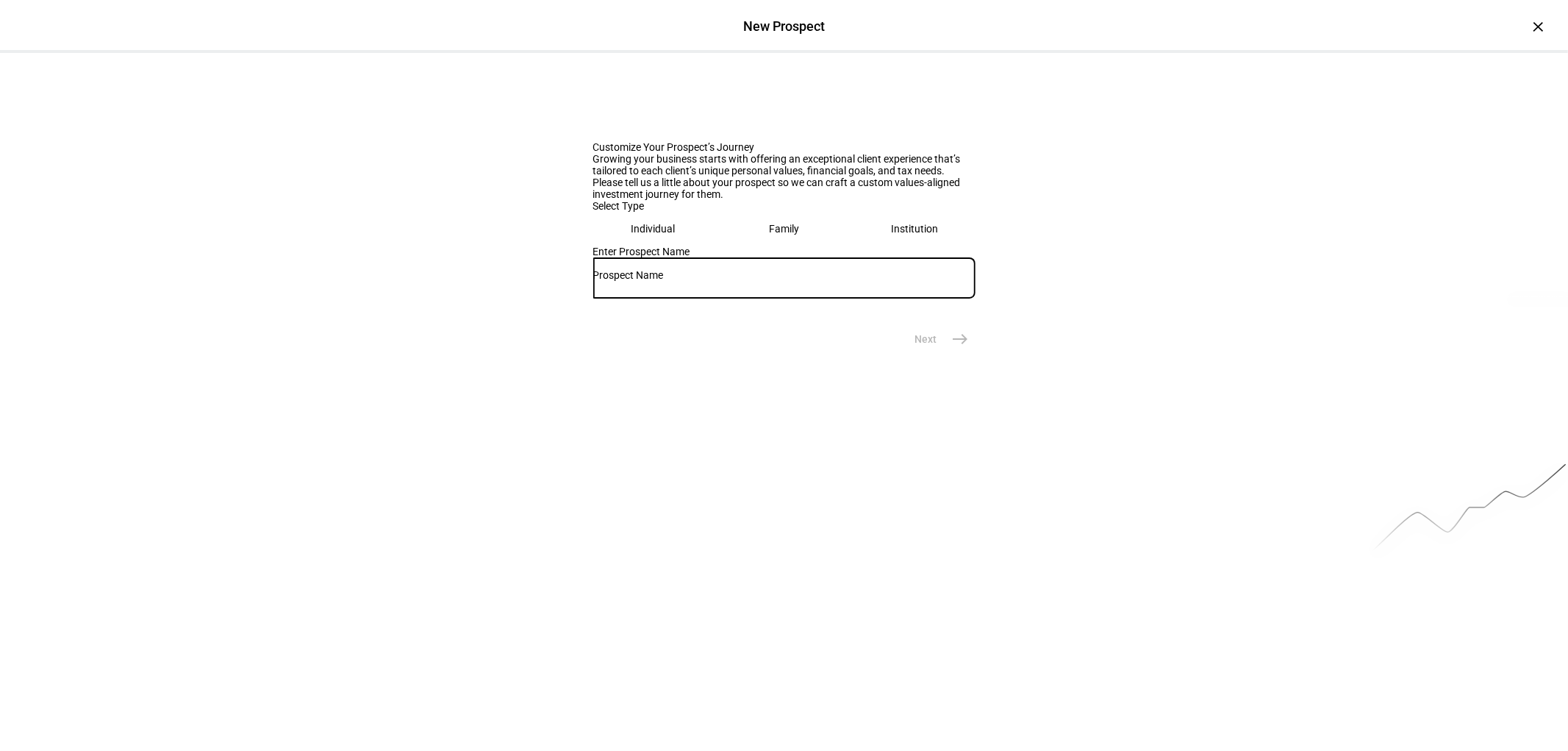
click at [808, 281] on input "text" at bounding box center [785, 275] width 383 height 12
type input "[PERSON_NAME]"
click at [916, 347] on span "Next" at bounding box center [927, 339] width 22 height 15
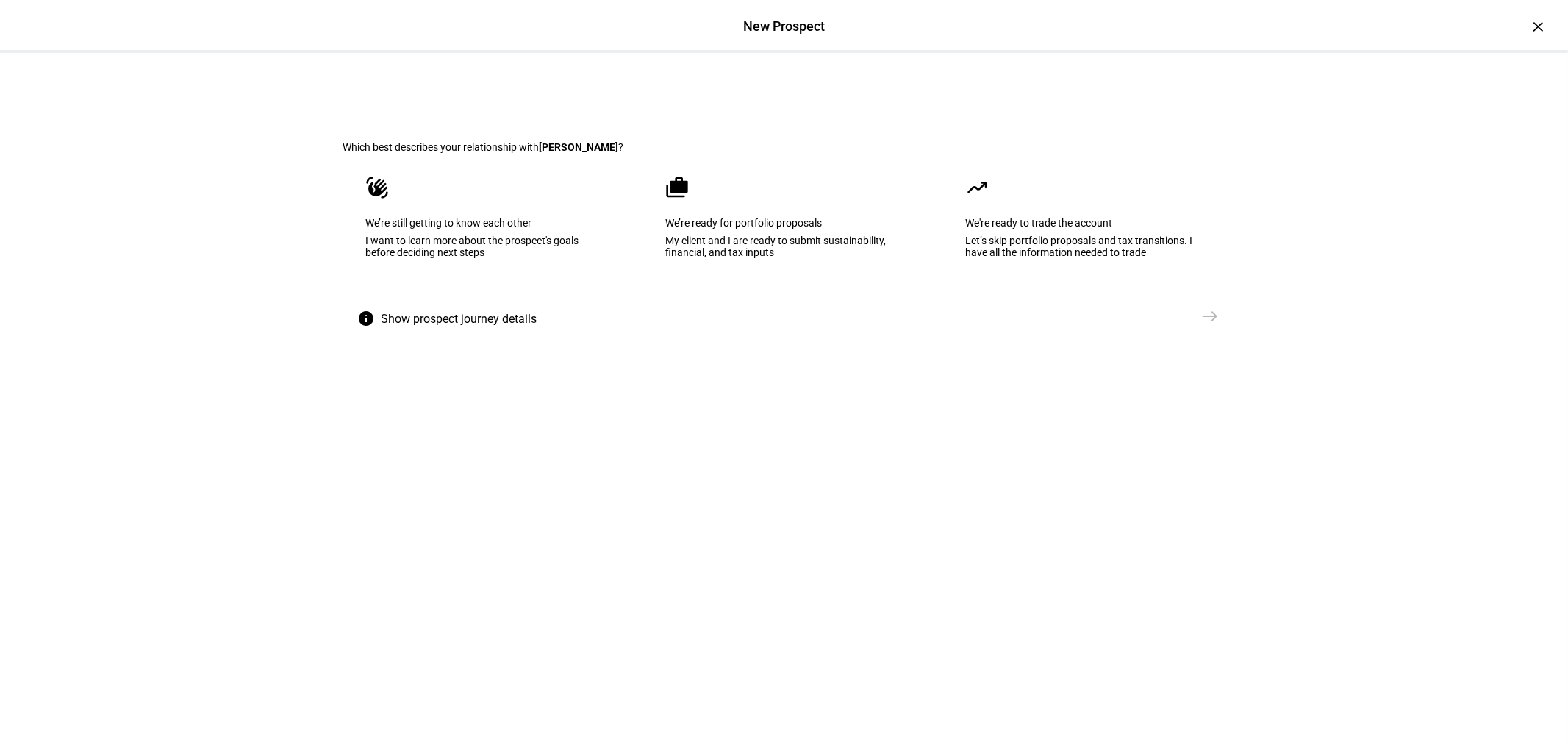
click at [501, 229] on div "We’re still getting to know each other" at bounding box center [484, 223] width 236 height 12
click at [1160, 323] on span "Send VME" at bounding box center [1164, 315] width 47 height 15
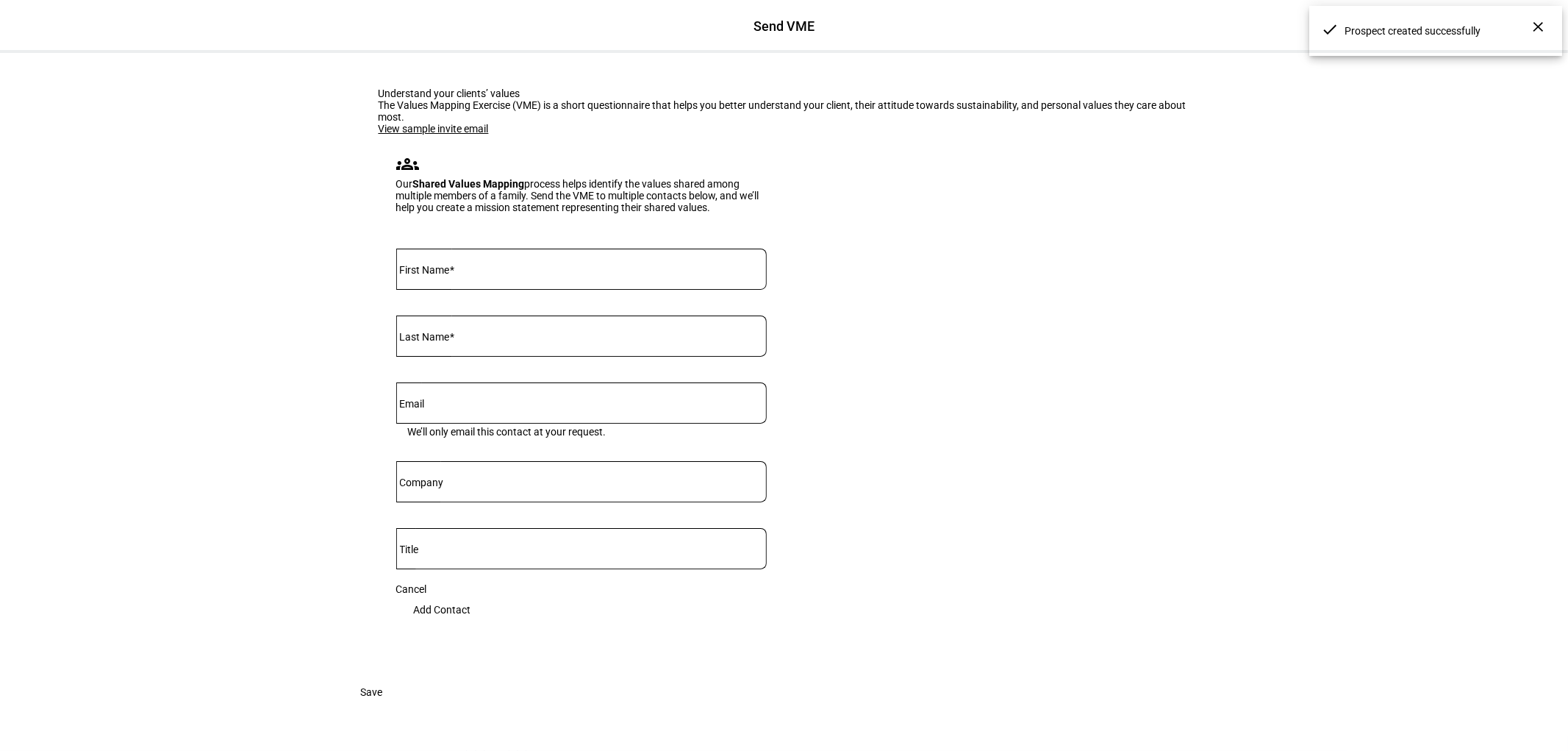
scroll to position [225, 0]
click at [526, 261] on input "First Name" at bounding box center [582, 267] width 371 height 12
type input "[PERSON_NAME]"
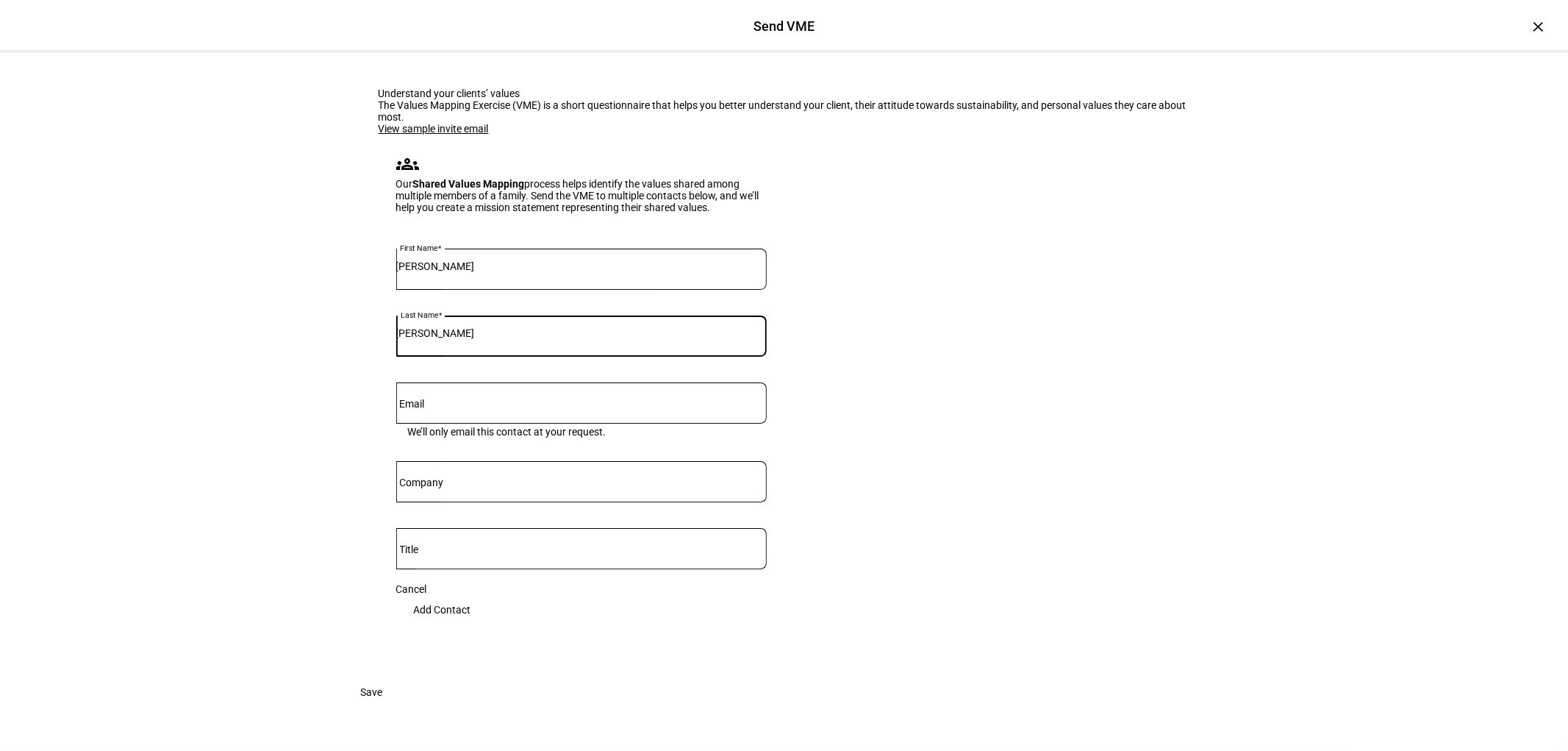
type input "[PERSON_NAME]"
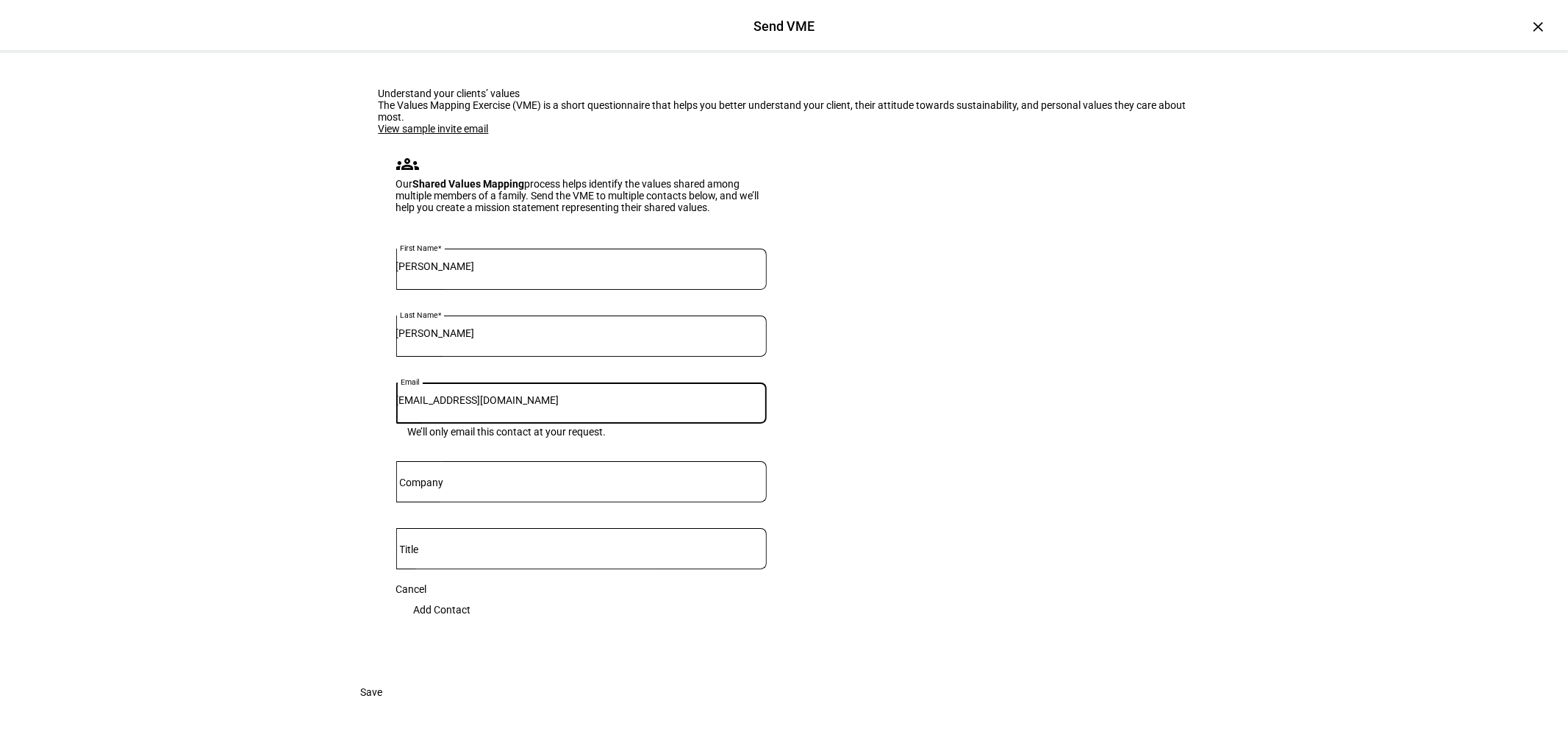
type input "[EMAIL_ADDRESS][DOMAIN_NAME]"
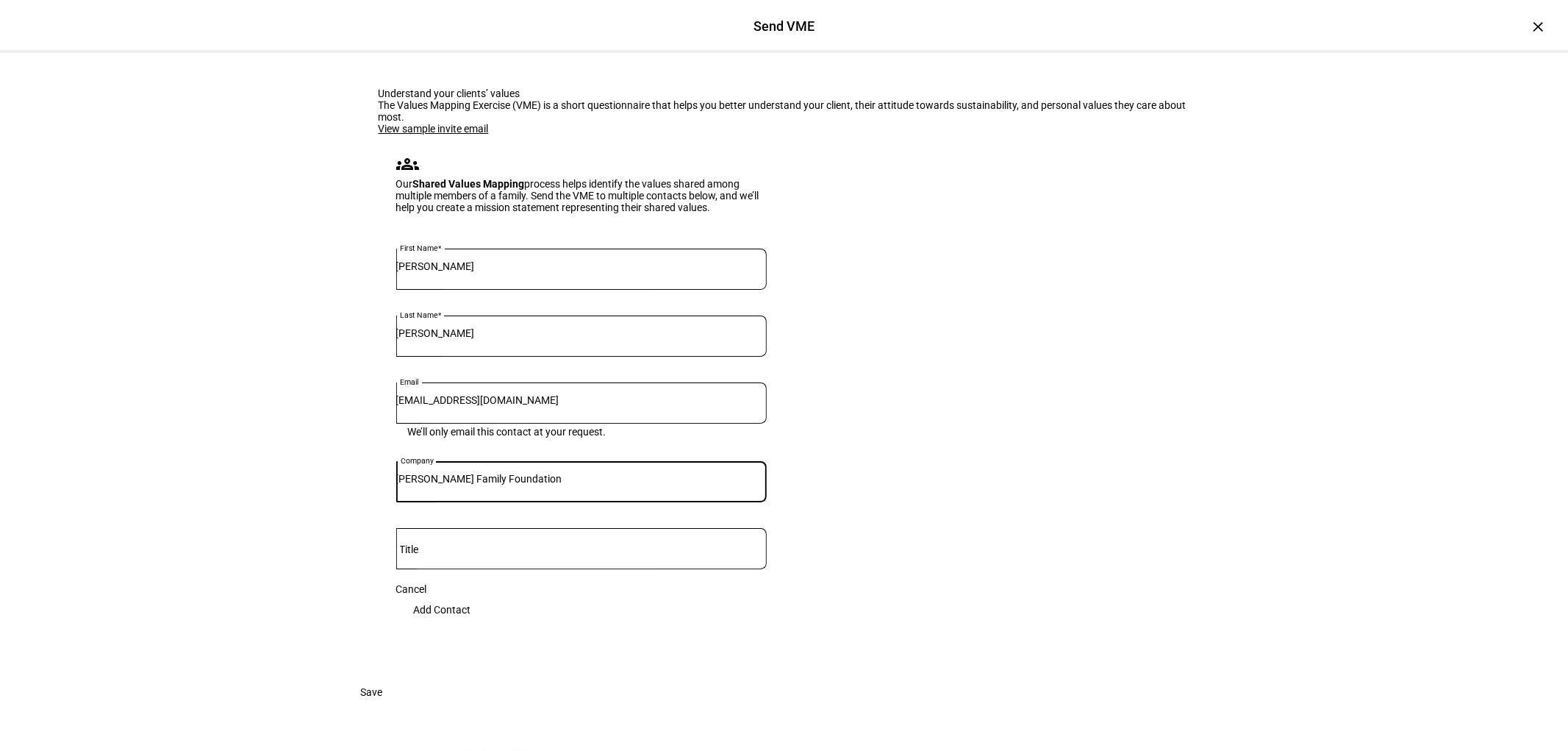
type input "[PERSON_NAME] Family Foundation"
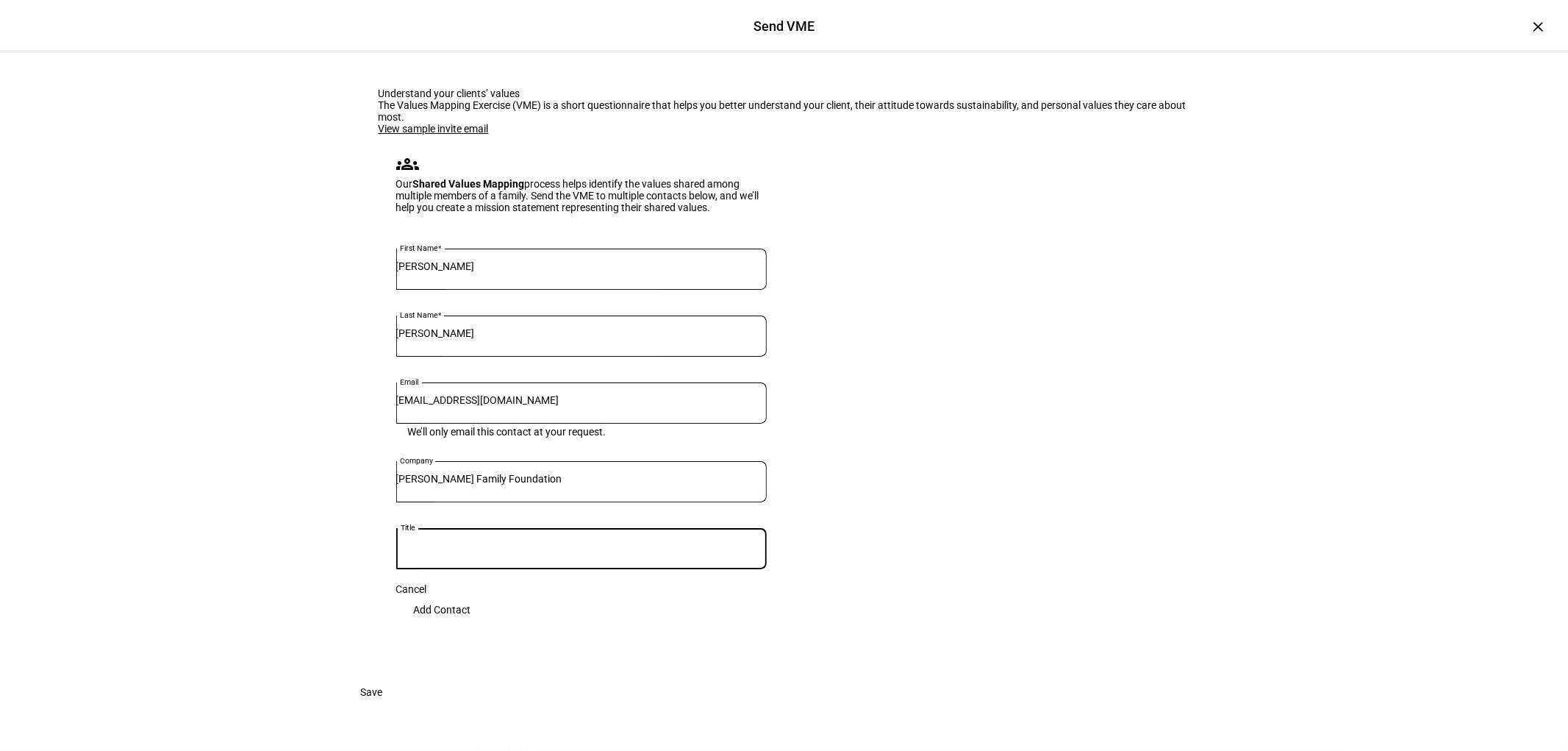
click at [472, 595] on span "Add Contact" at bounding box center [442, 609] width 58 height 29
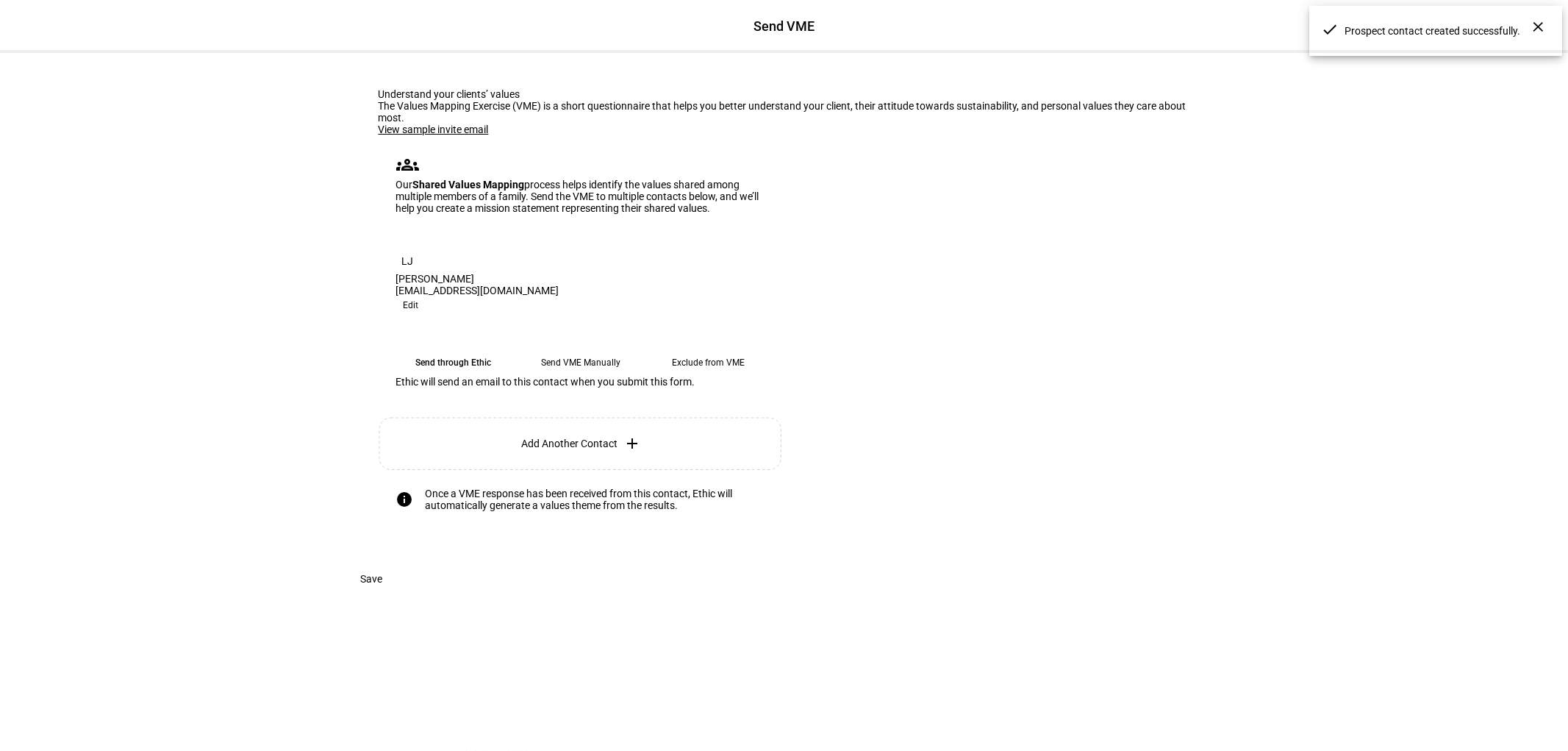
scroll to position [138, 0]
click at [589, 350] on eth-mega-radio-button "Send VME Manually" at bounding box center [580, 362] width 116 height 26
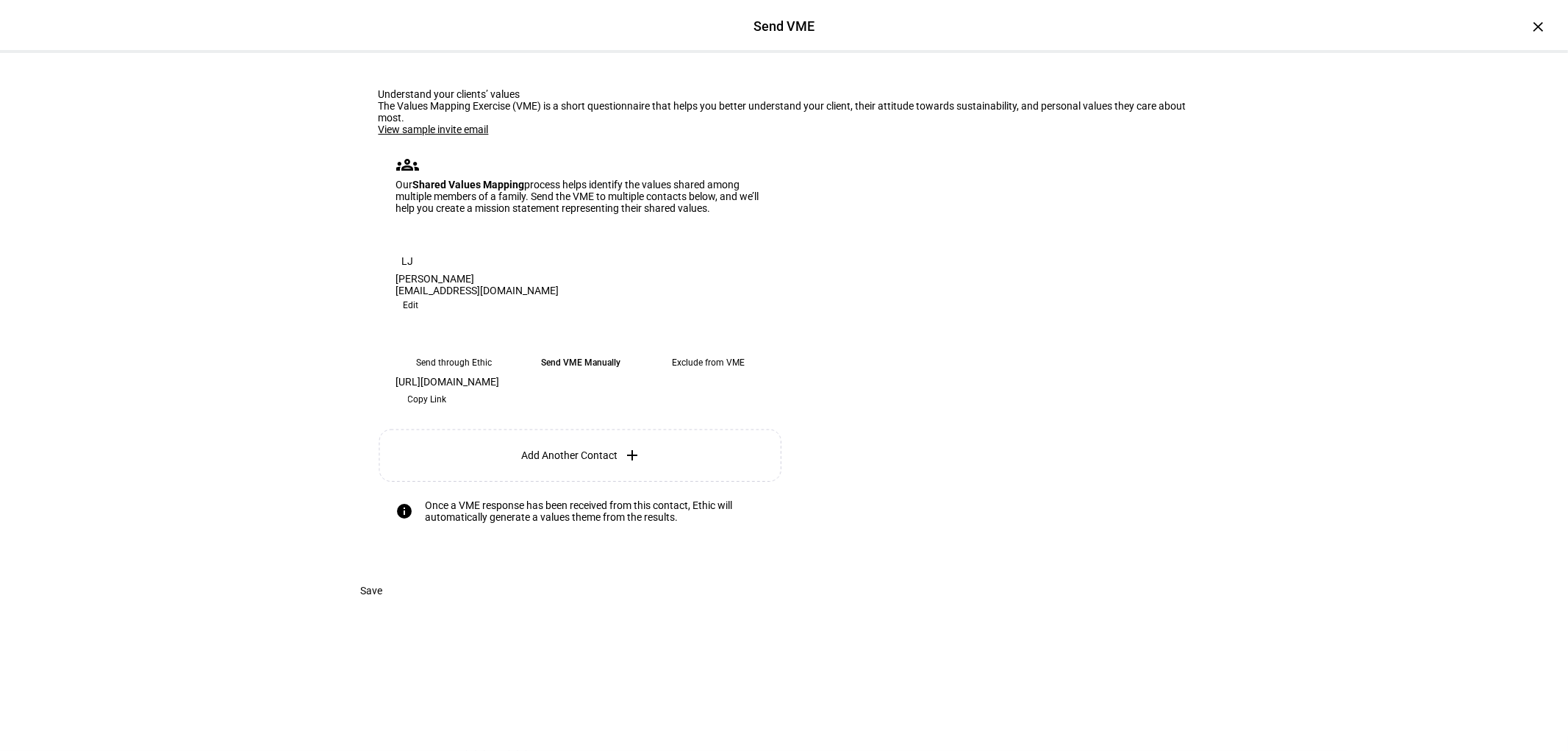
click at [454, 350] on eth-mega-radio-button "Send through Ethic" at bounding box center [454, 362] width 116 height 26
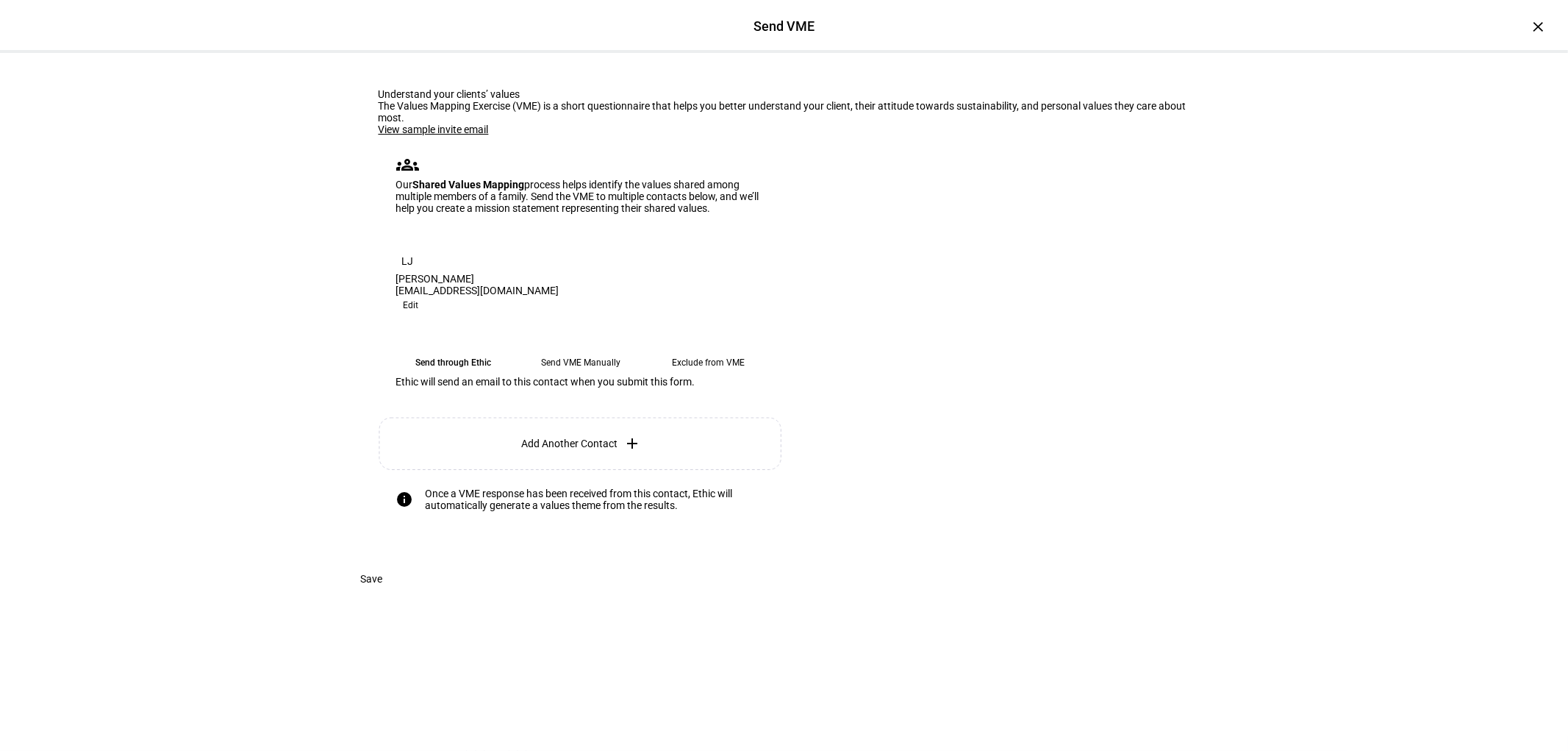
click at [598, 350] on eth-mega-radio-button "Send VME Manually" at bounding box center [580, 362] width 116 height 26
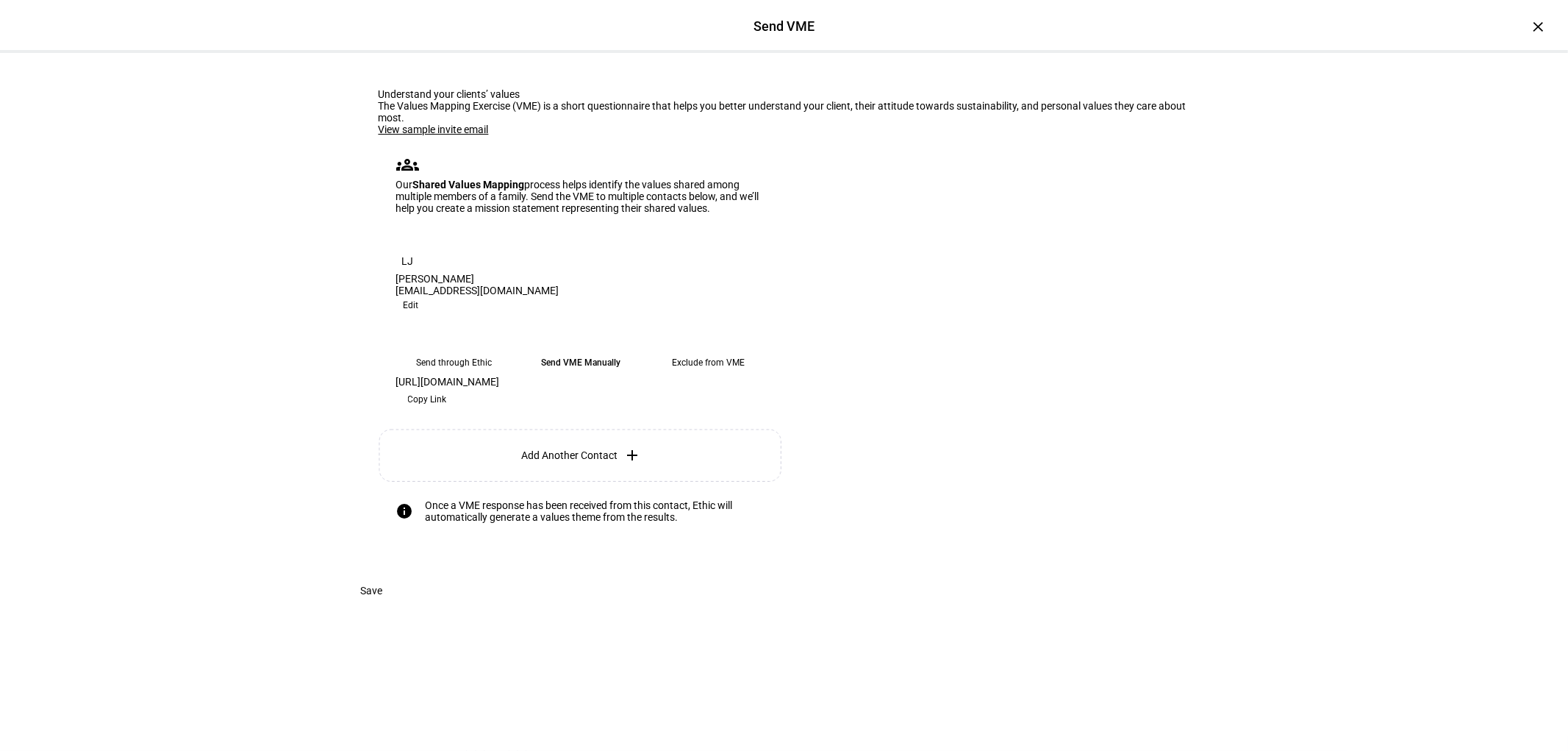
drag, startPoint x: 659, startPoint y: 390, endPoint x: 395, endPoint y: 400, distance: 264.2
click at [402, 398] on div "[URL][DOMAIN_NAME] Copy Link Copy Link" at bounding box center [582, 394] width 371 height 35
click at [475, 374] on div "Send through Ethic Send VME Manually Exclude from VME Ethic will send an email …" at bounding box center [582, 380] width 406 height 97
click at [463, 350] on eth-mega-radio-button "Send through Ethic" at bounding box center [454, 362] width 116 height 26
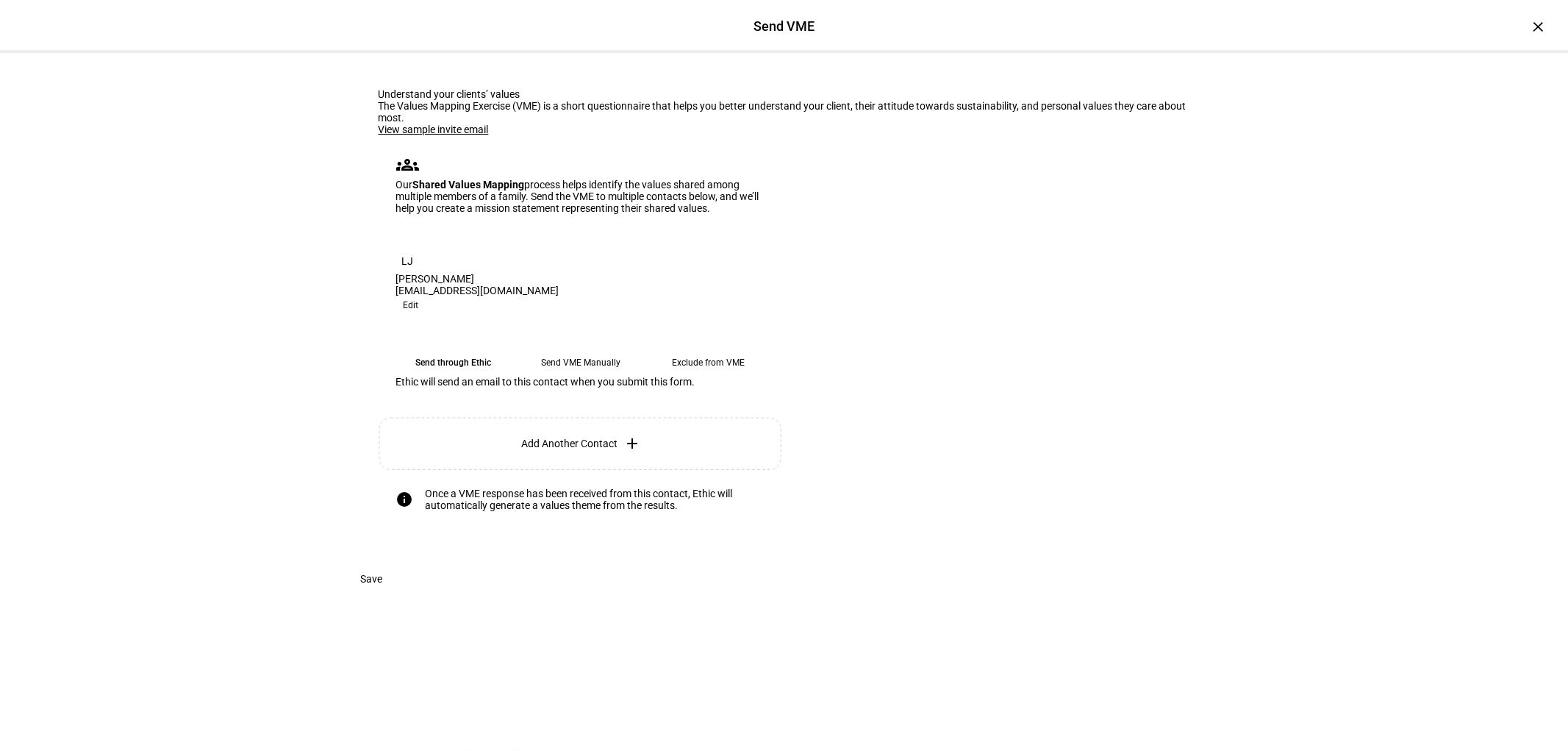
click at [383, 594] on span "Save" at bounding box center [372, 579] width 22 height 29
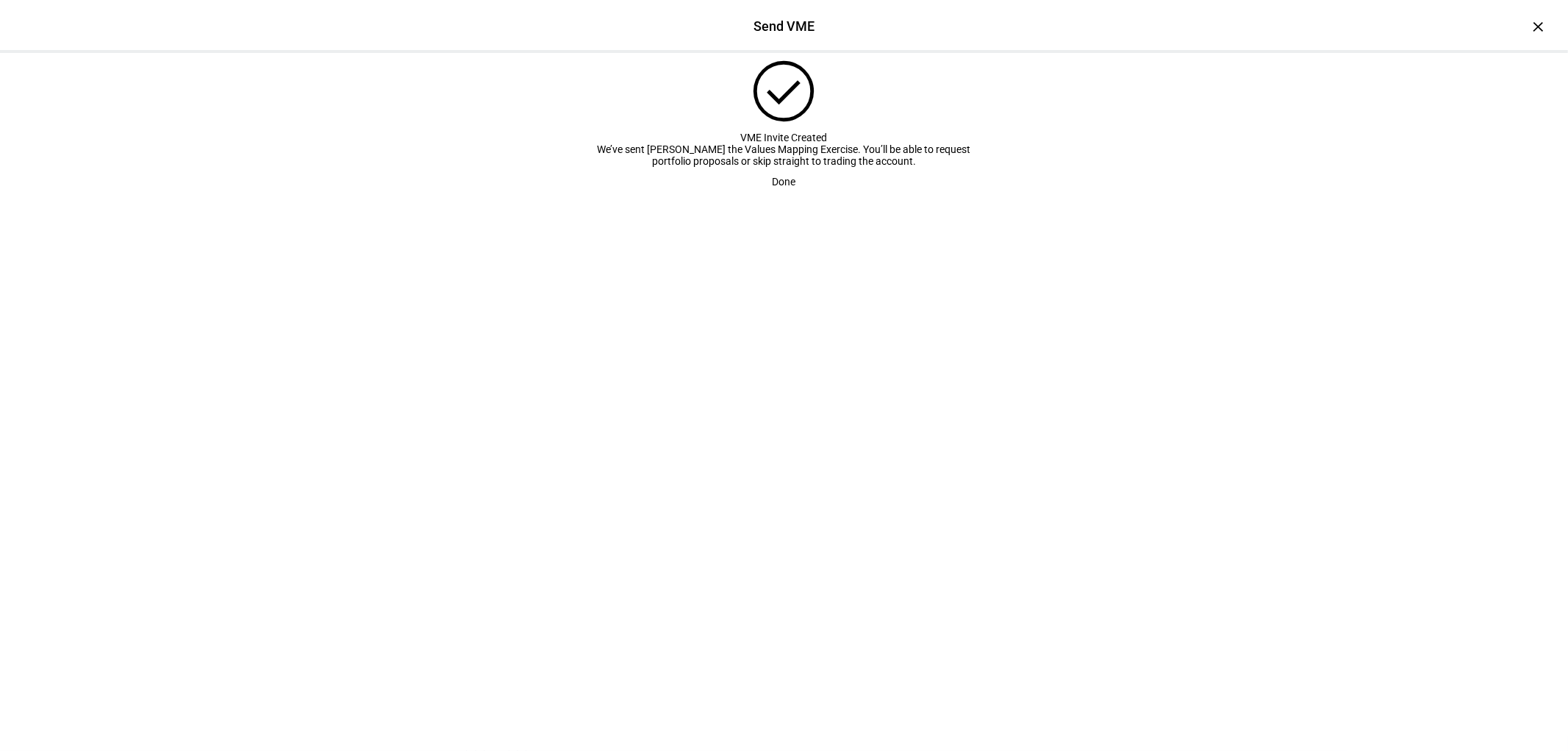
scroll to position [0, 0]
click at [775, 196] on span "Done" at bounding box center [784, 182] width 23 height 29
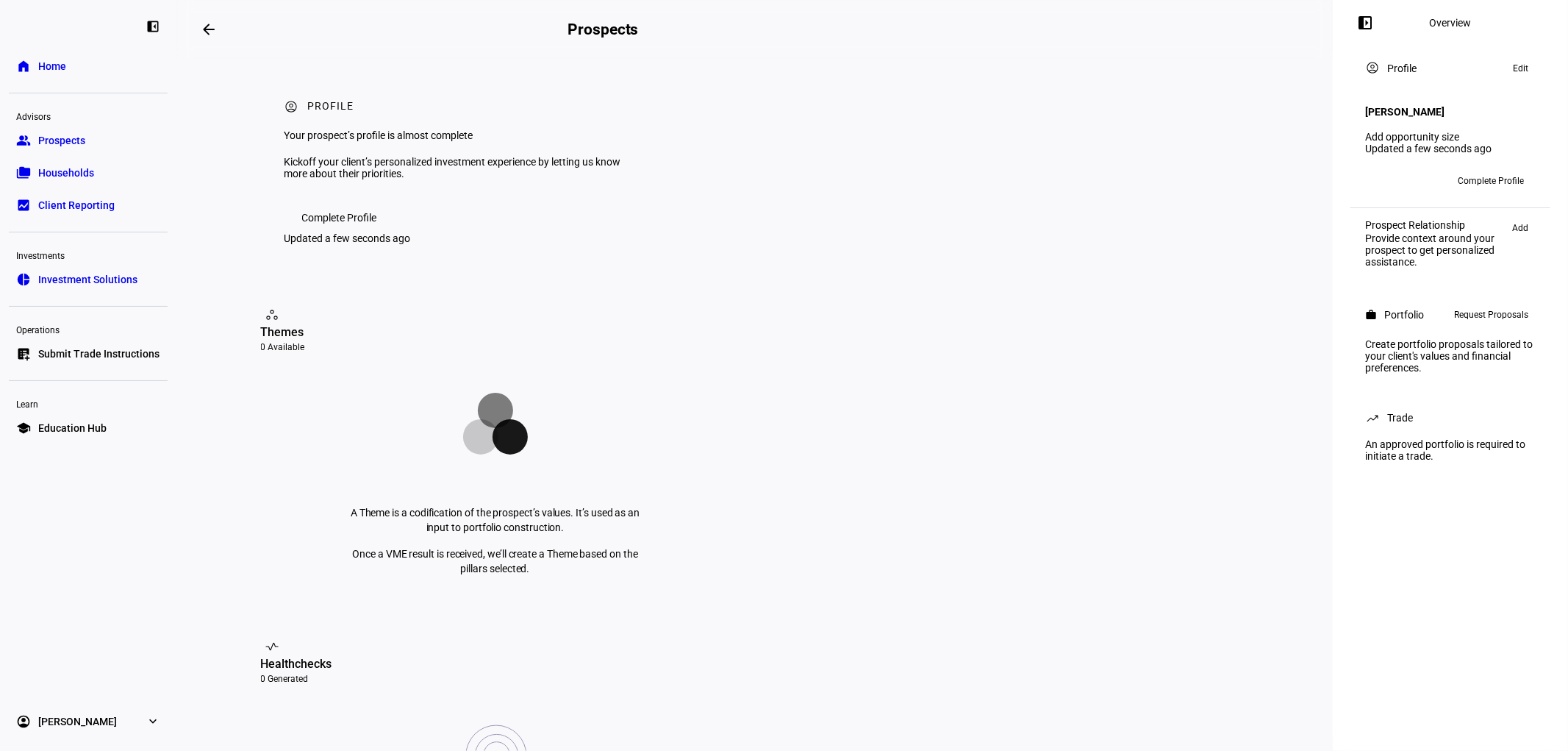
click at [52, 64] on span "Home" at bounding box center [52, 65] width 28 height 15
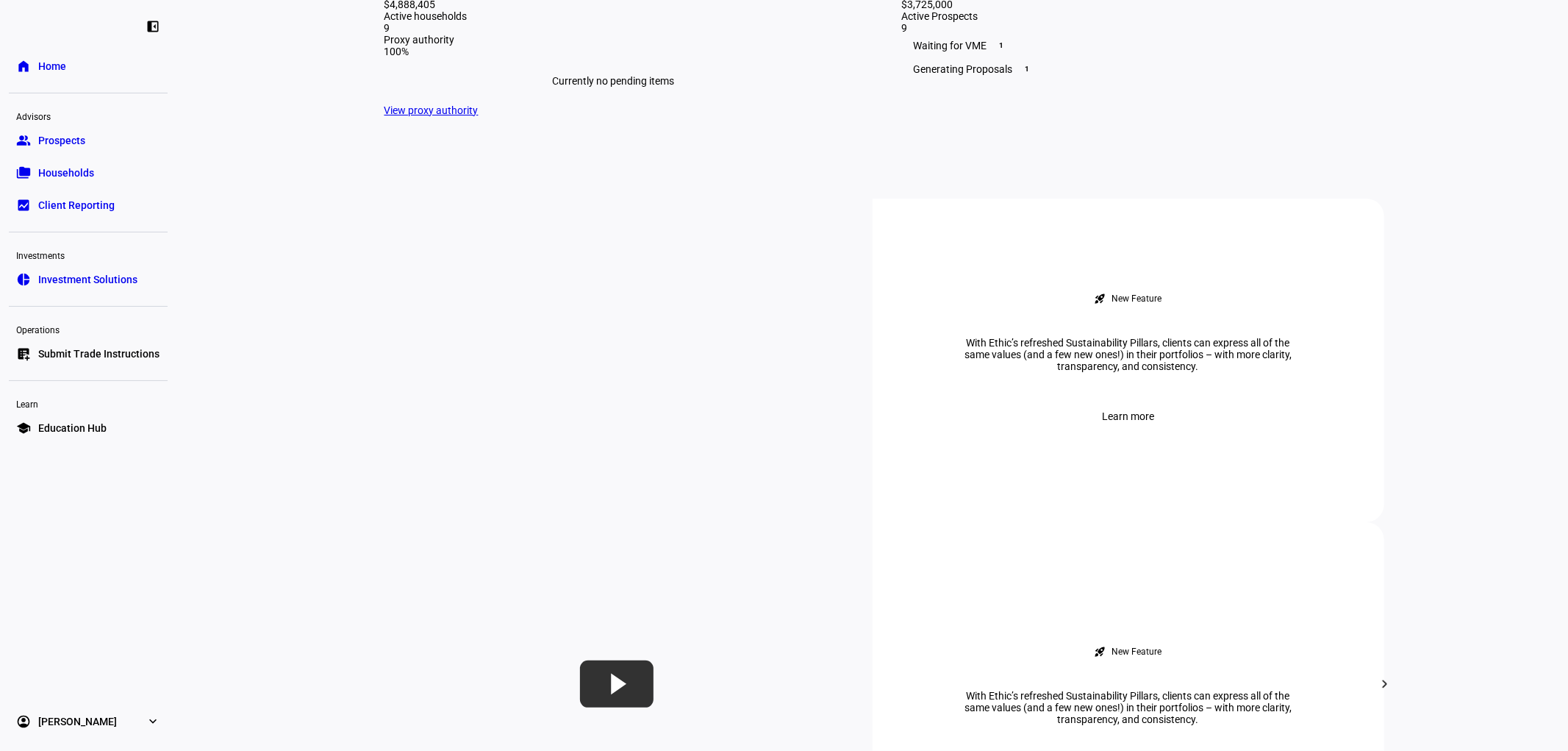
scroll to position [490, 0]
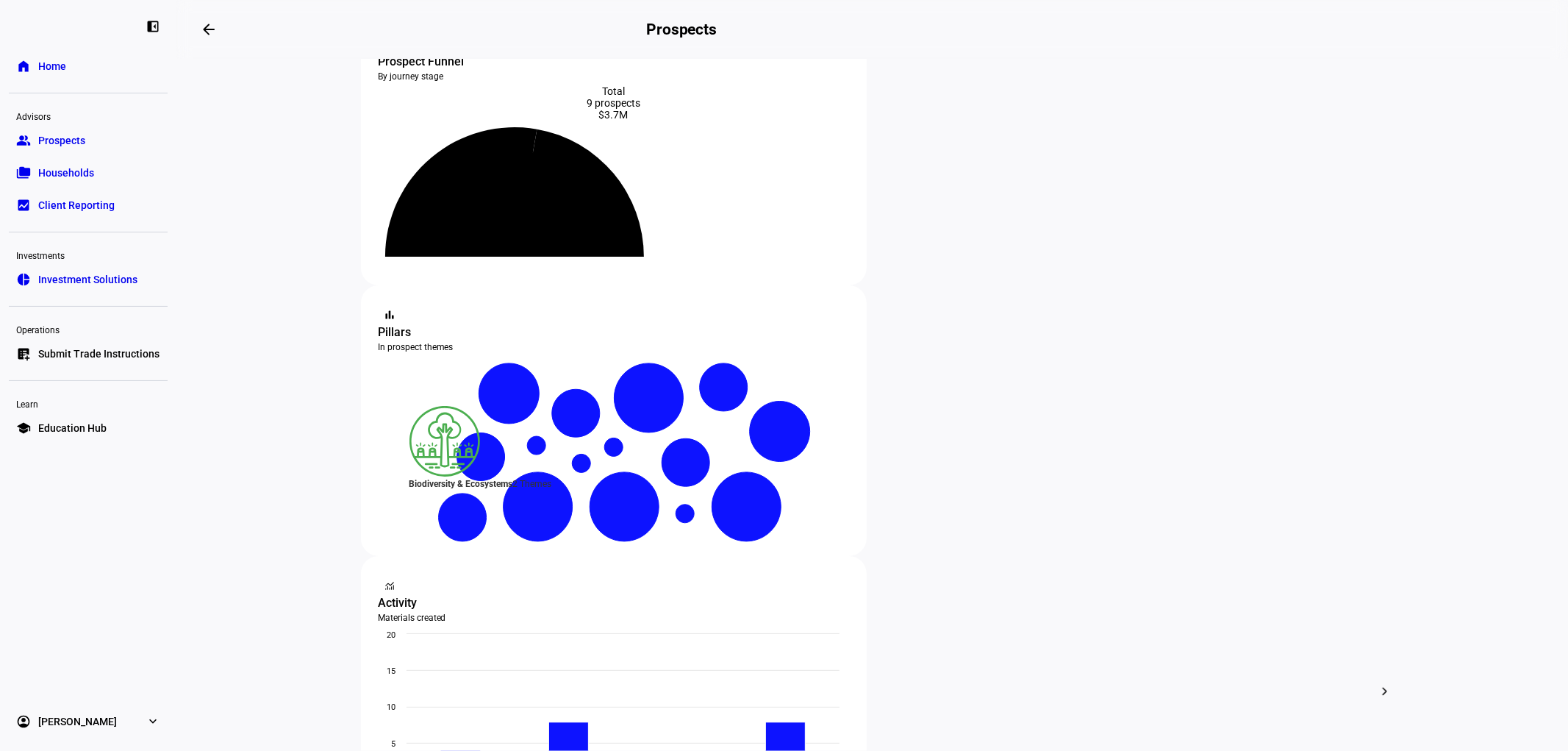
scroll to position [163, 0]
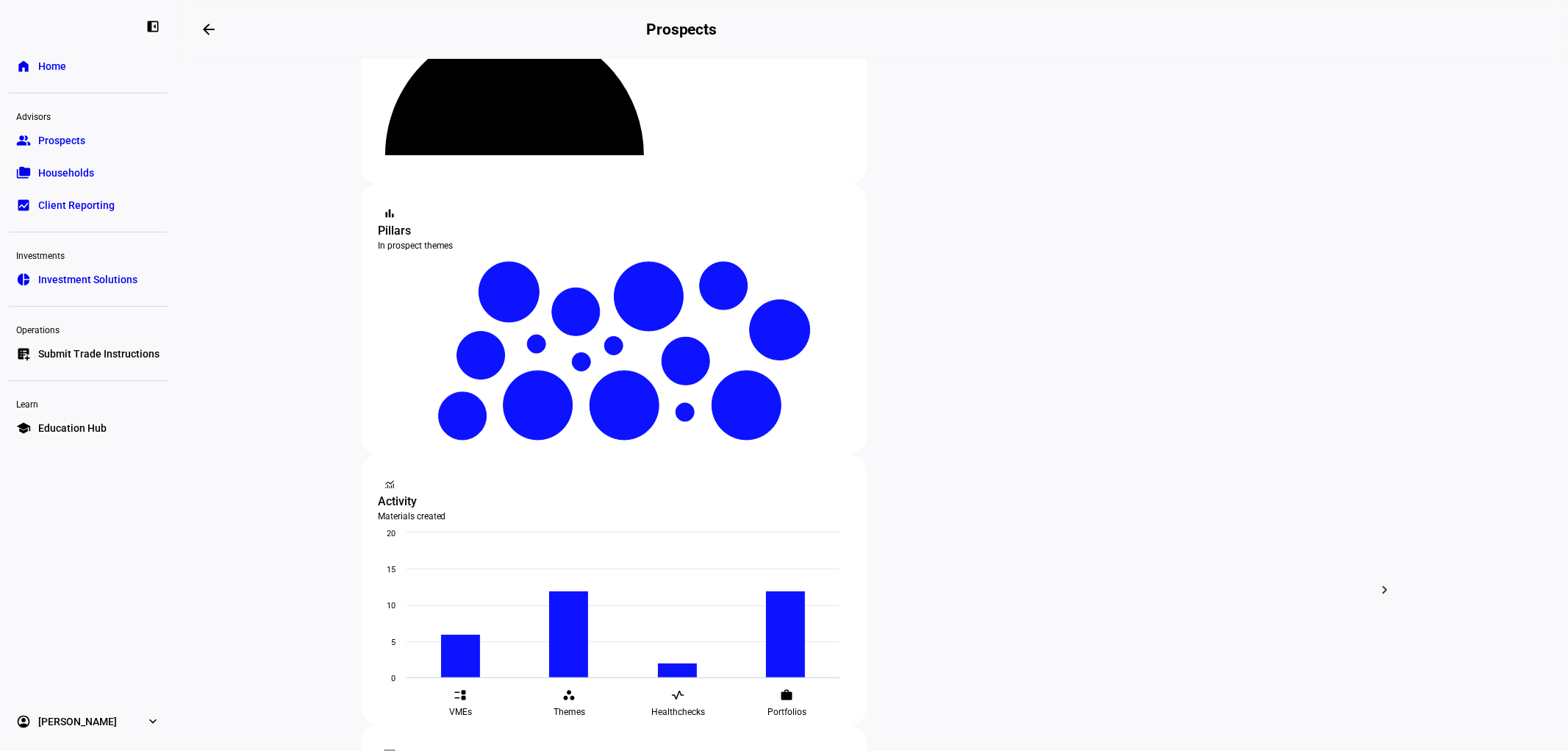
click at [625, 407] on span "Edit" at bounding box center [624, 413] width 18 height 12
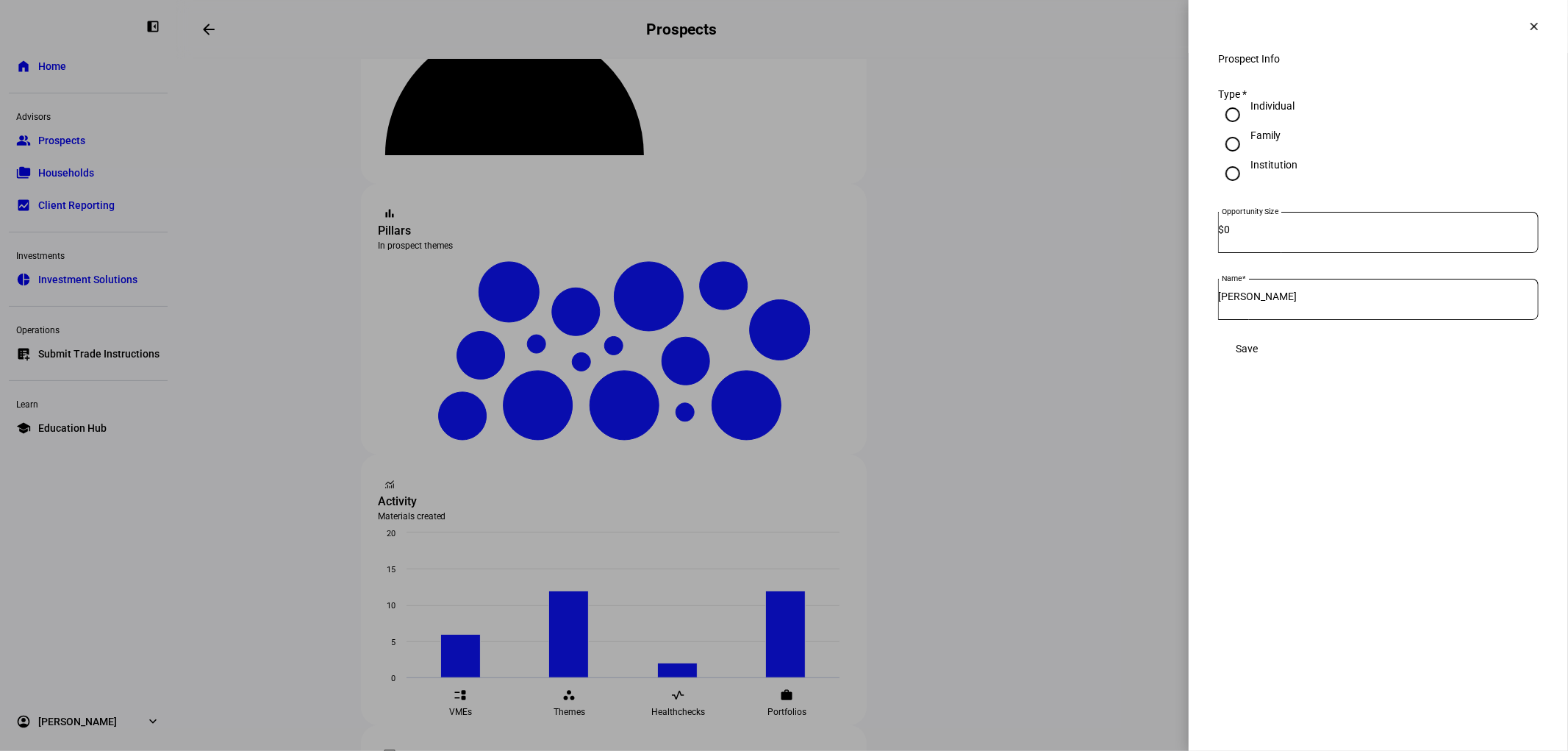
click at [1529, 17] on span at bounding box center [1535, 26] width 35 height 35
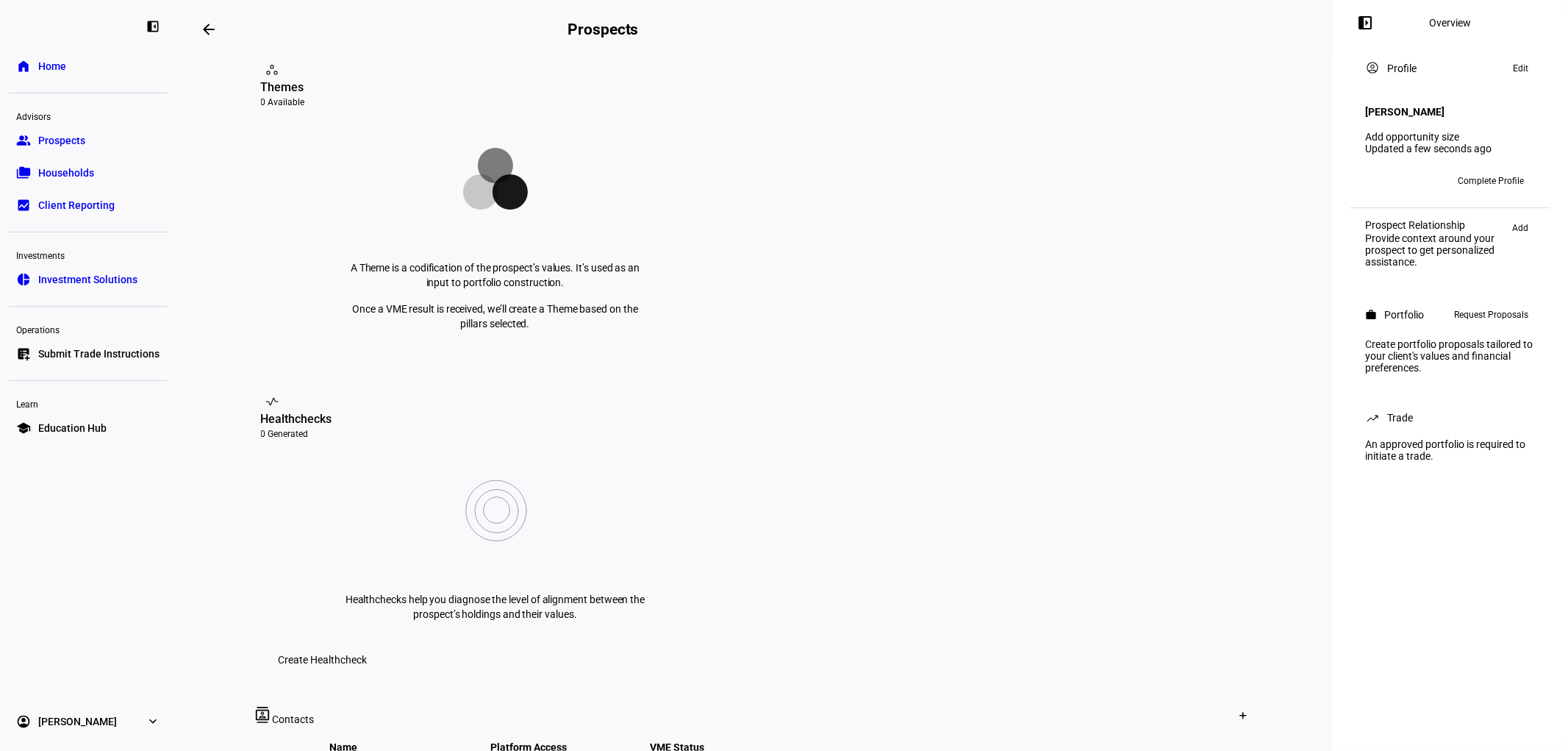
scroll to position [408, 0]
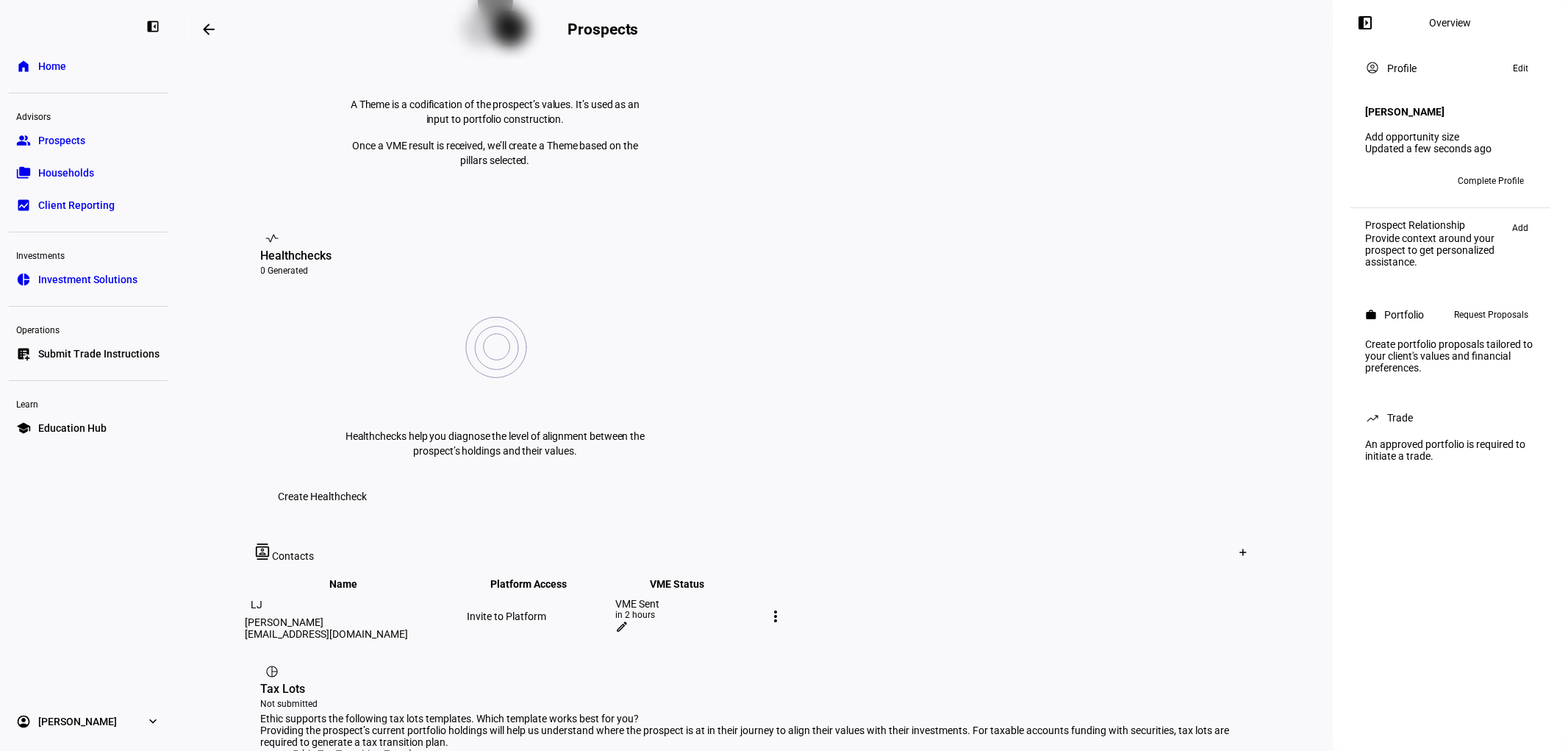
click at [630, 620] on mat-icon "edit" at bounding box center [623, 627] width 14 height 14
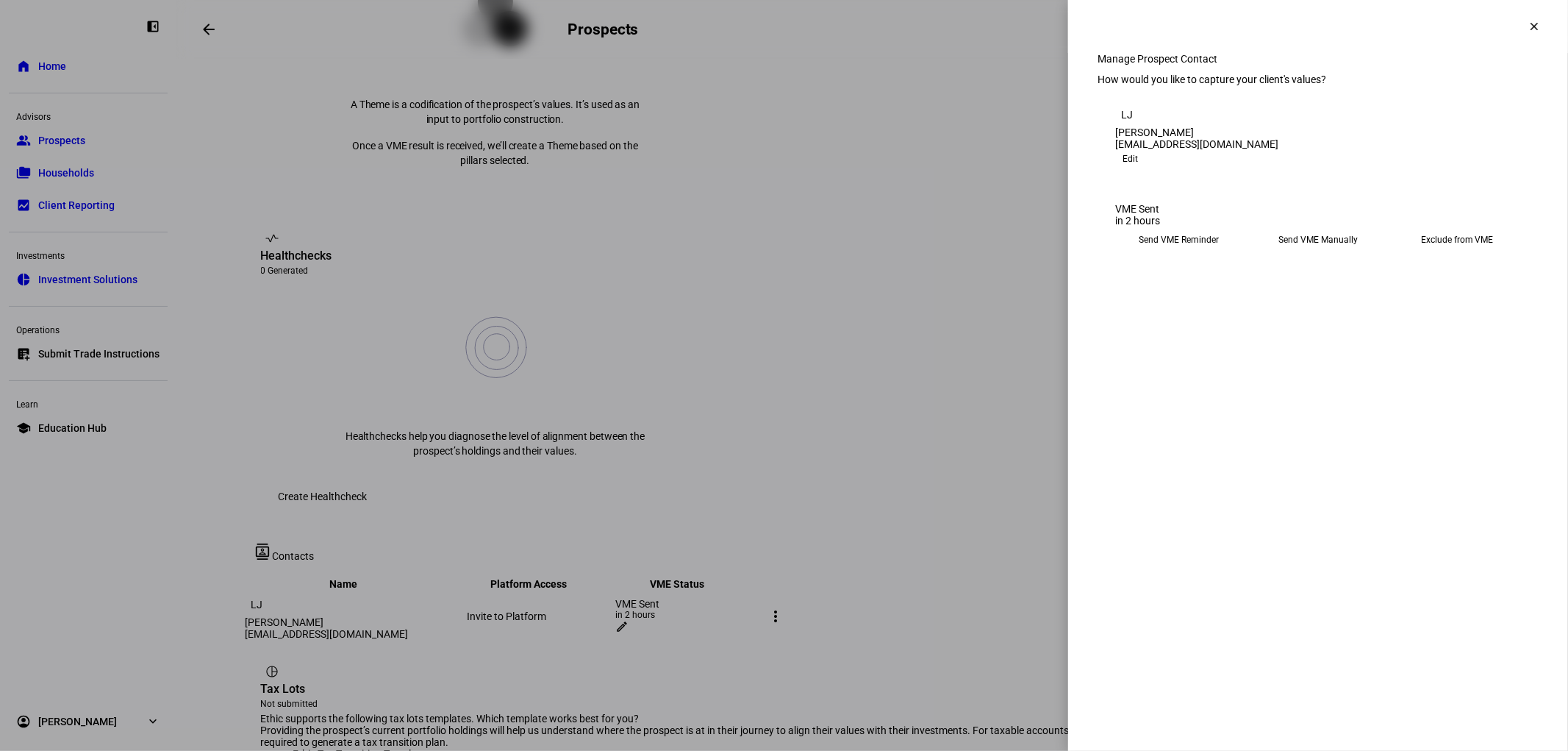
click at [1314, 253] on eth-mega-radio-button "Send VME Manually" at bounding box center [1318, 239] width 127 height 26
drag, startPoint x: 1377, startPoint y: 320, endPoint x: 1015, endPoint y: 319, distance: 362.0
click at [1022, 320] on div "clear Manage Prospect Contact First Name [PERSON_NAME] Last Name [PERSON_NAME] …" at bounding box center [784, 375] width 1568 height 751
click at [1385, 288] on div "[URL][DOMAIN_NAME] Copy Link Copy Link" at bounding box center [1318, 271] width 406 height 35
click at [1166, 288] on span "Copy Link" at bounding box center [1146, 276] width 39 height 23
